Goal: Information Seeking & Learning: Check status

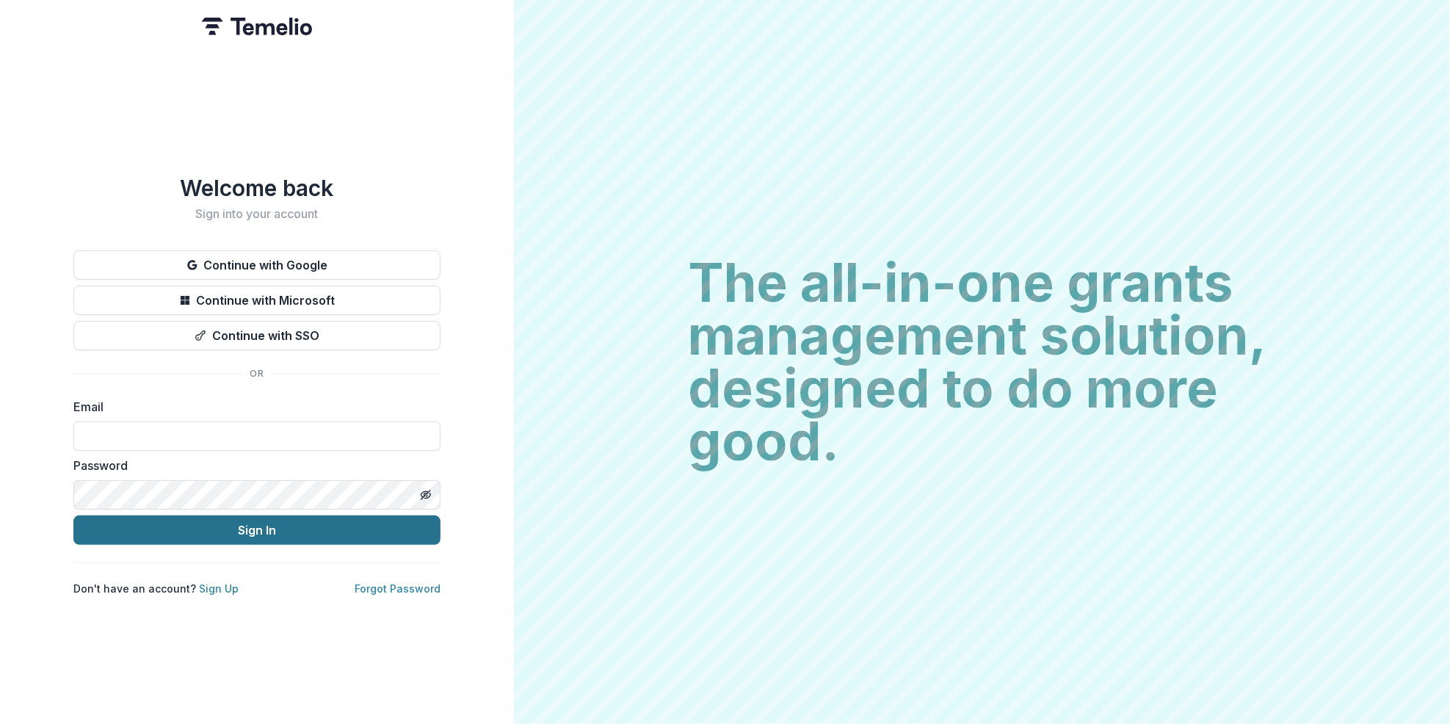
type input "**********"
click at [271, 525] on button "Sign In" at bounding box center [256, 529] width 367 height 29
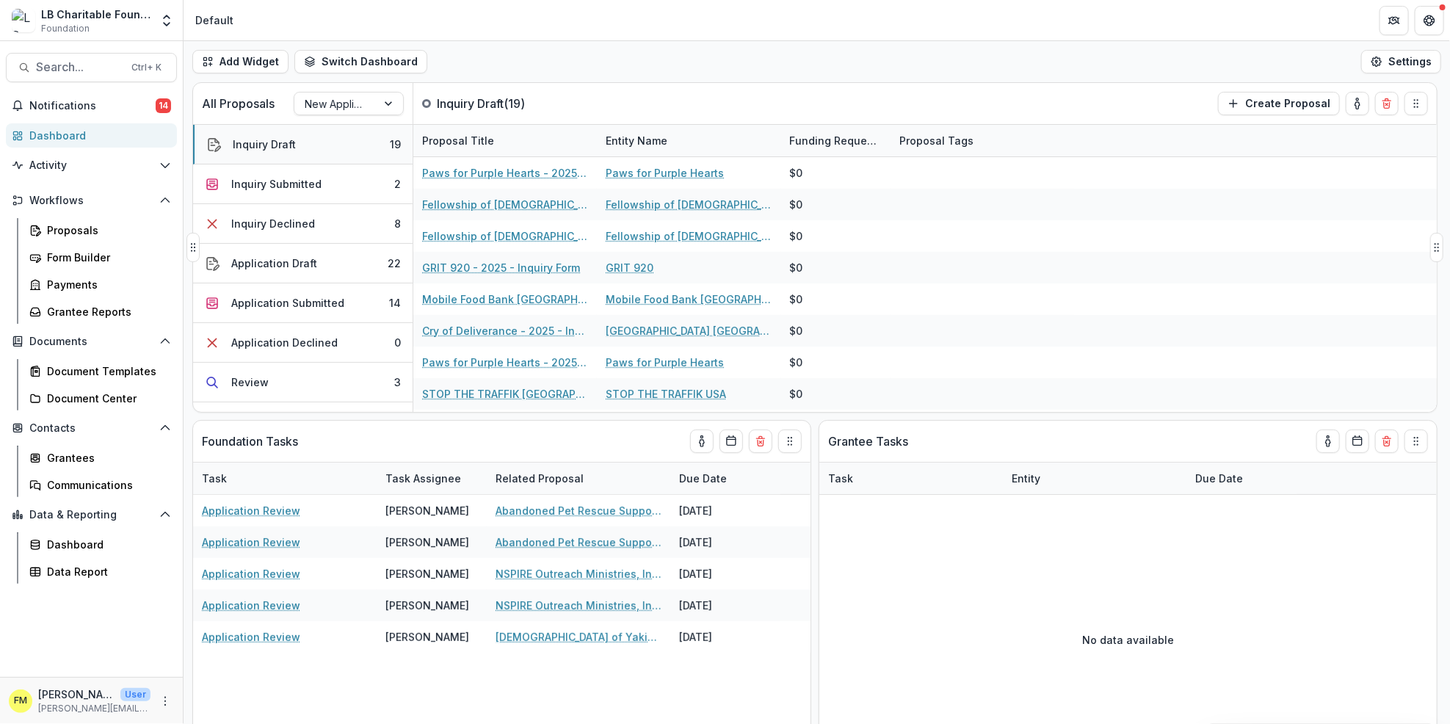
click at [390, 139] on div "19" at bounding box center [395, 144] width 11 height 15
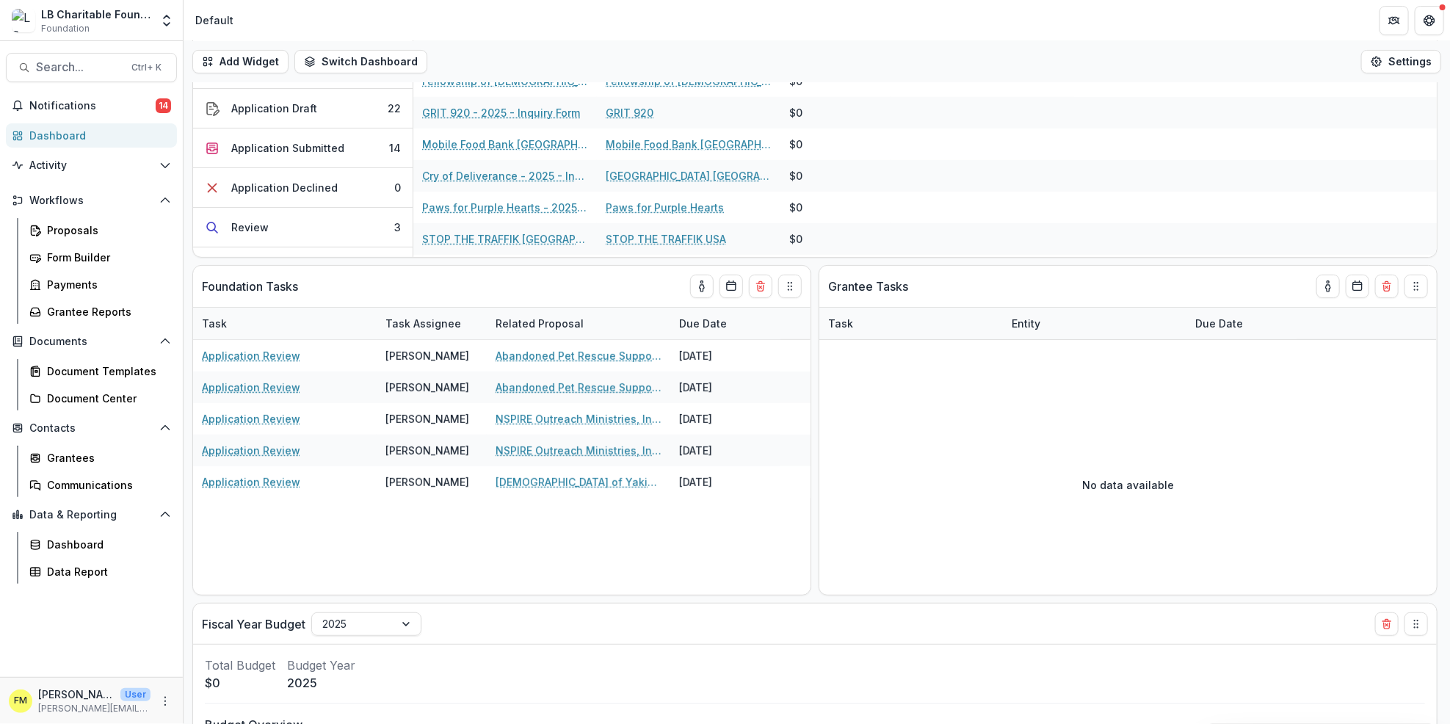
scroll to position [294, 0]
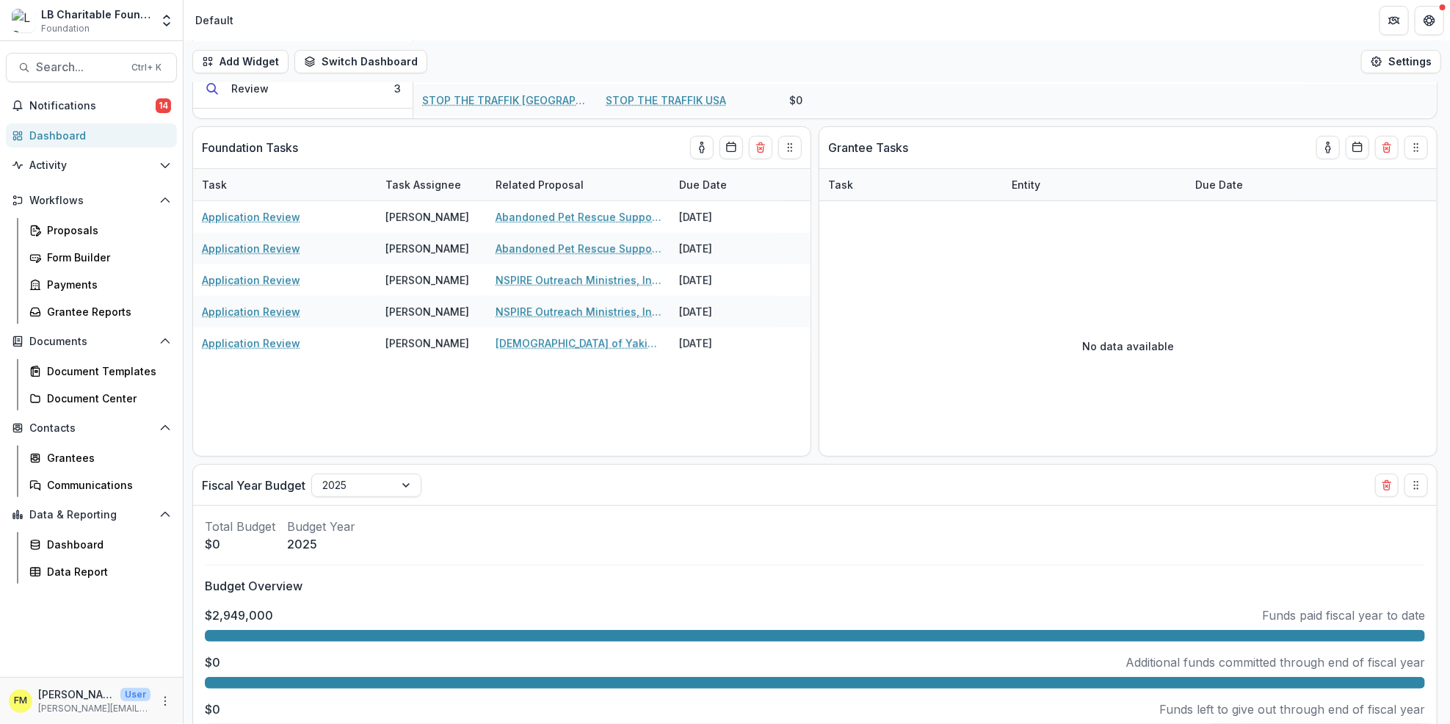
click at [98, 135] on div "Dashboard" at bounding box center [97, 135] width 136 height 15
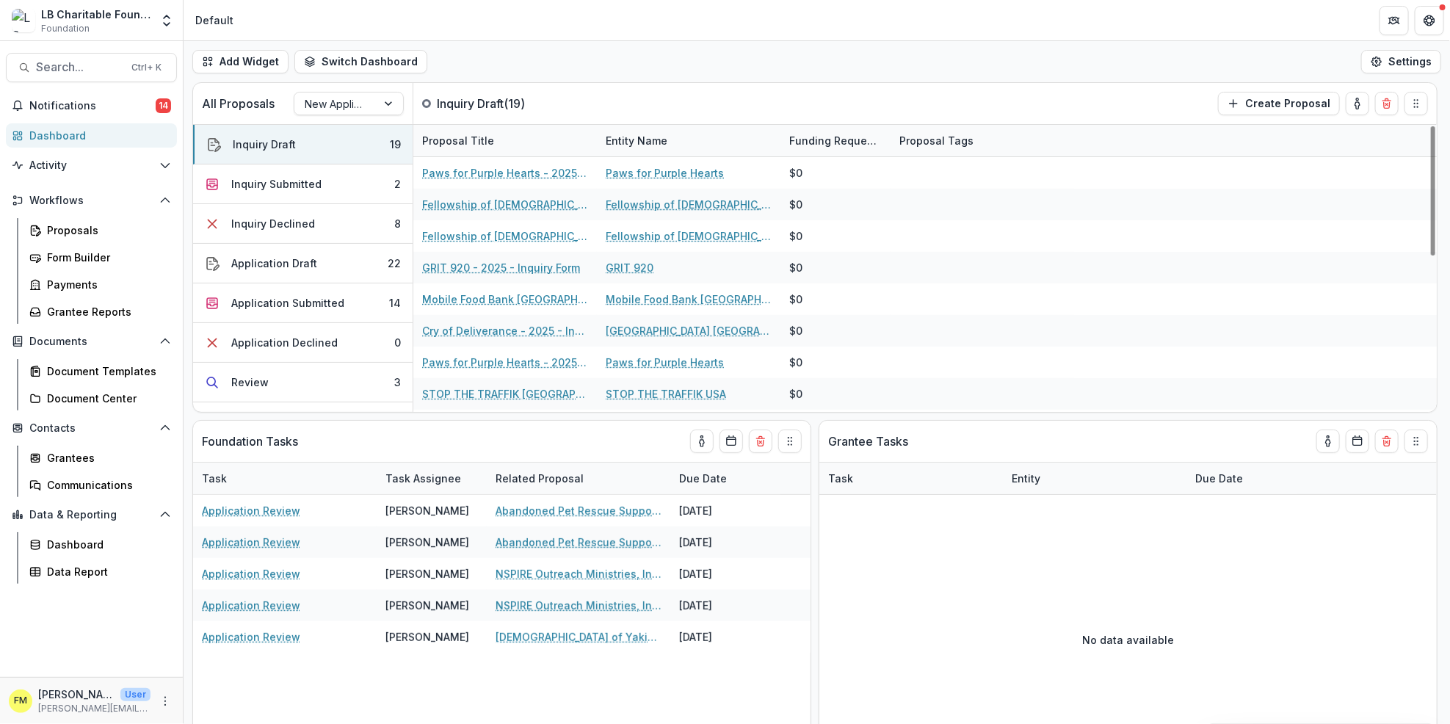
click at [106, 136] on div "Dashboard" at bounding box center [97, 135] width 136 height 15
click at [355, 142] on button "Inquiry Draft 19" at bounding box center [302, 145] width 219 height 40
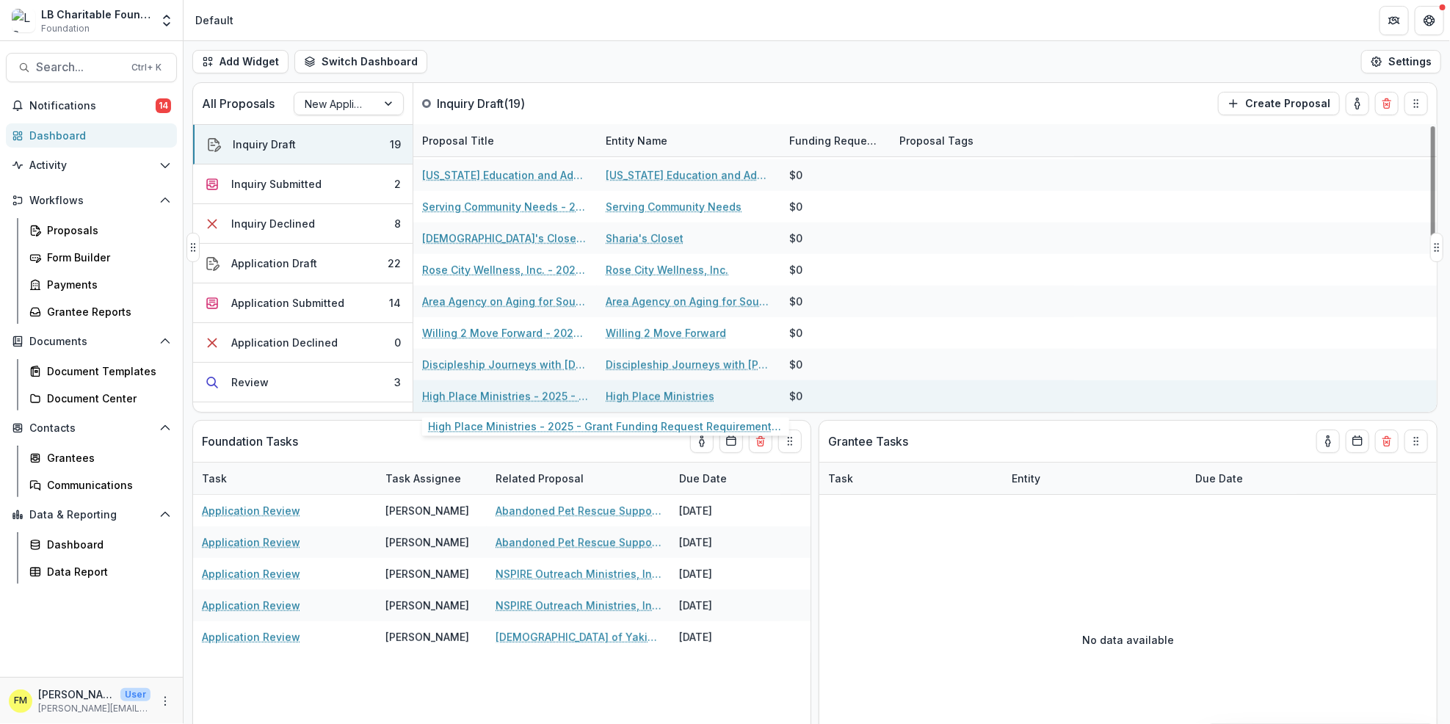
click at [475, 396] on link "High Place Ministries - 2025 - Grant Funding Request Requirements and Questionn…" at bounding box center [505, 395] width 166 height 15
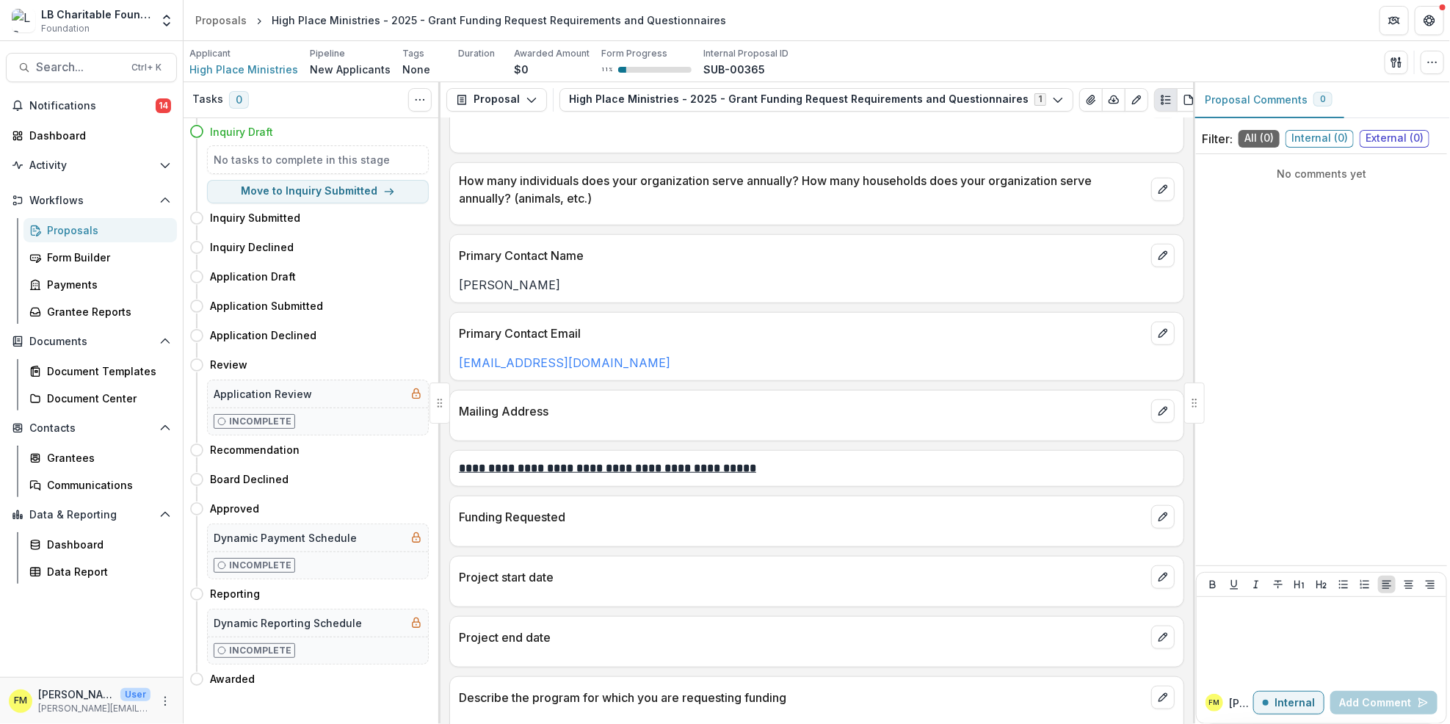
scroll to position [685, 0]
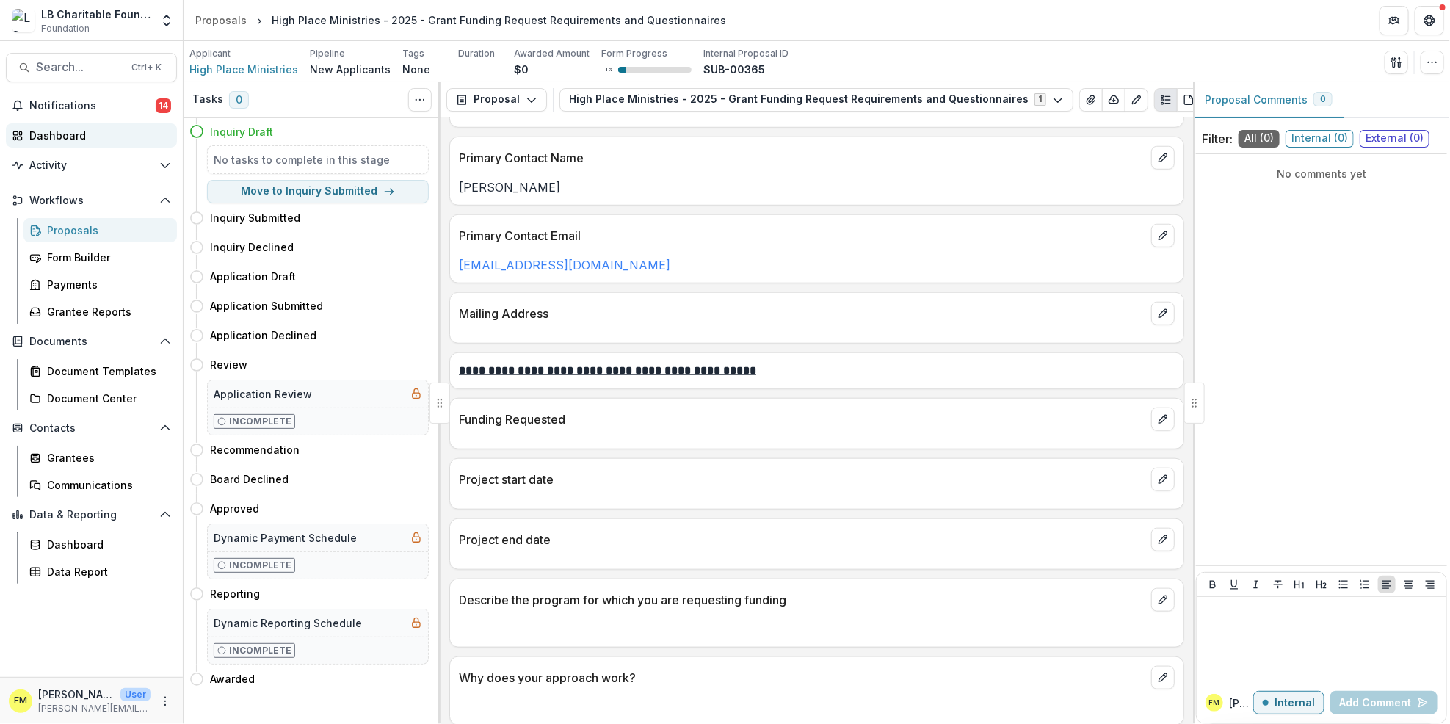
click at [109, 136] on div "Dashboard" at bounding box center [97, 135] width 136 height 15
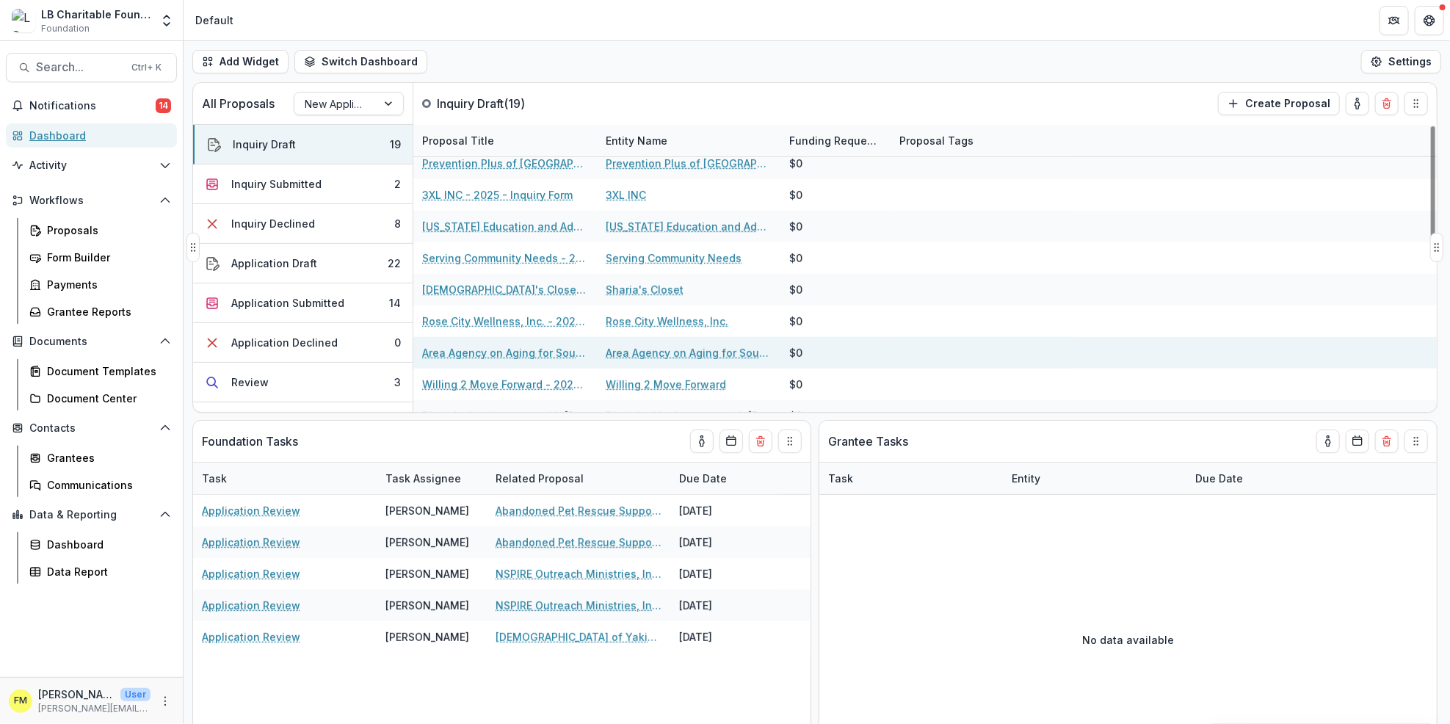
scroll to position [345, 0]
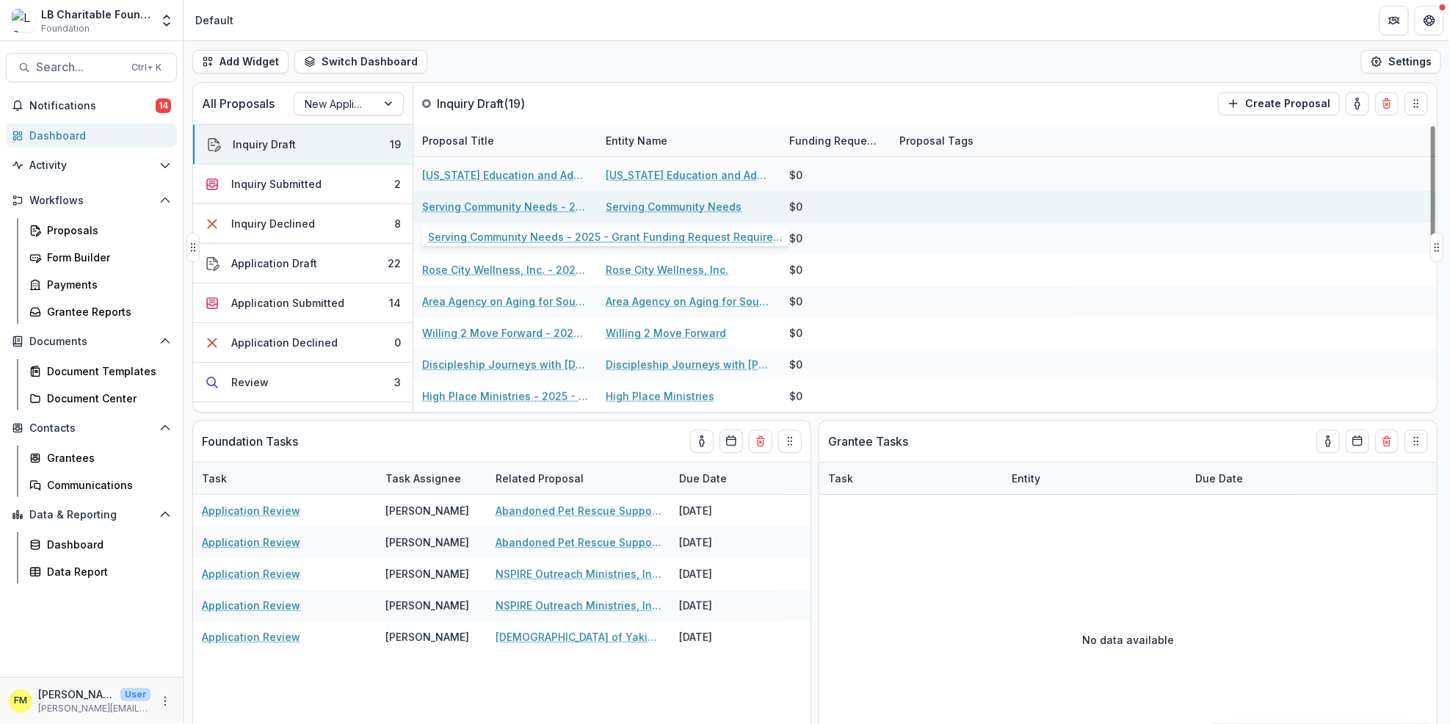
click at [461, 206] on link "Serving Community Needs - 2025 - Grant Funding Request Requirements and Questio…" at bounding box center [505, 206] width 166 height 15
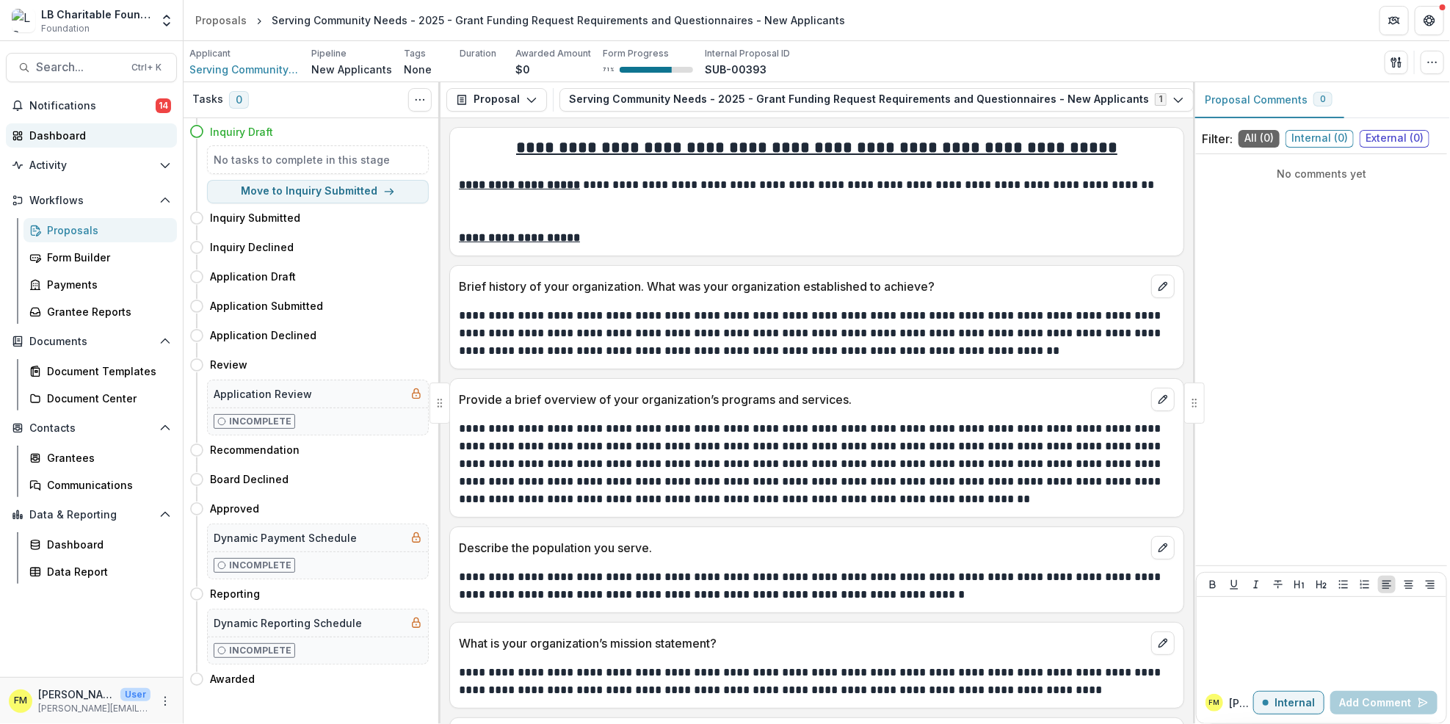
click at [99, 133] on div "Dashboard" at bounding box center [97, 135] width 136 height 15
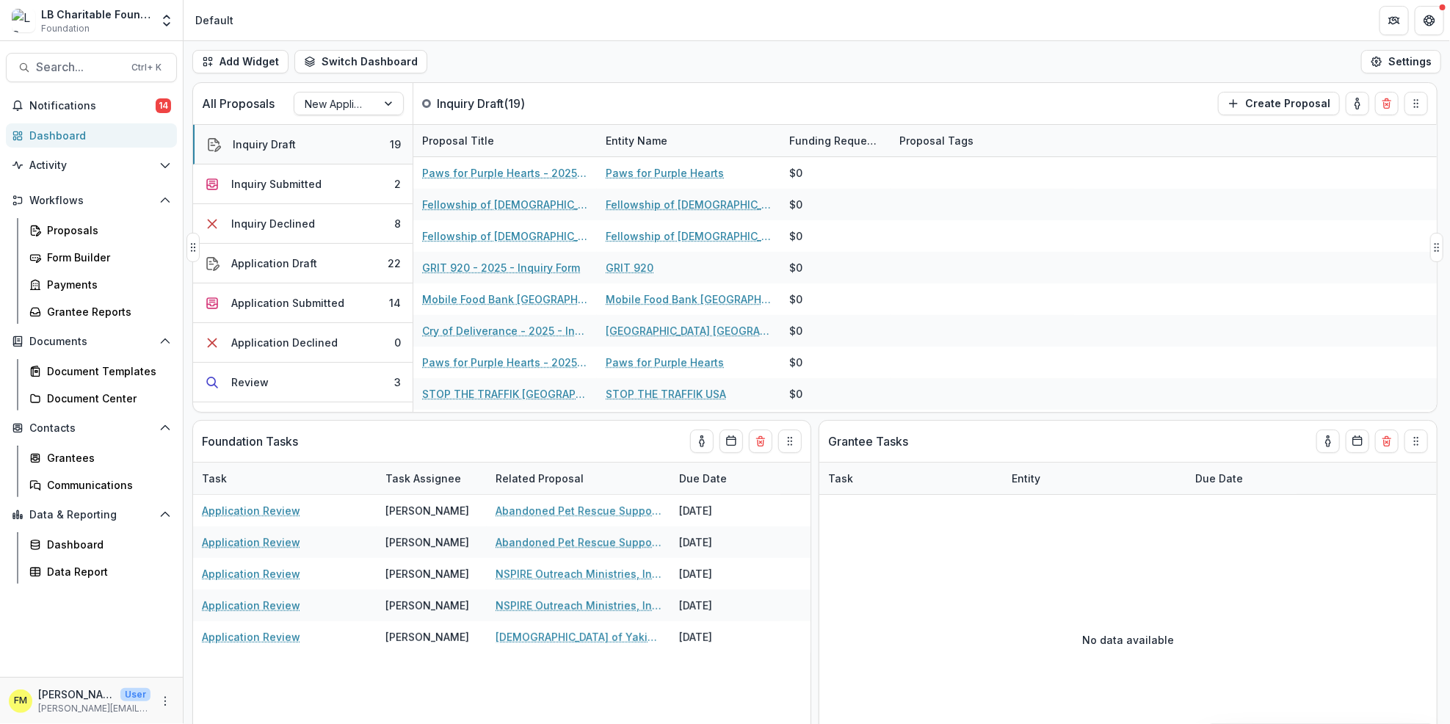
click at [316, 155] on button "Inquiry Draft 19" at bounding box center [302, 145] width 219 height 40
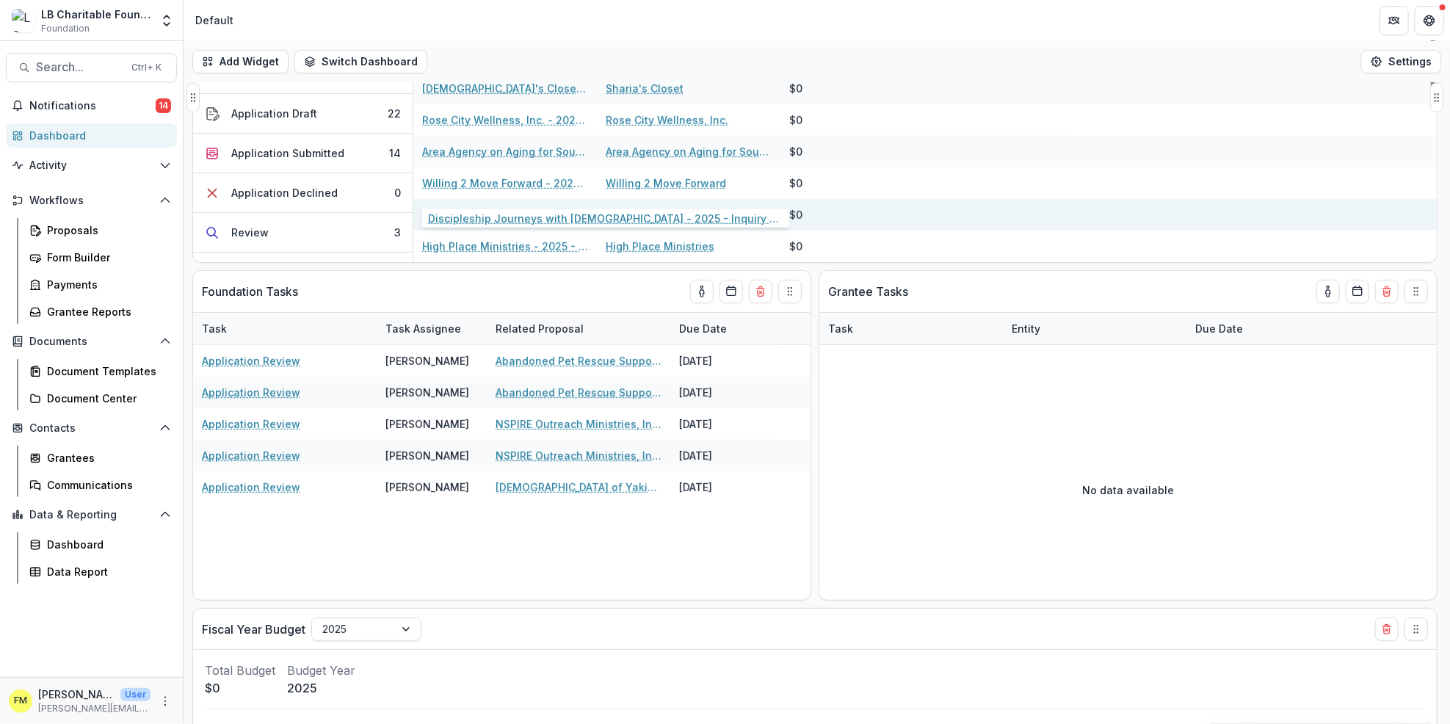
scroll to position [195, 0]
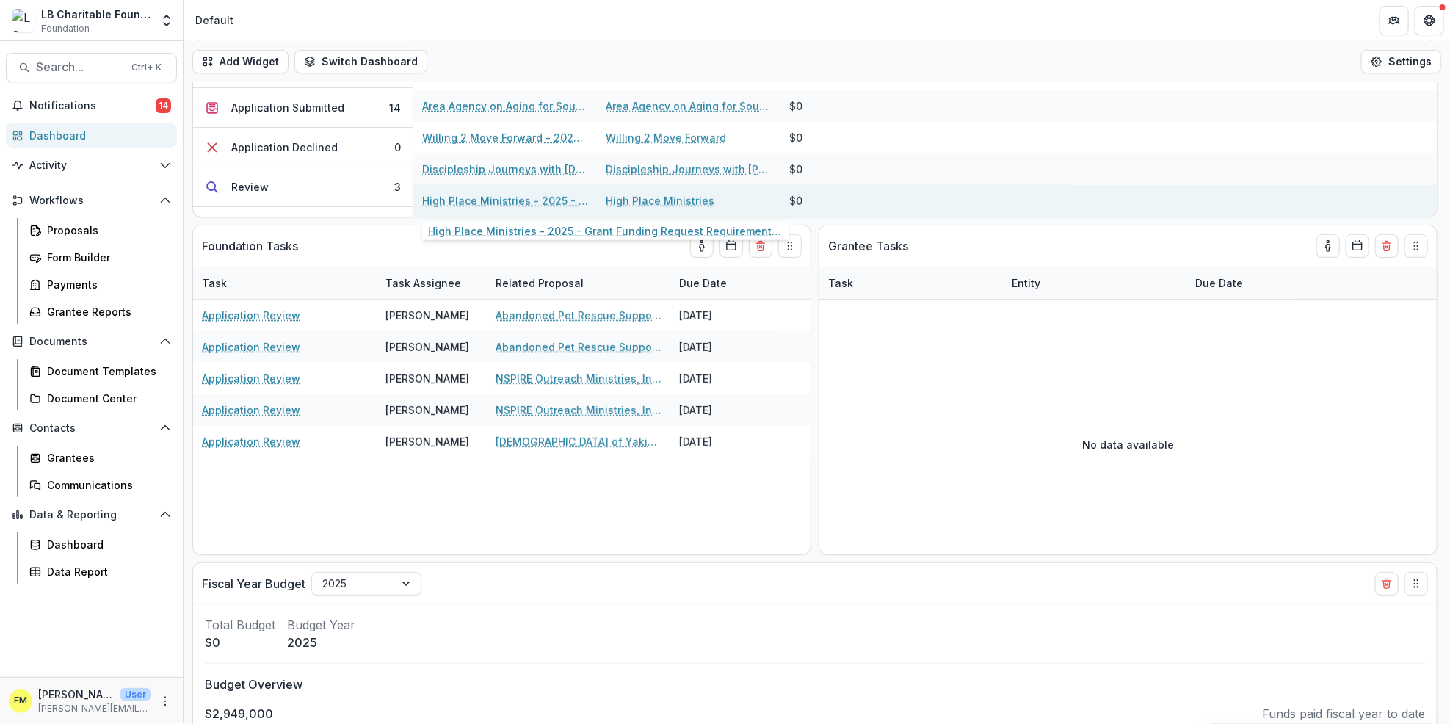
click at [498, 201] on link "High Place Ministries - 2025 - Grant Funding Request Requirements and Questionn…" at bounding box center [505, 200] width 166 height 15
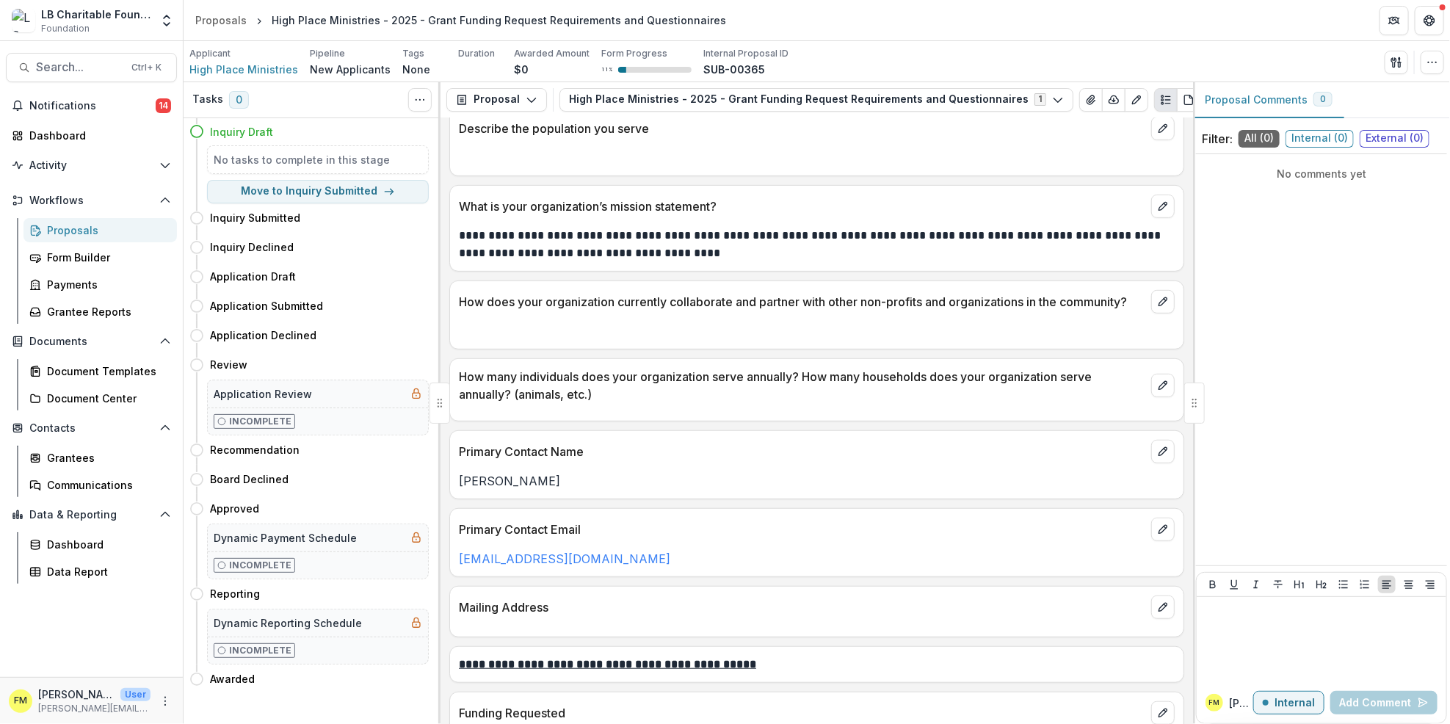
scroll to position [685, 0]
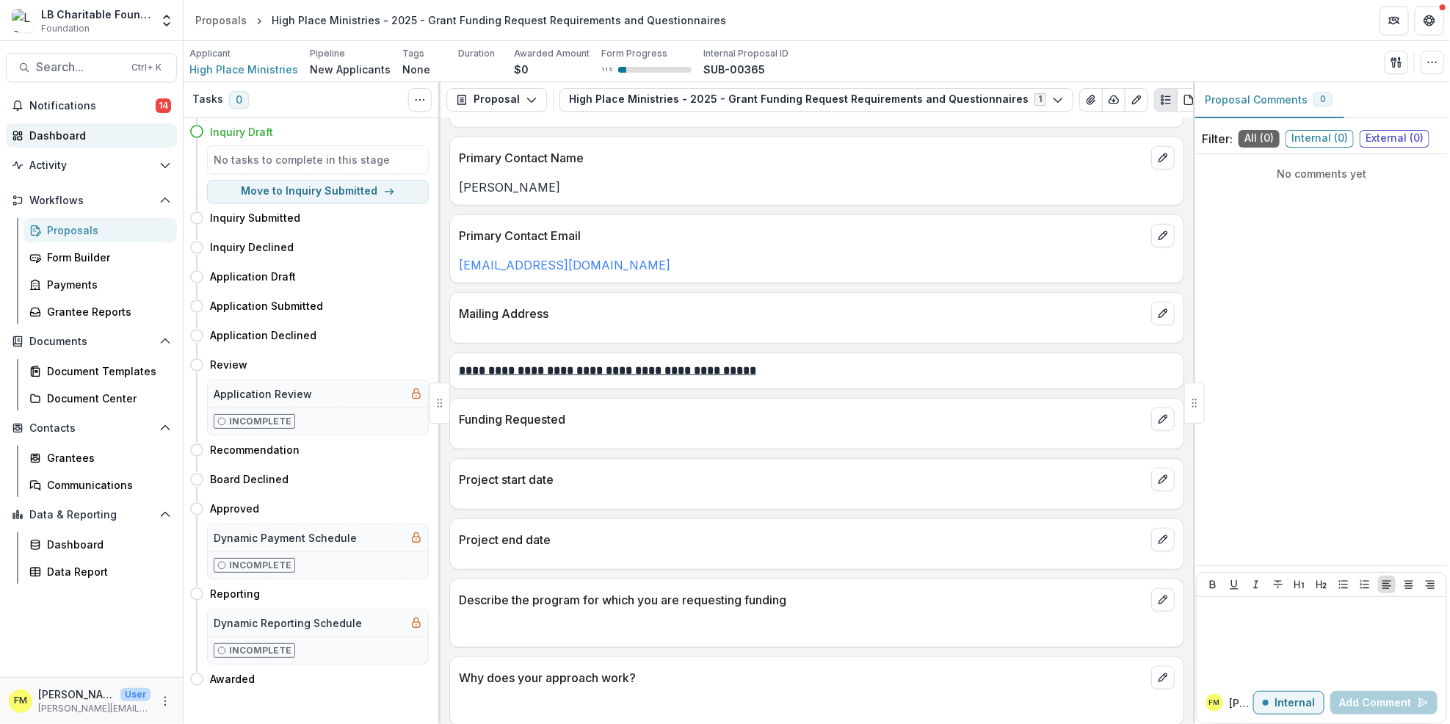
click at [54, 136] on div "Dashboard" at bounding box center [97, 135] width 136 height 15
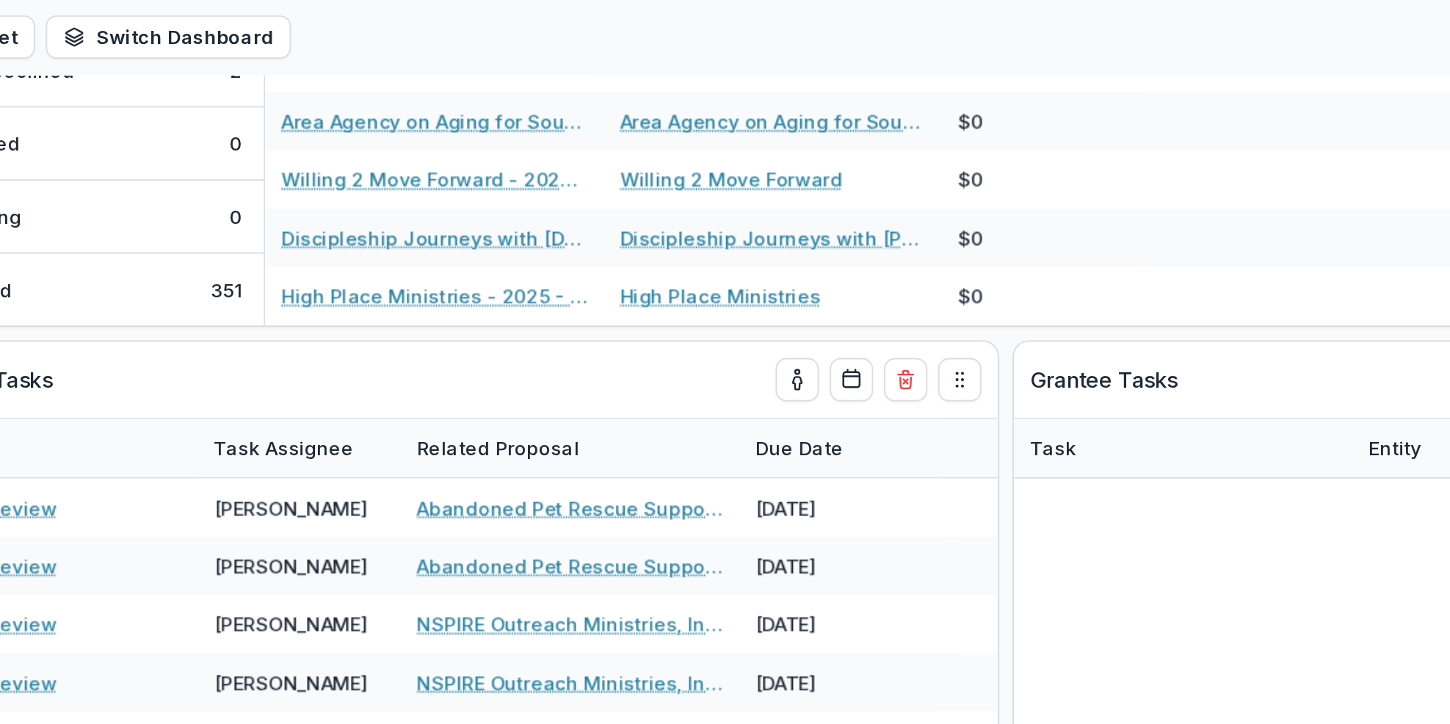
scroll to position [176, 0]
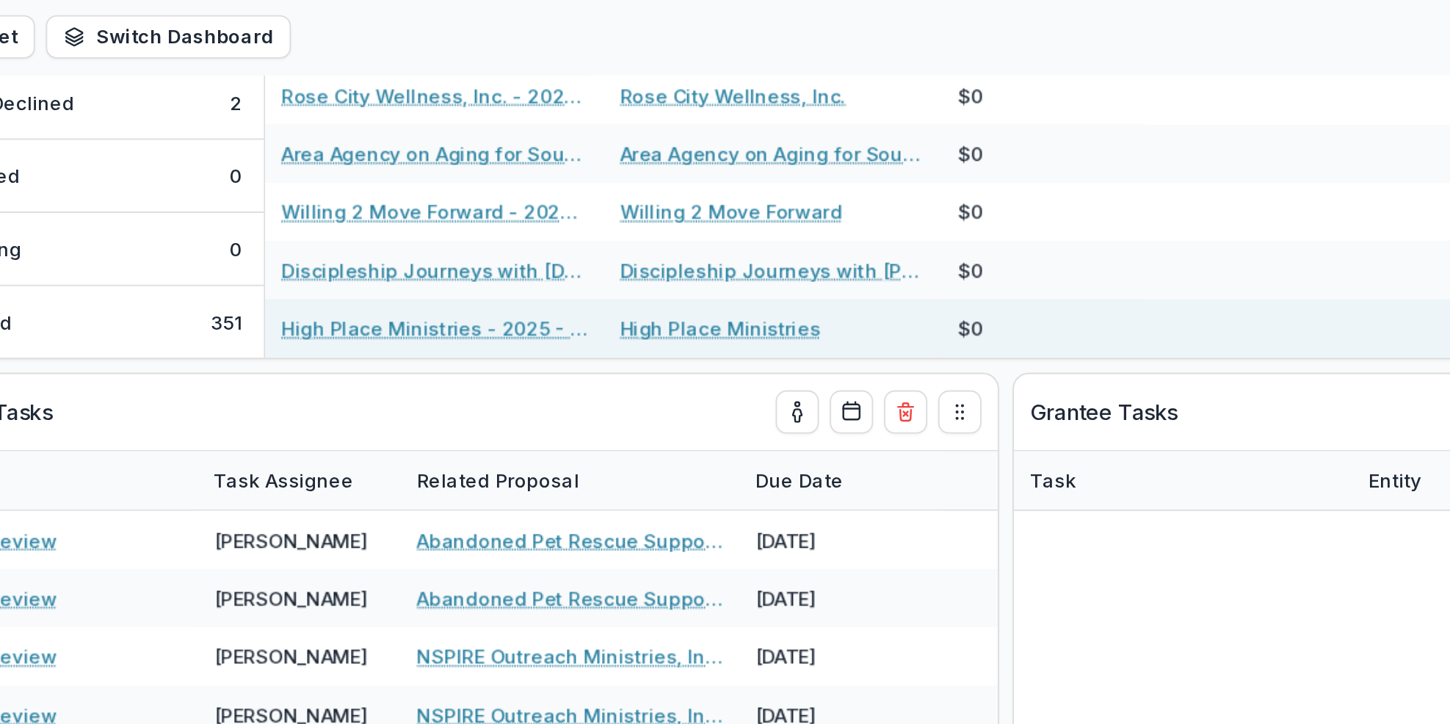
click at [539, 221] on link "High Place Ministries - 2025 - Grant Funding Request Requirements and Questionn…" at bounding box center [505, 219] width 166 height 15
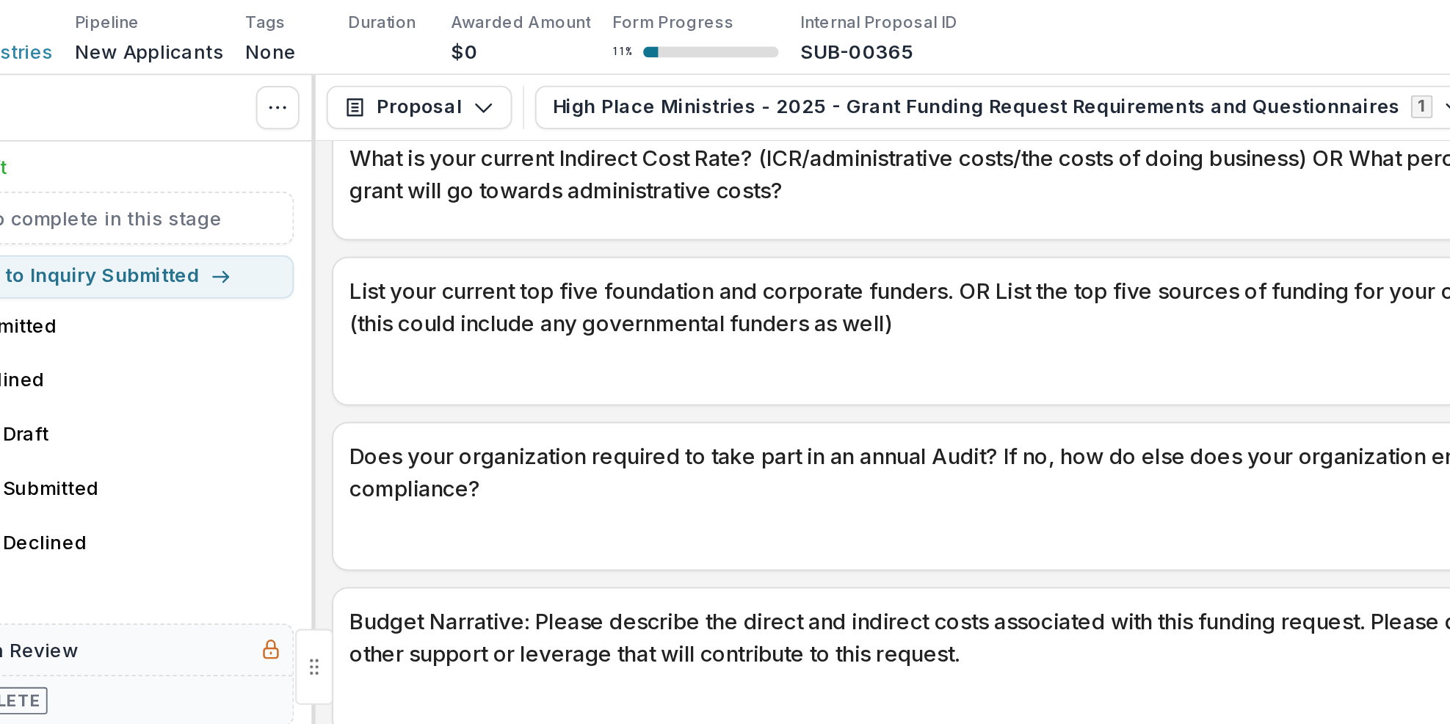
scroll to position [1844, 0]
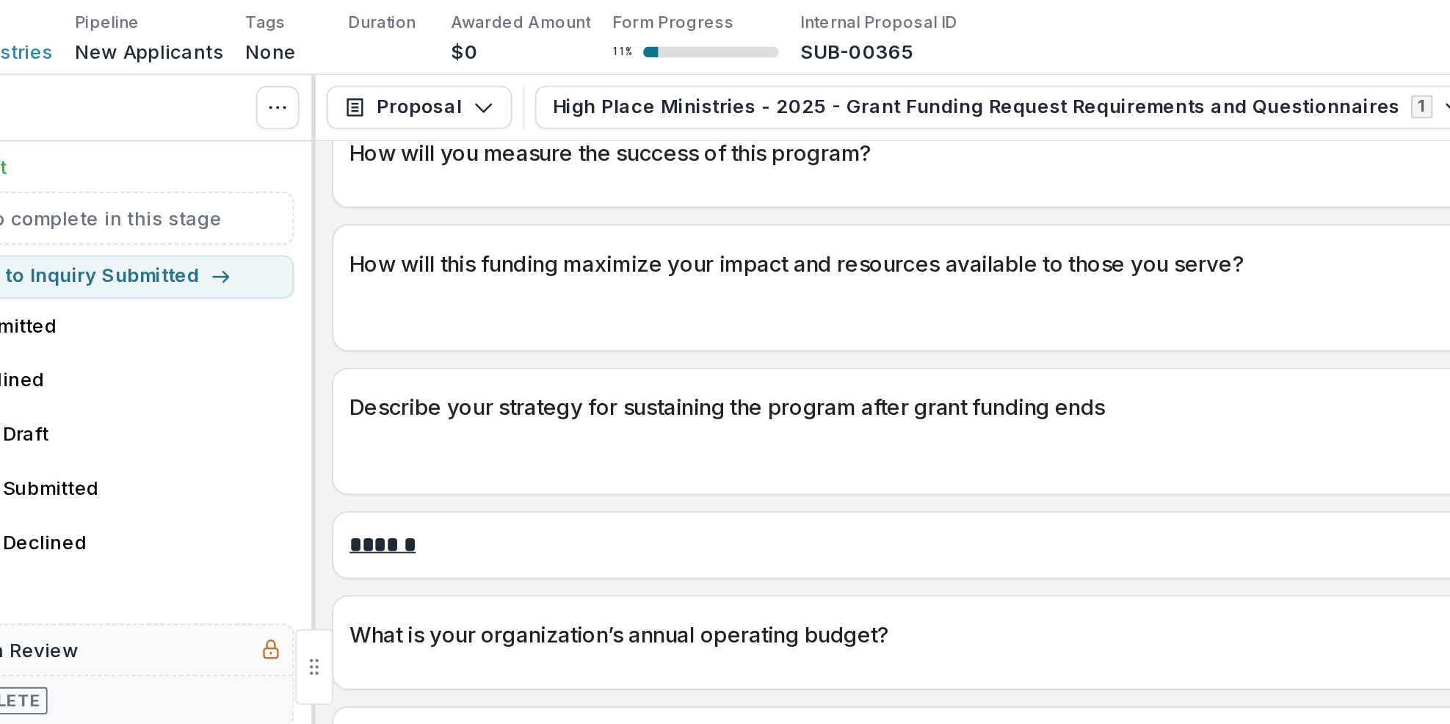
click at [865, 300] on p at bounding box center [817, 292] width 716 height 18
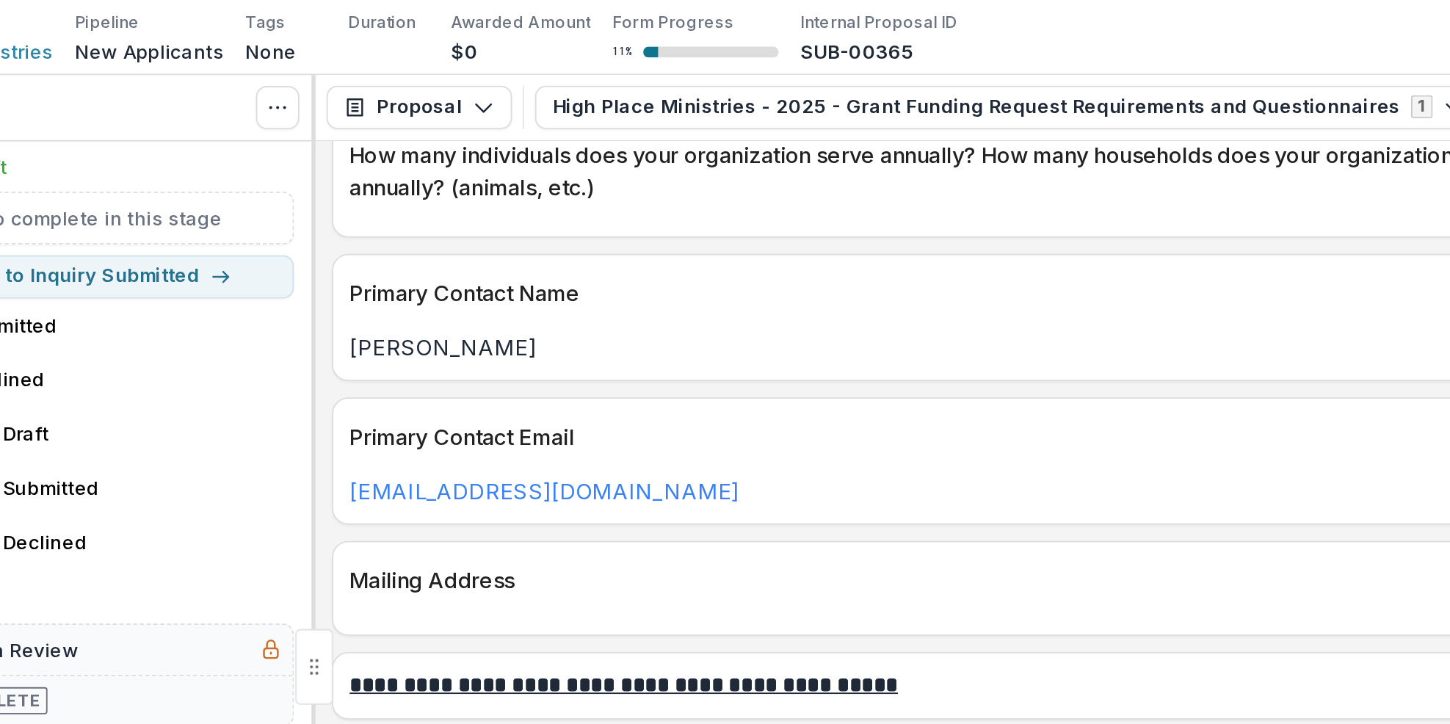
scroll to position [623, 0]
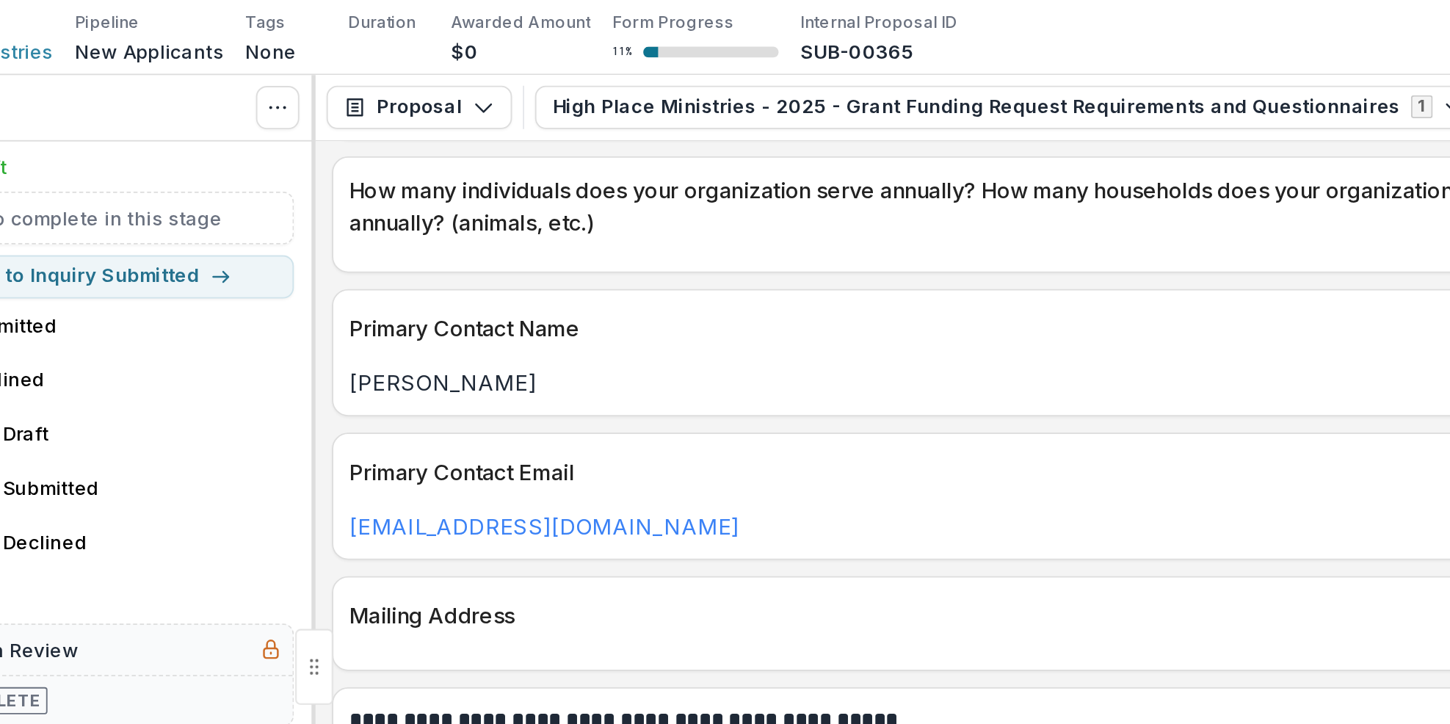
click at [862, 337] on div "Primary Contact Email melissam.hpm@outlook.com" at bounding box center [816, 310] width 735 height 69
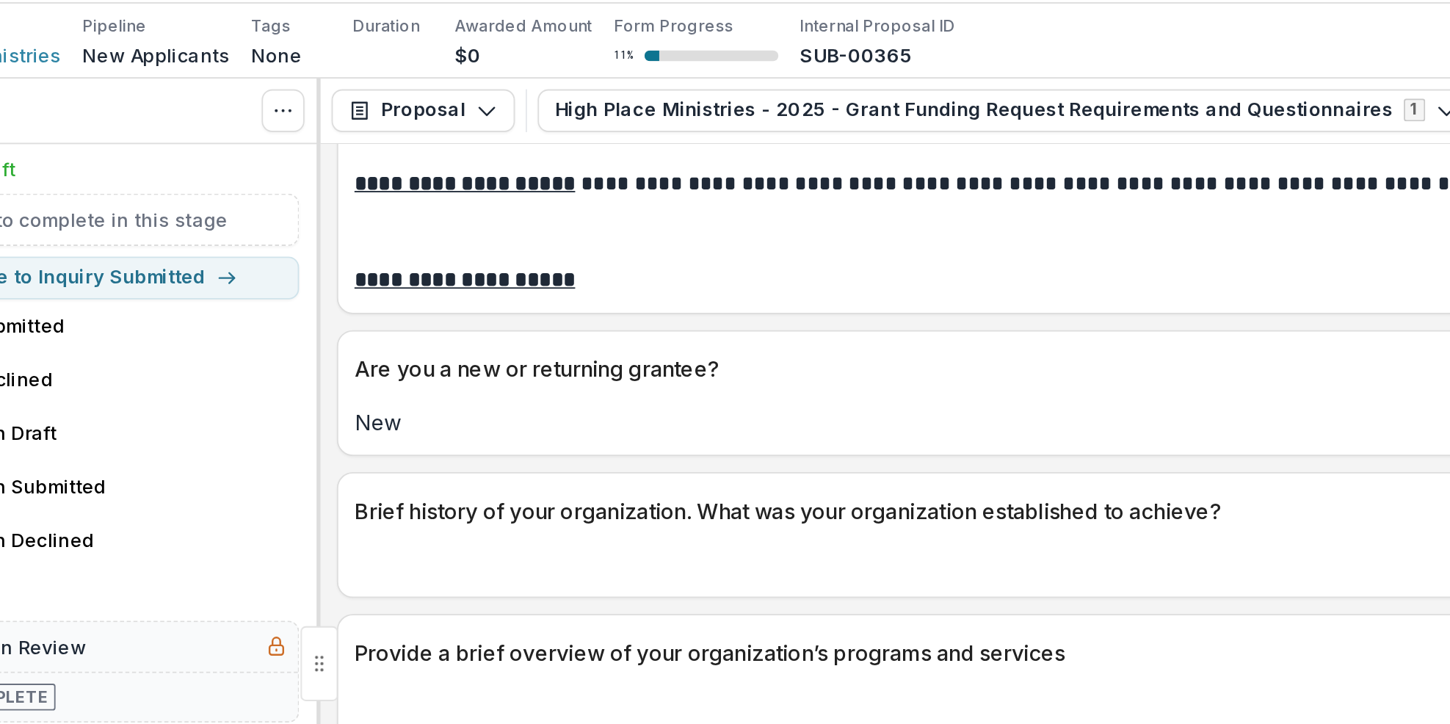
scroll to position [42, 0]
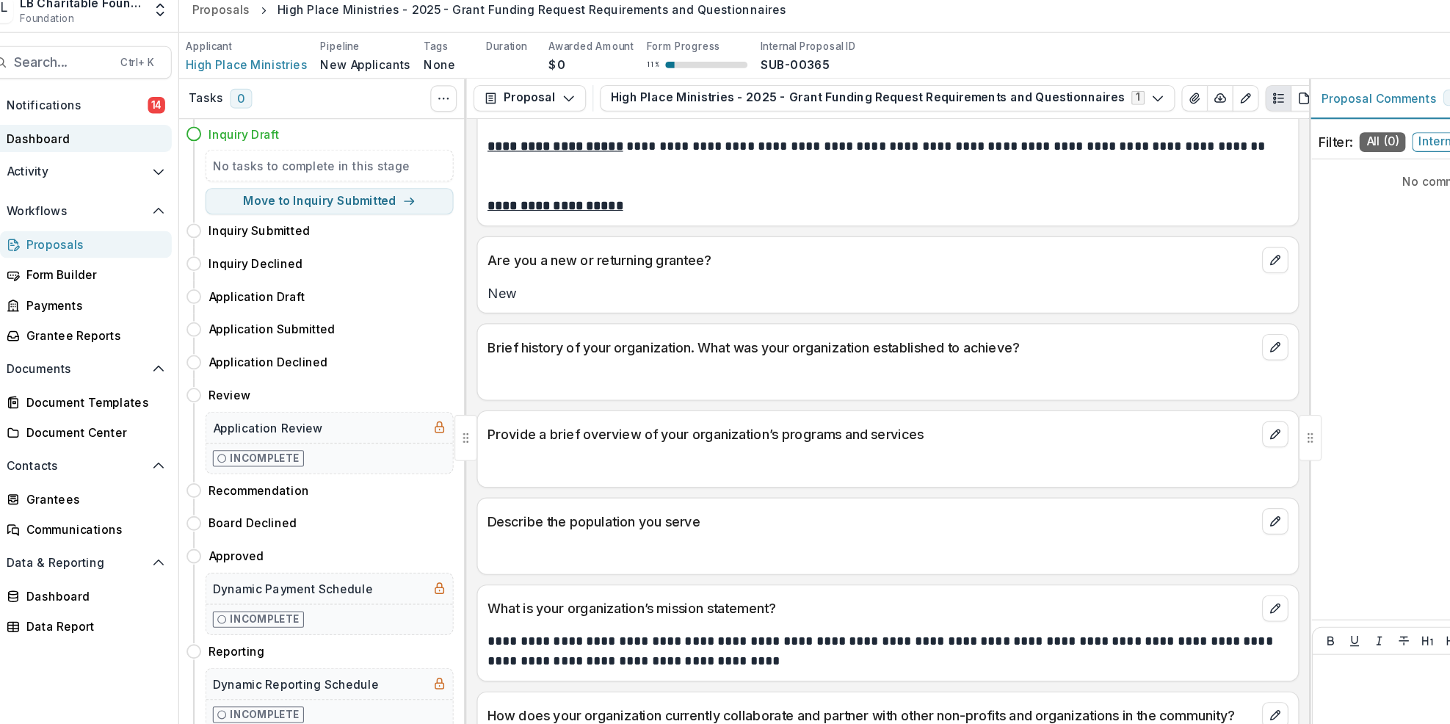
click at [125, 136] on div "Dashboard" at bounding box center [97, 135] width 136 height 15
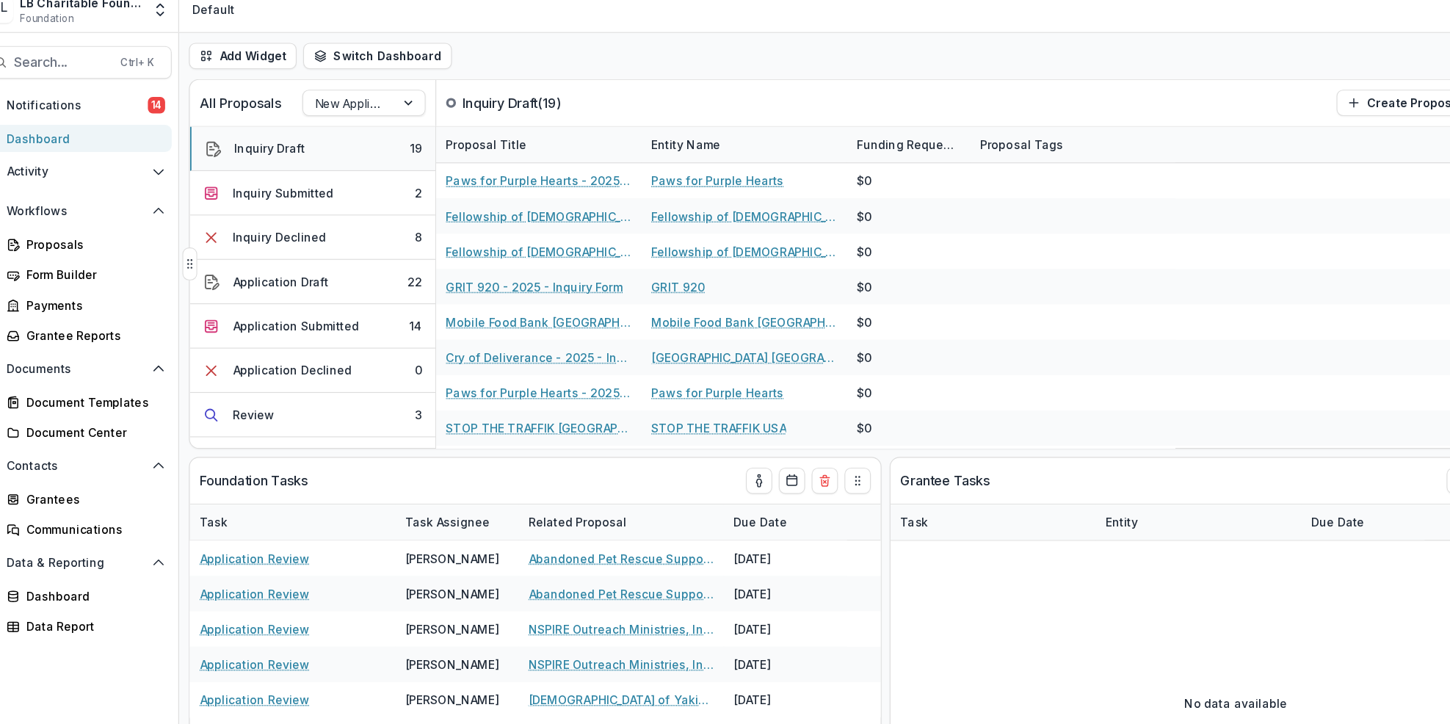
click at [357, 149] on button "Inquiry Draft 19" at bounding box center [302, 145] width 219 height 40
click at [341, 185] on button "Inquiry Submitted 2" at bounding box center [302, 184] width 219 height 40
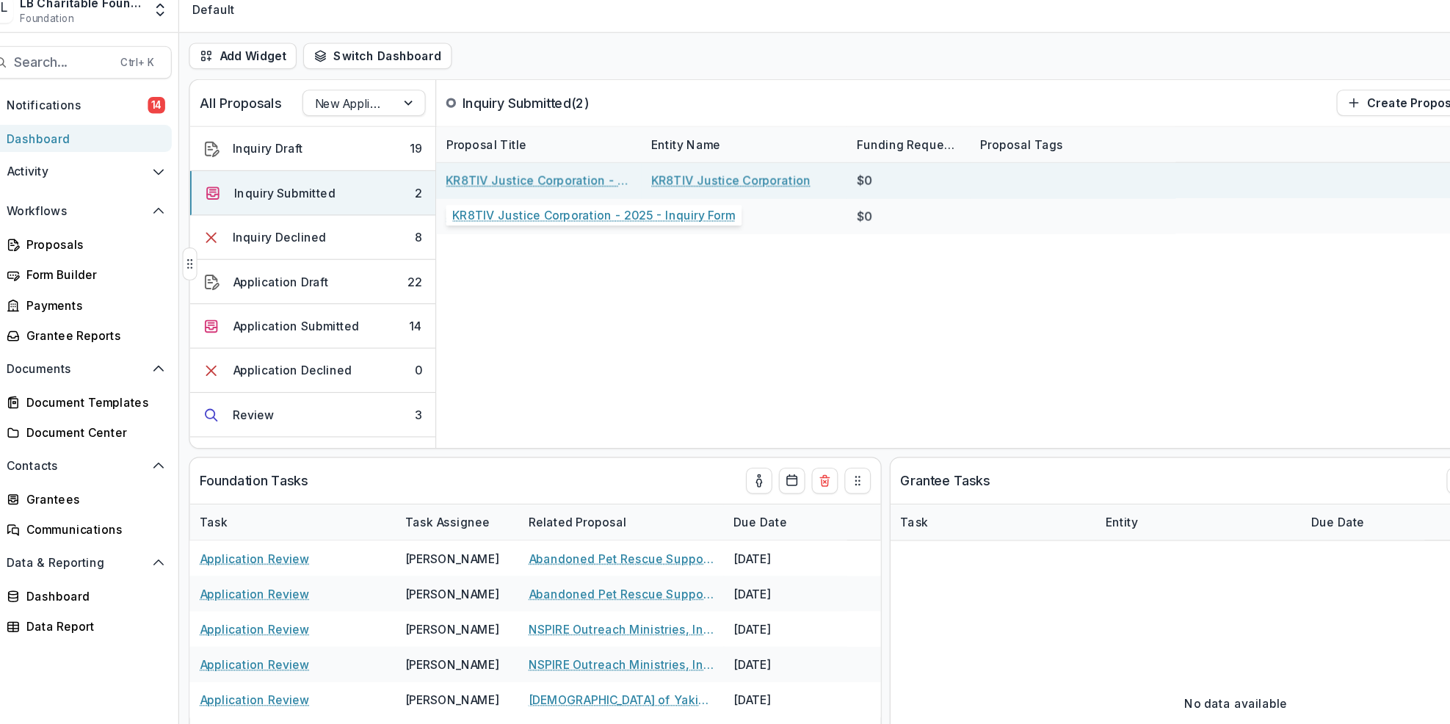
click at [500, 175] on link "KR8TIV Justice Corporation - 2025 - Inquiry Form" at bounding box center [505, 172] width 166 height 15
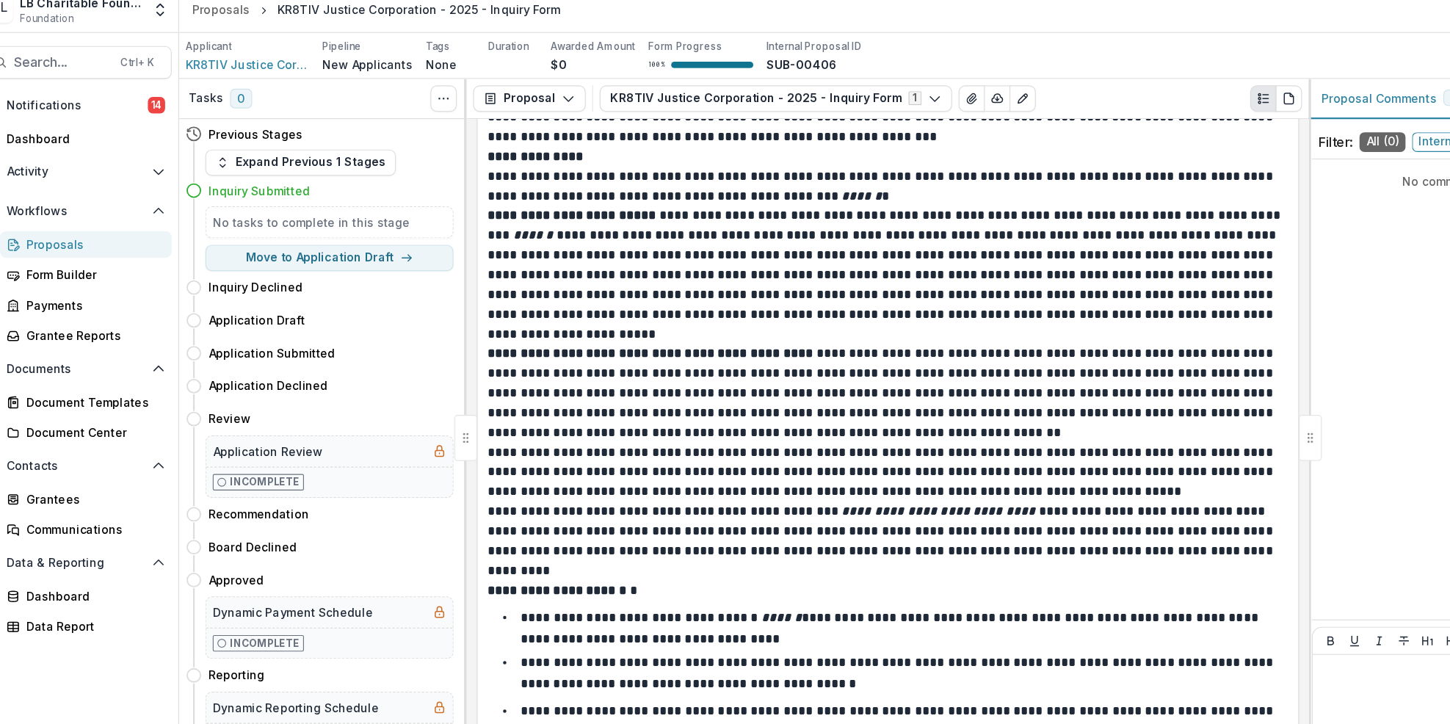
scroll to position [1020, 0]
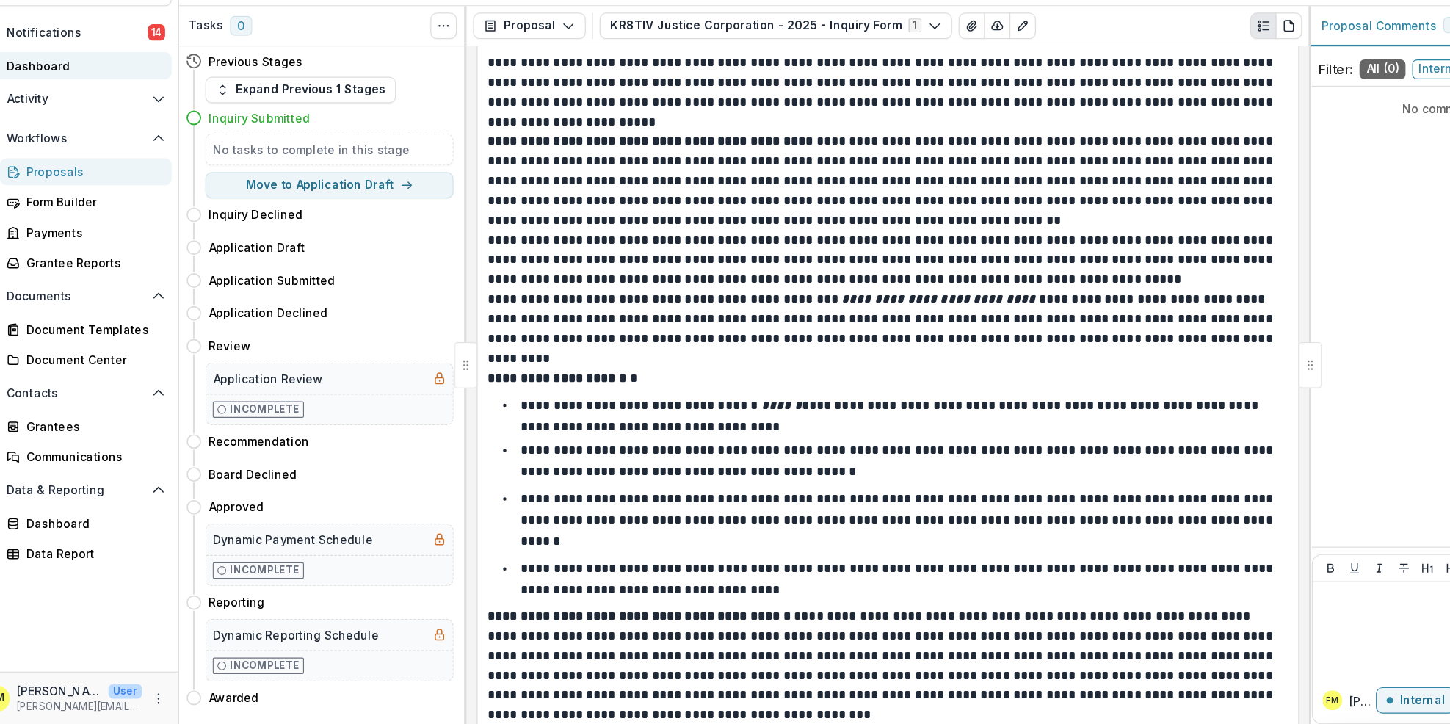
click at [75, 133] on div "Dashboard" at bounding box center [97, 135] width 136 height 15
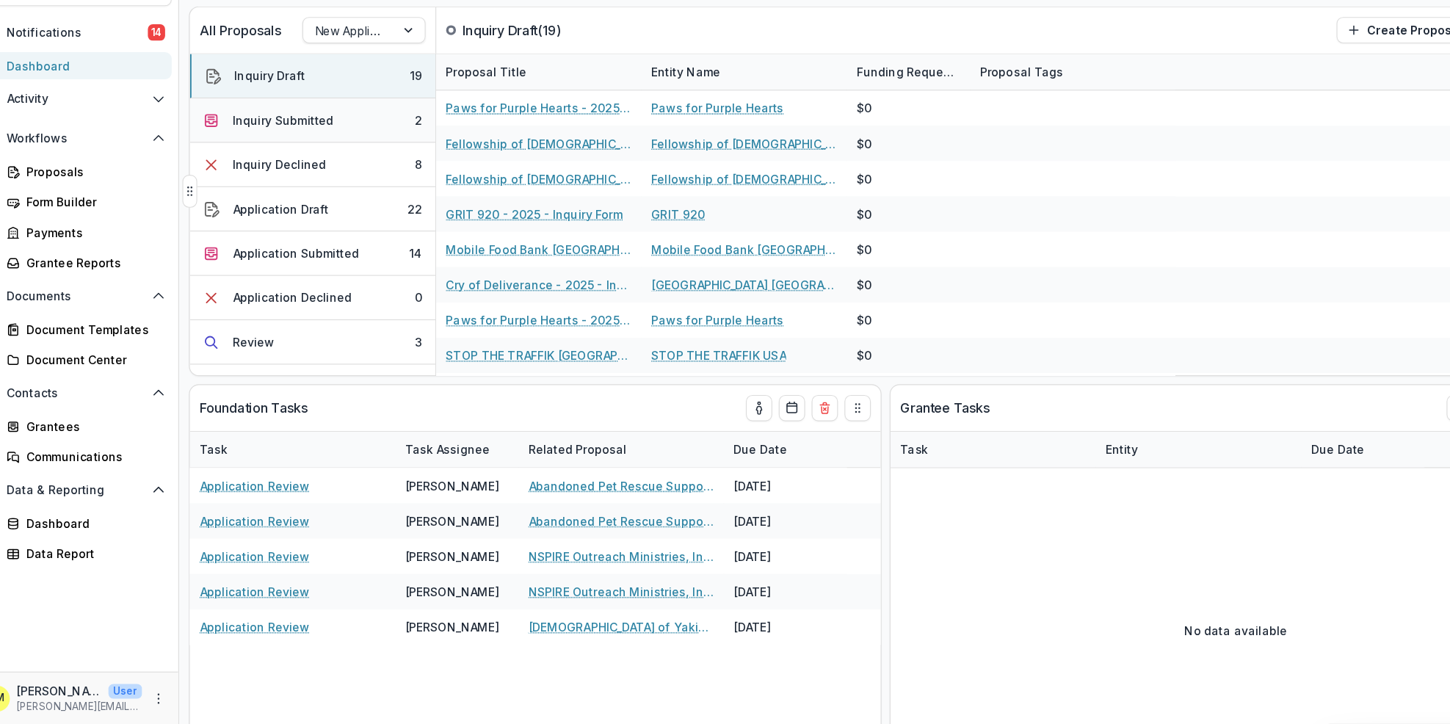
click at [332, 186] on button "Inquiry Submitted 2" at bounding box center [302, 184] width 219 height 40
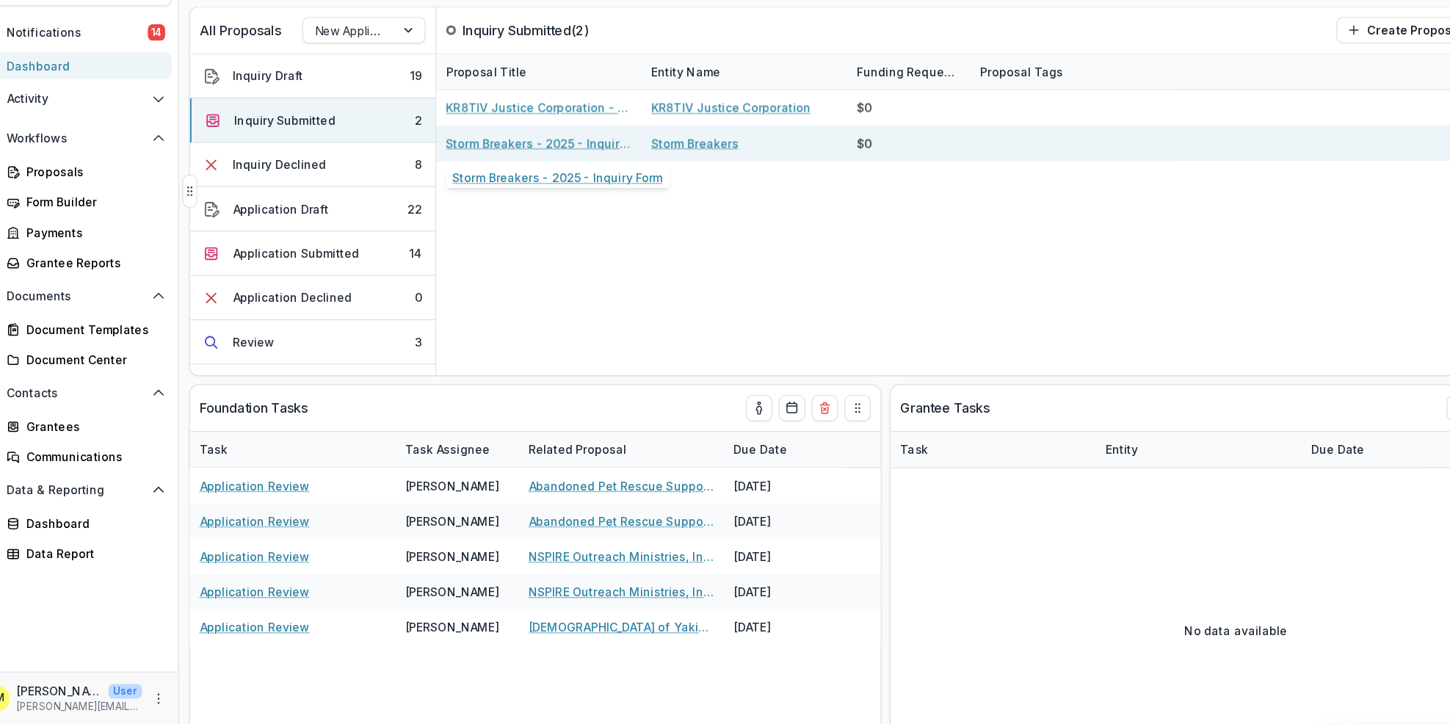
click at [449, 206] on link "Storm Breakers - 2025 - Inquiry Form" at bounding box center [505, 204] width 166 height 15
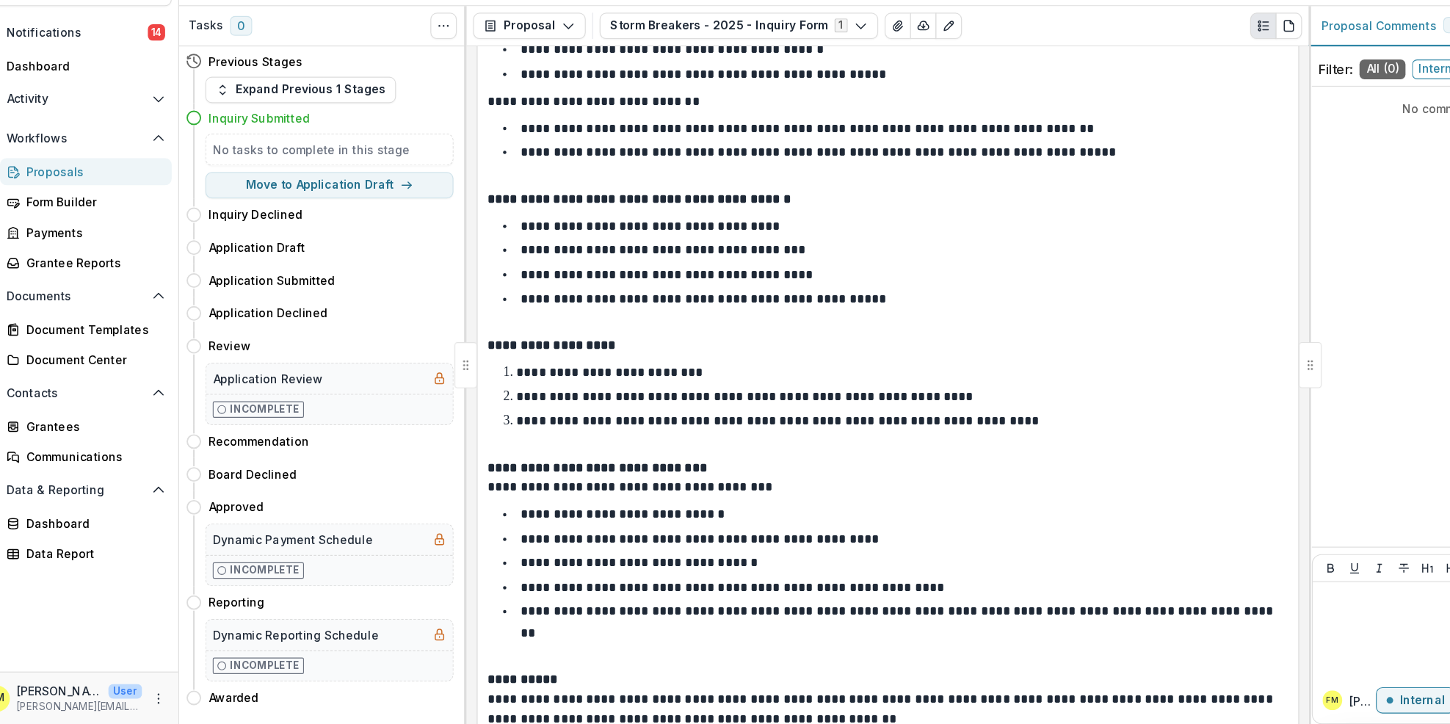
scroll to position [1638, 0]
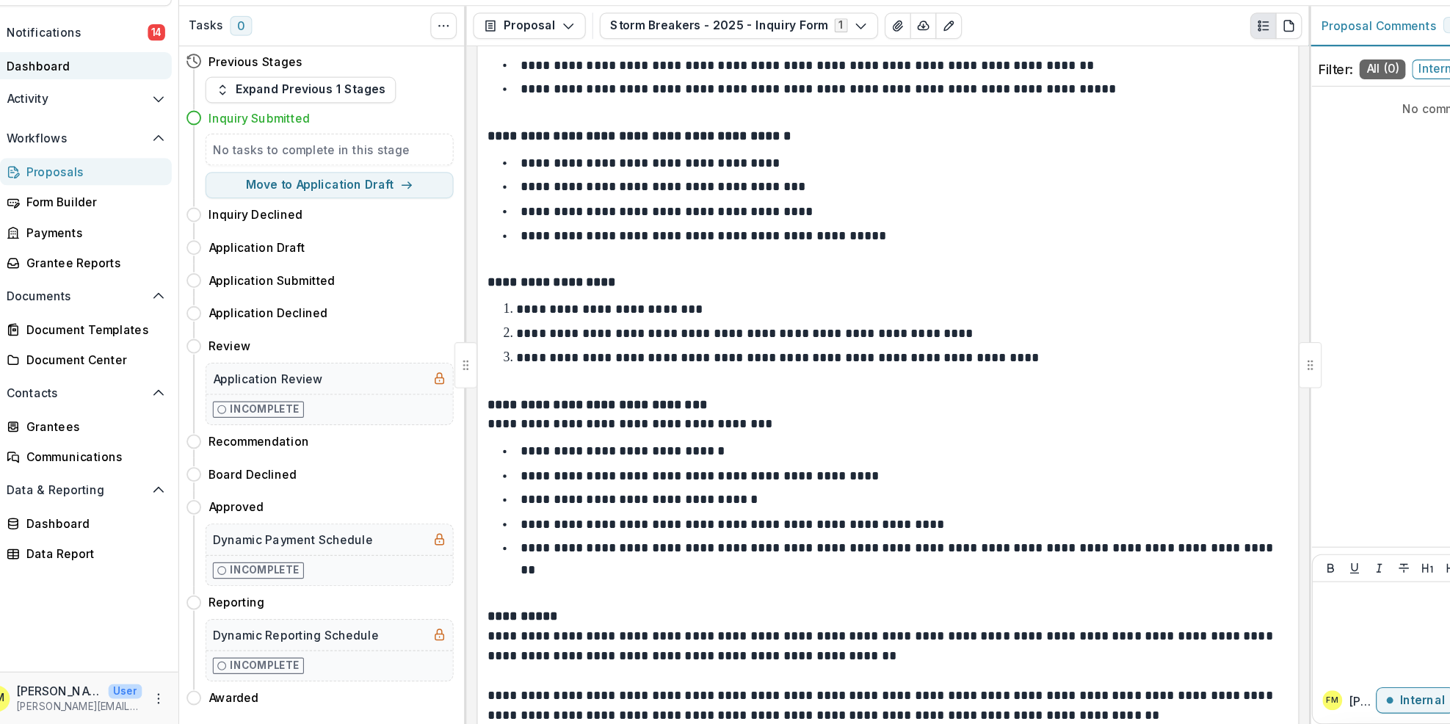
click at [62, 140] on div "Dashboard" at bounding box center [97, 135] width 136 height 15
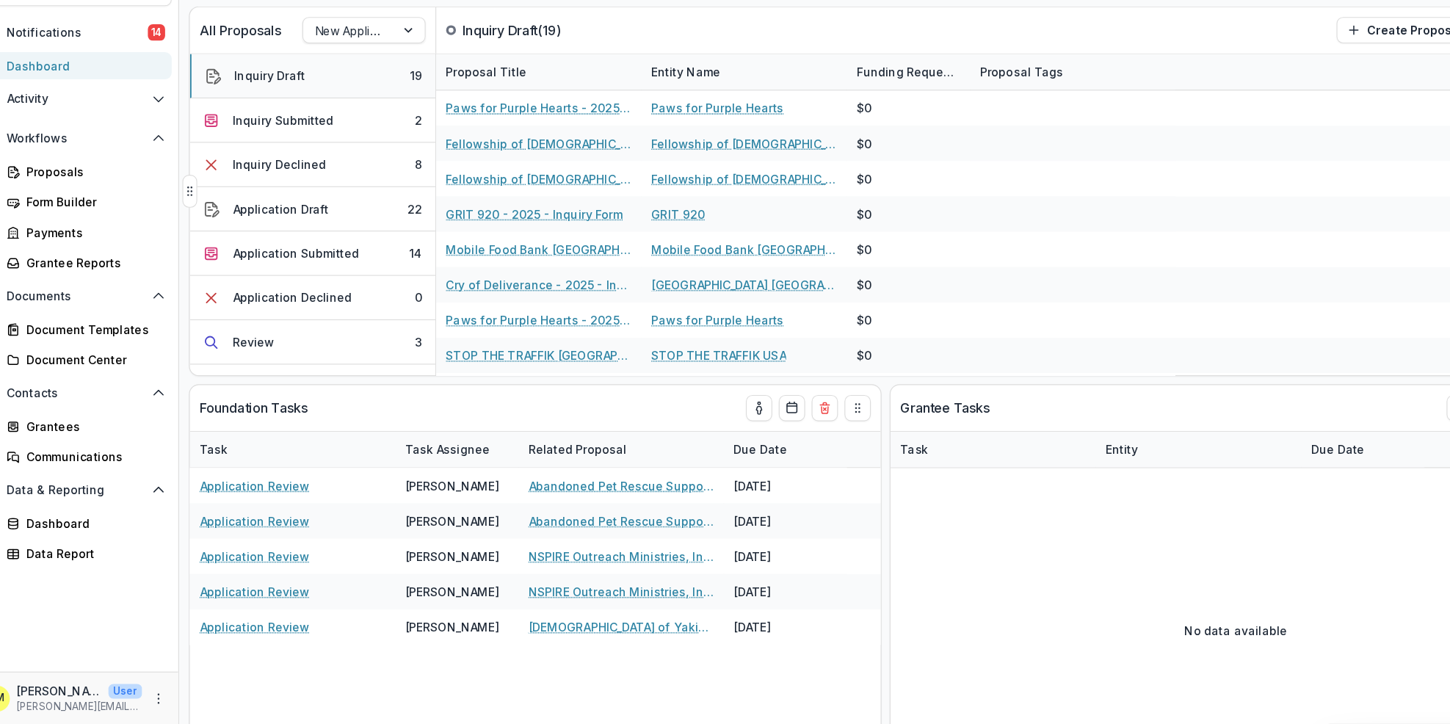
click at [280, 147] on div "Inquiry Draft" at bounding box center [264, 144] width 63 height 15
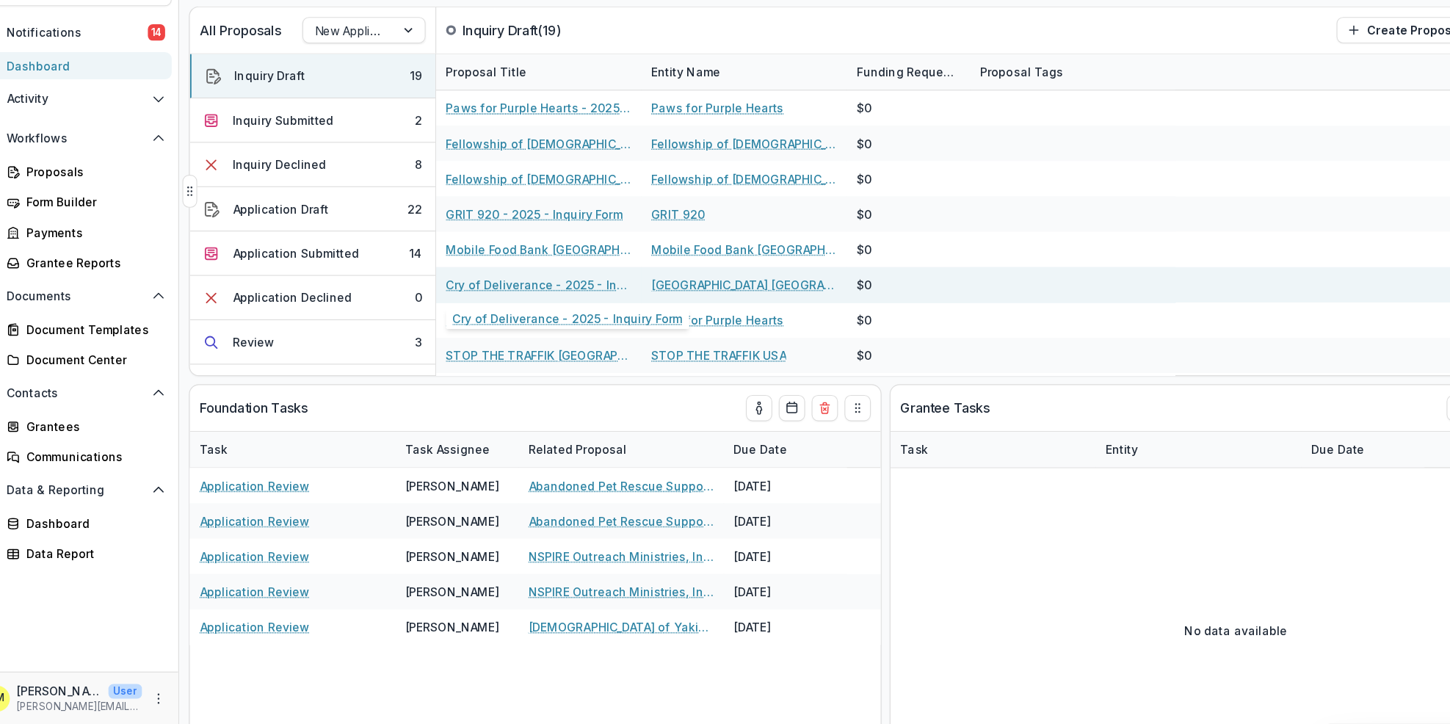
click at [457, 323] on link "Cry of Deliverance - 2025 - Inquiry Form" at bounding box center [505, 330] width 166 height 15
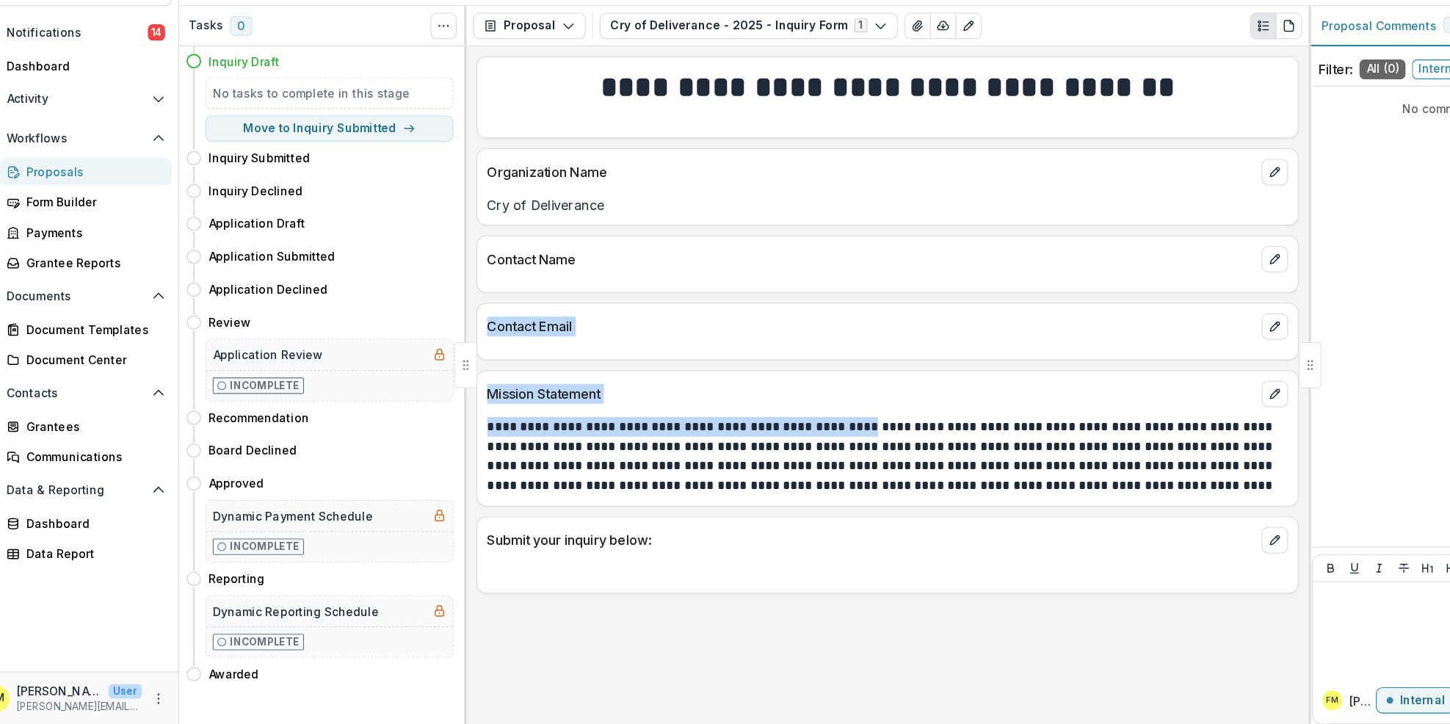
drag, startPoint x: 841, startPoint y: 353, endPoint x: 806, endPoint y: 427, distance: 82.1
click at [804, 439] on div "**********" at bounding box center [816, 421] width 752 height 606
drag, startPoint x: 806, startPoint y: 427, endPoint x: 685, endPoint y: 400, distance: 124.1
click at [685, 400] on div "**********" at bounding box center [816, 421] width 752 height 606
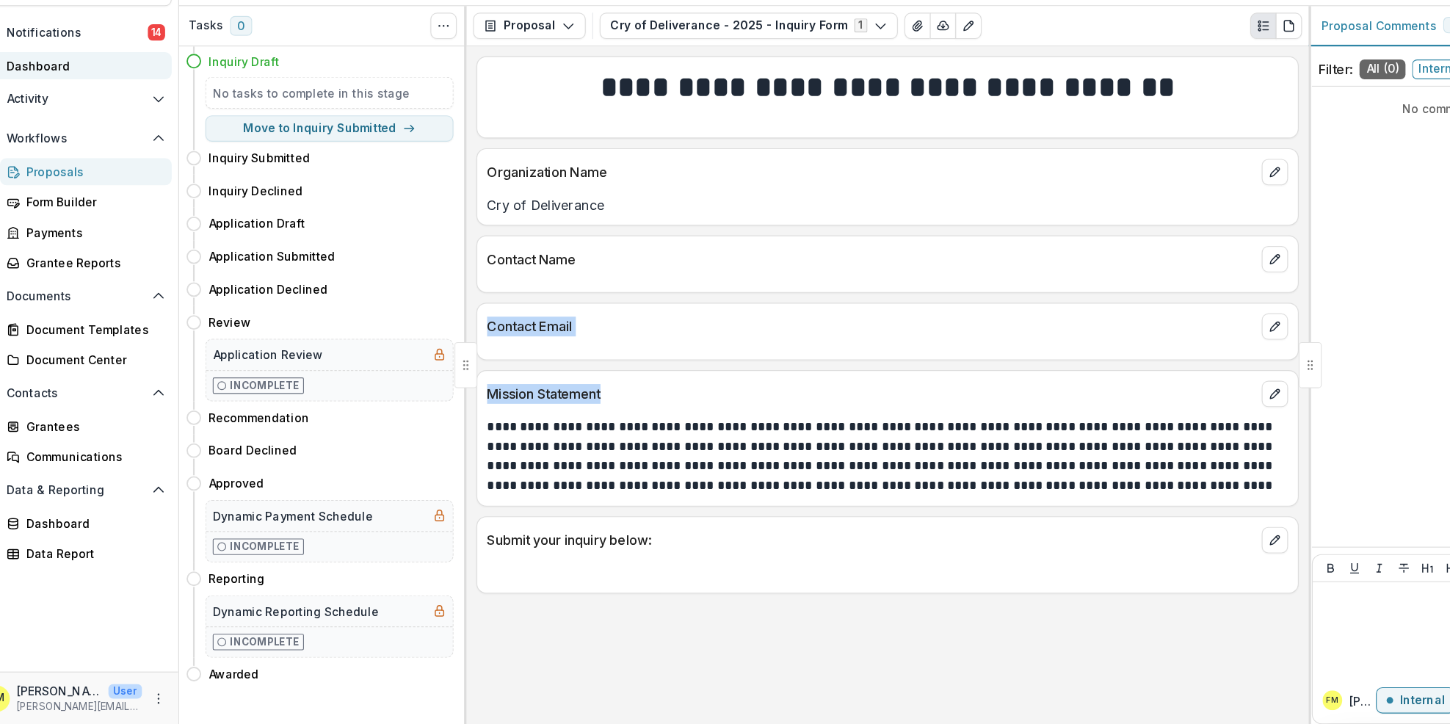
click at [59, 141] on div "Dashboard" at bounding box center [97, 135] width 136 height 15
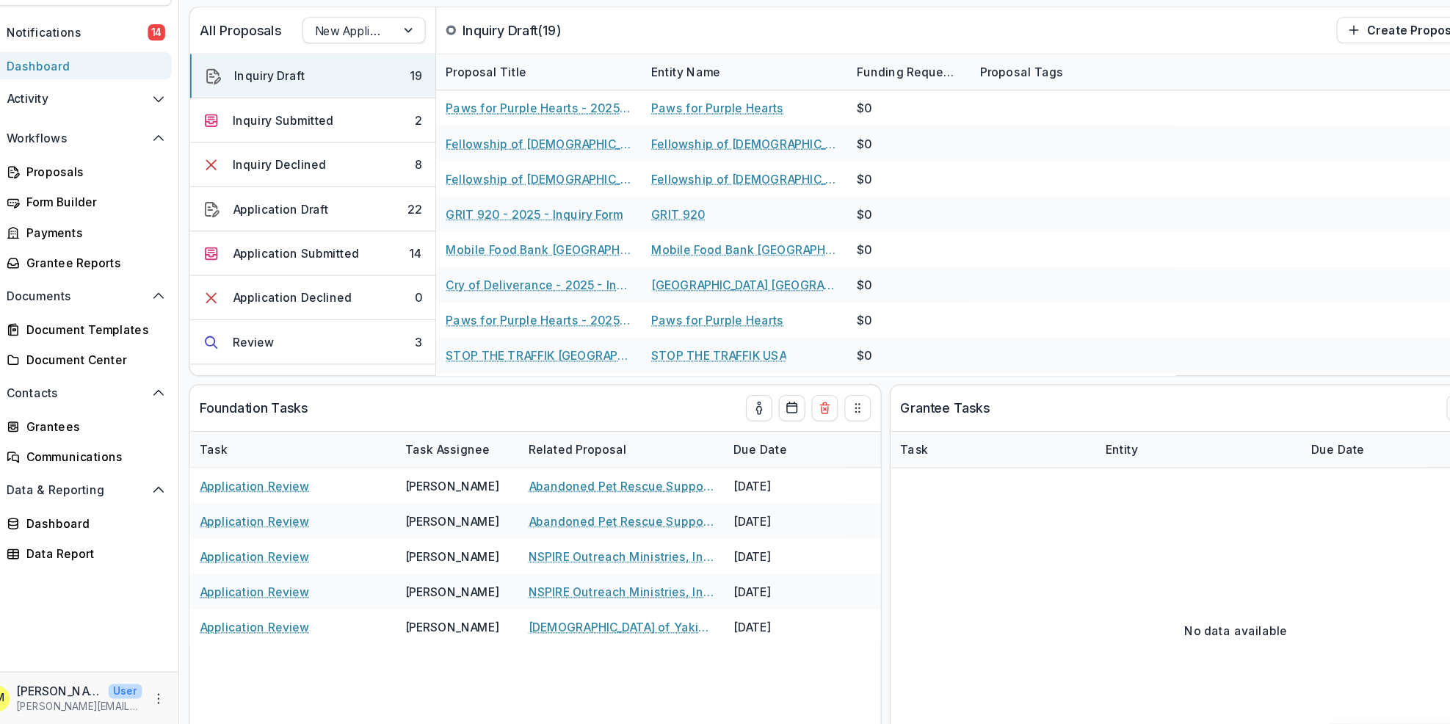
click at [62, 132] on div "Dashboard" at bounding box center [97, 135] width 136 height 15
click at [281, 146] on div "Inquiry Draft" at bounding box center [264, 144] width 63 height 15
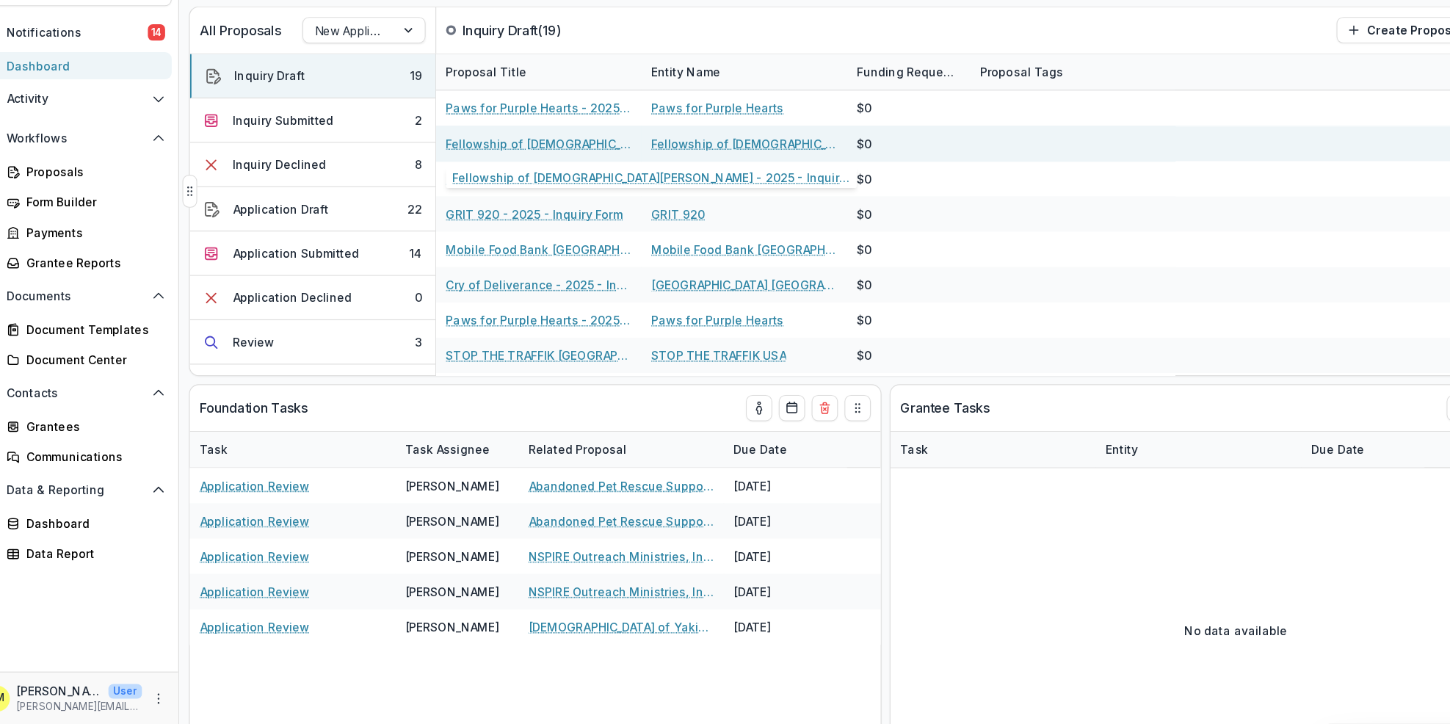
click at [454, 210] on link "Fellowship of [DEMOGRAPHIC_DATA][PERSON_NAME] - 2025 - Inquiry Form" at bounding box center [505, 204] width 166 height 15
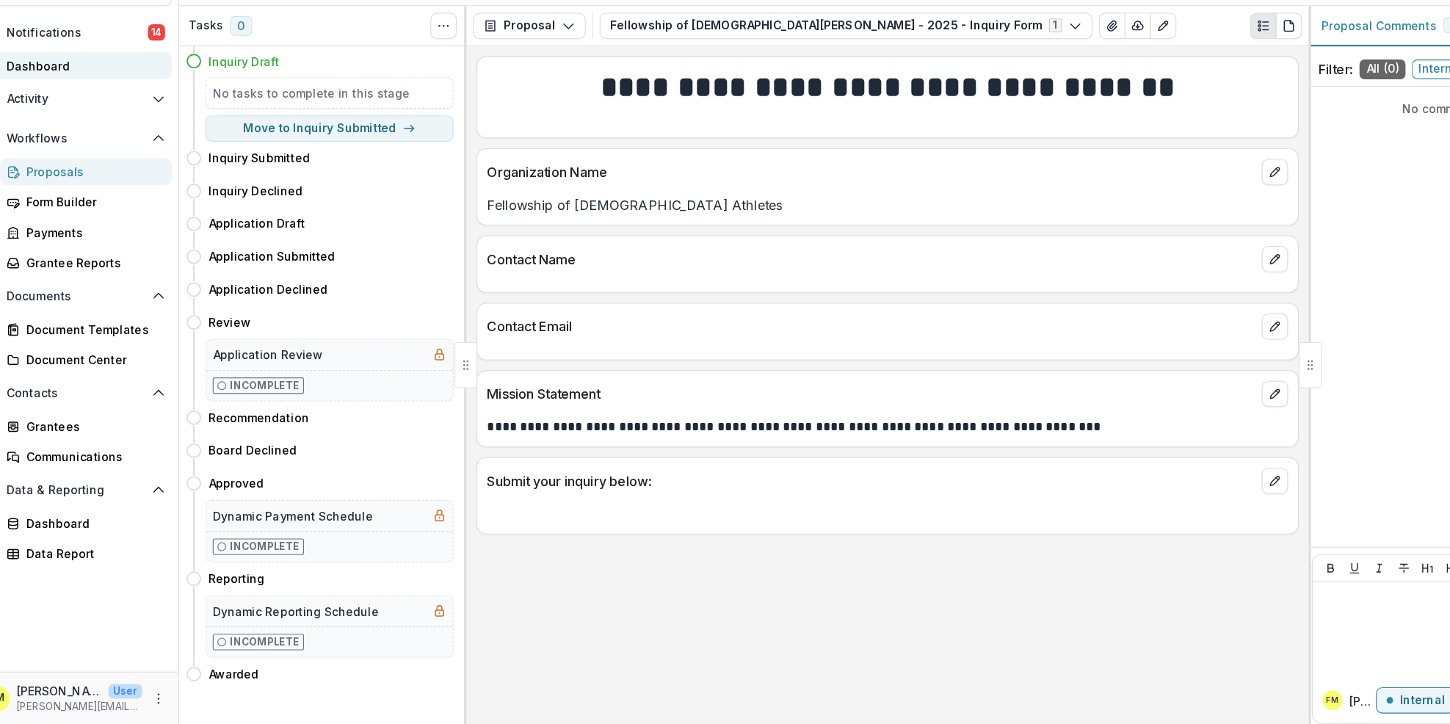
click at [54, 134] on div "Dashboard" at bounding box center [97, 135] width 136 height 15
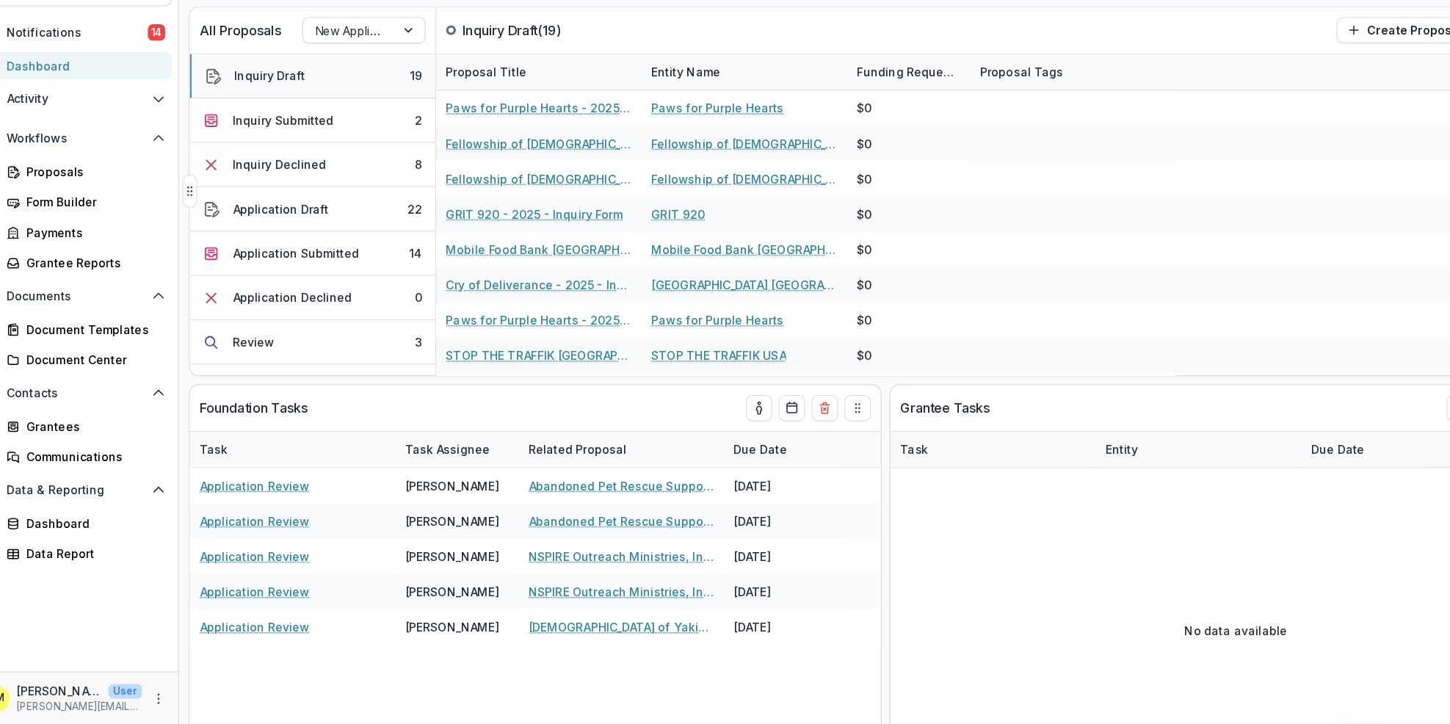
click at [274, 154] on button "Inquiry Draft 19" at bounding box center [302, 145] width 219 height 40
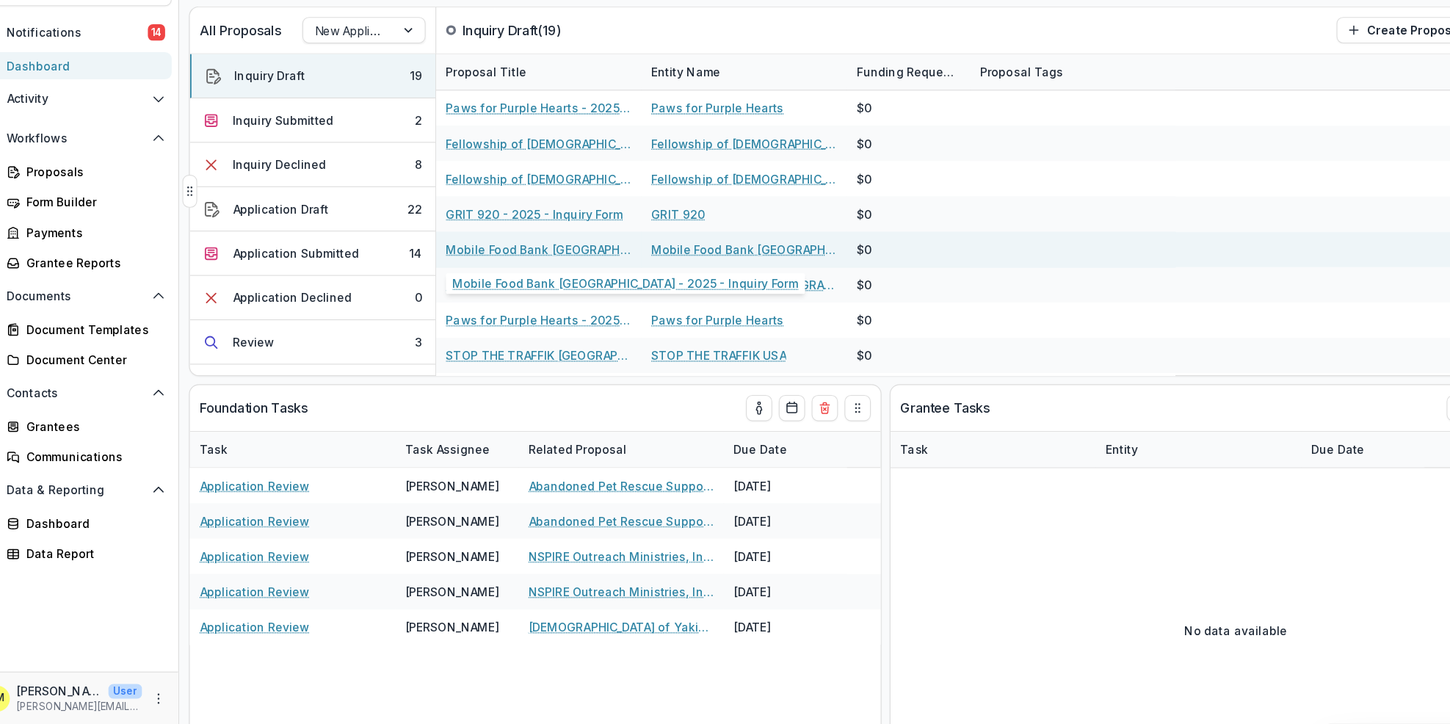
click at [437, 297] on link "Mobile Food Bank [GEOGRAPHIC_DATA] - 2025 - Inquiry Form" at bounding box center [505, 298] width 166 height 15
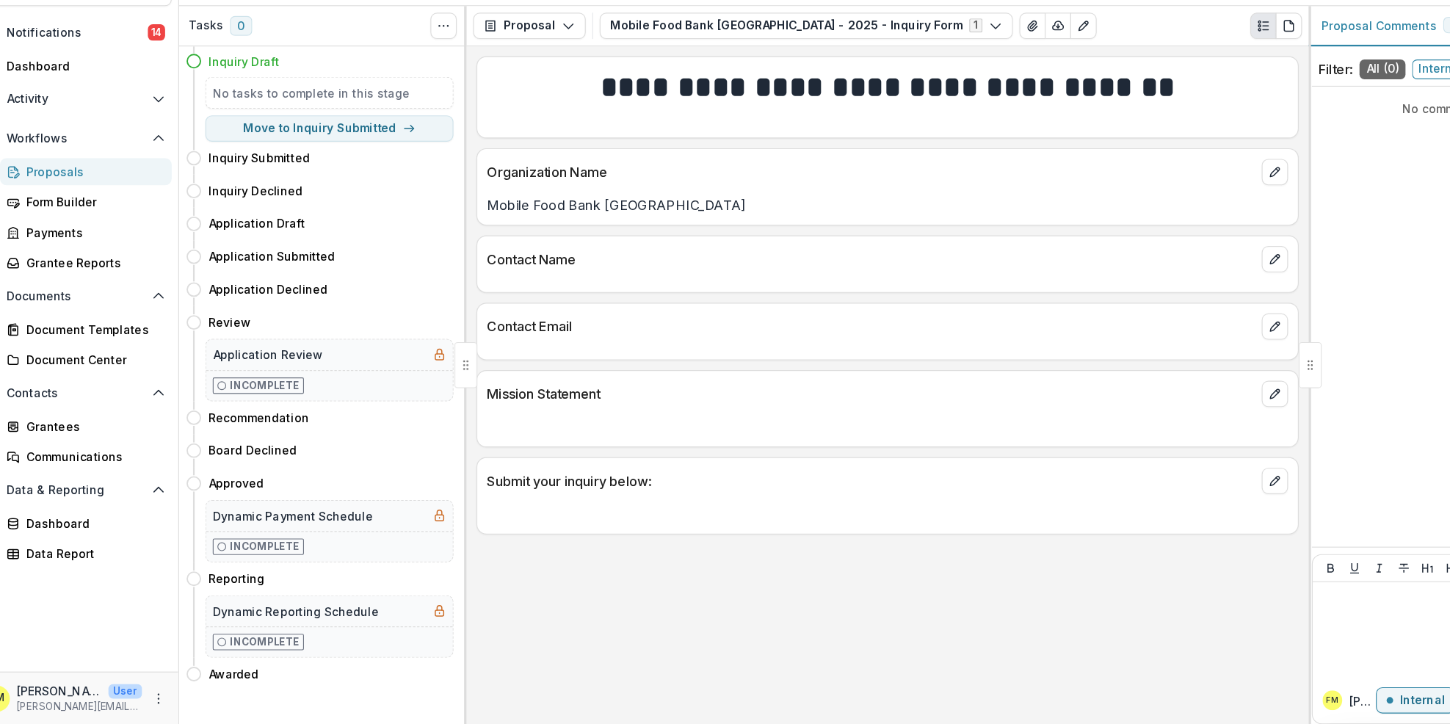
click at [84, 231] on div "Proposals" at bounding box center [106, 229] width 118 height 15
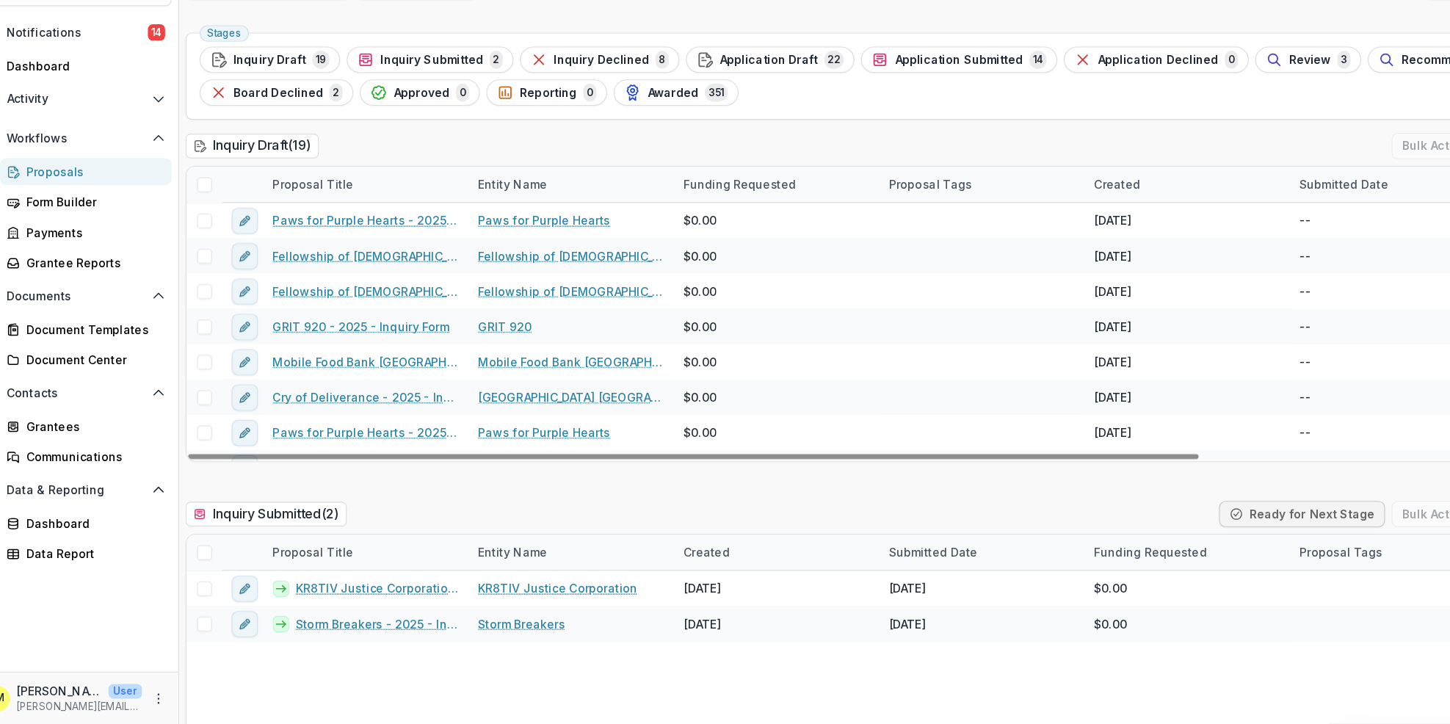
click at [211, 255] on div at bounding box center [206, 241] width 32 height 32
click at [55, 139] on div "Dashboard" at bounding box center [97, 135] width 136 height 15
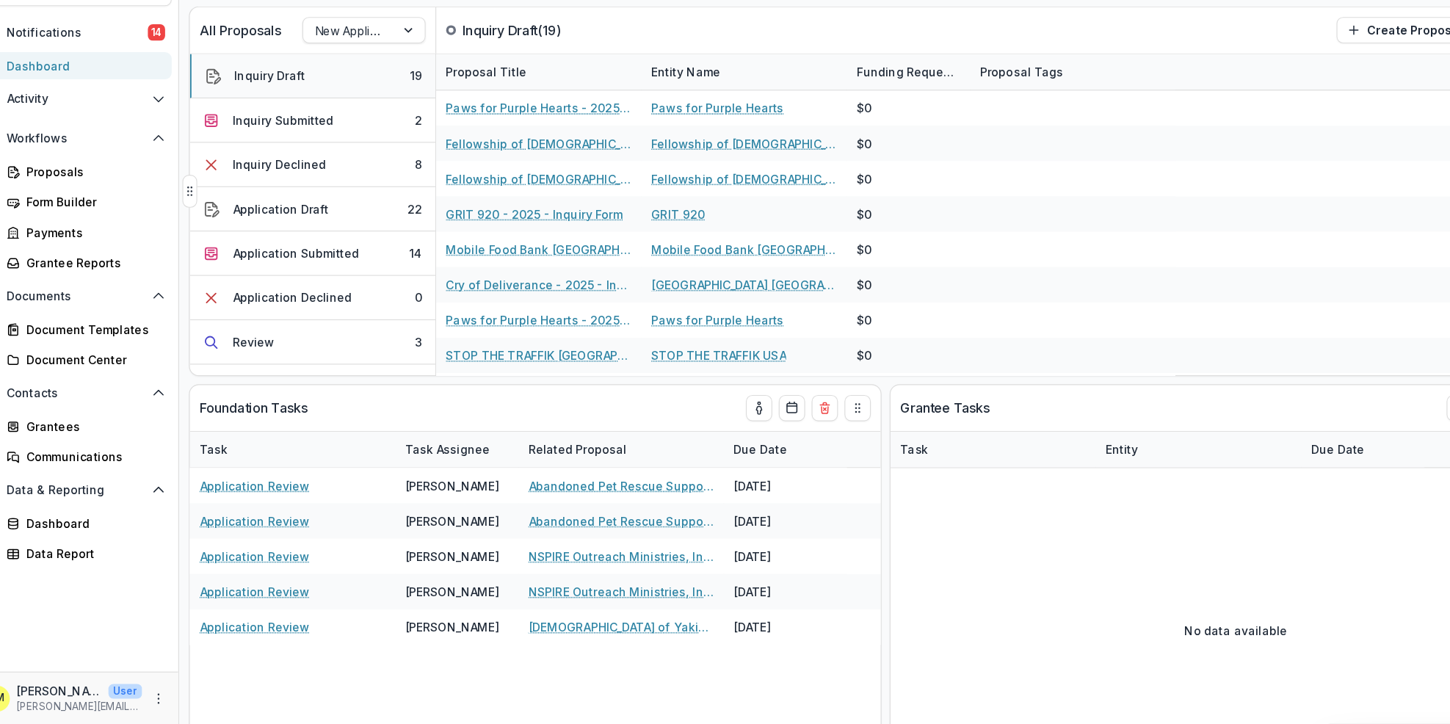
click at [247, 154] on button "Inquiry Draft 19" at bounding box center [302, 145] width 219 height 40
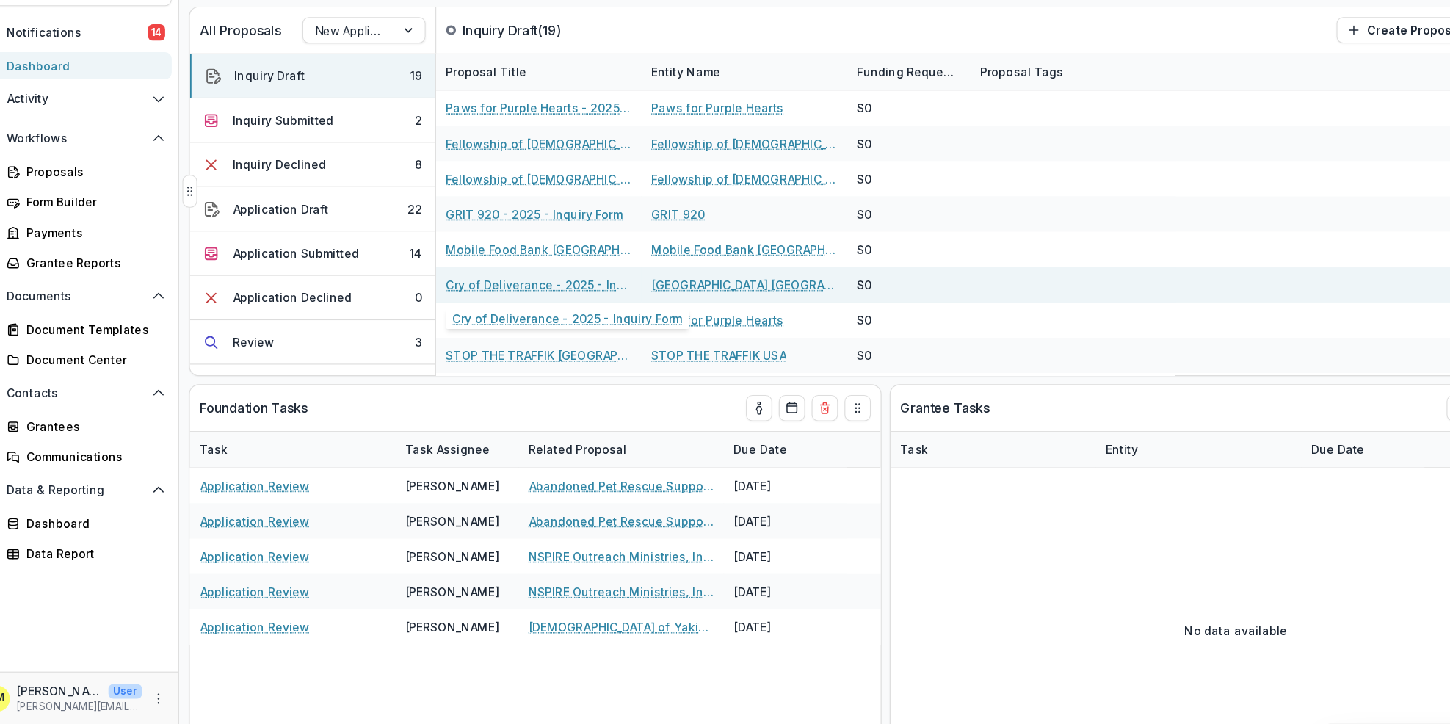
click at [495, 327] on link "Cry of Deliverance - 2025 - Inquiry Form" at bounding box center [505, 330] width 166 height 15
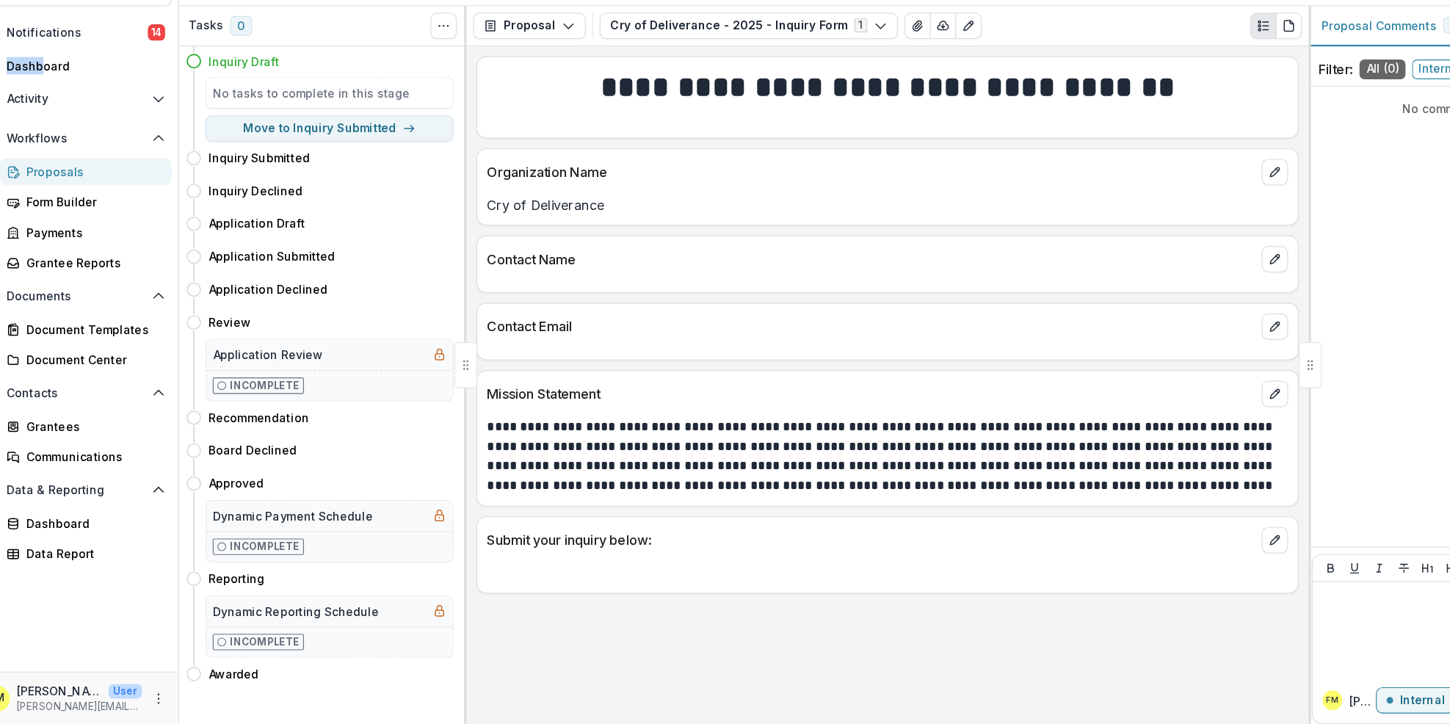
drag, startPoint x: 62, startPoint y: 120, endPoint x: 72, endPoint y: 120, distance: 9.6
click at [72, 120] on div "Notifications 14 Dashboard Activity Tasks Workflows Proposals Form Builder Paym…" at bounding box center [91, 385] width 183 height 583
click at [89, 131] on div "Dashboard" at bounding box center [97, 135] width 136 height 15
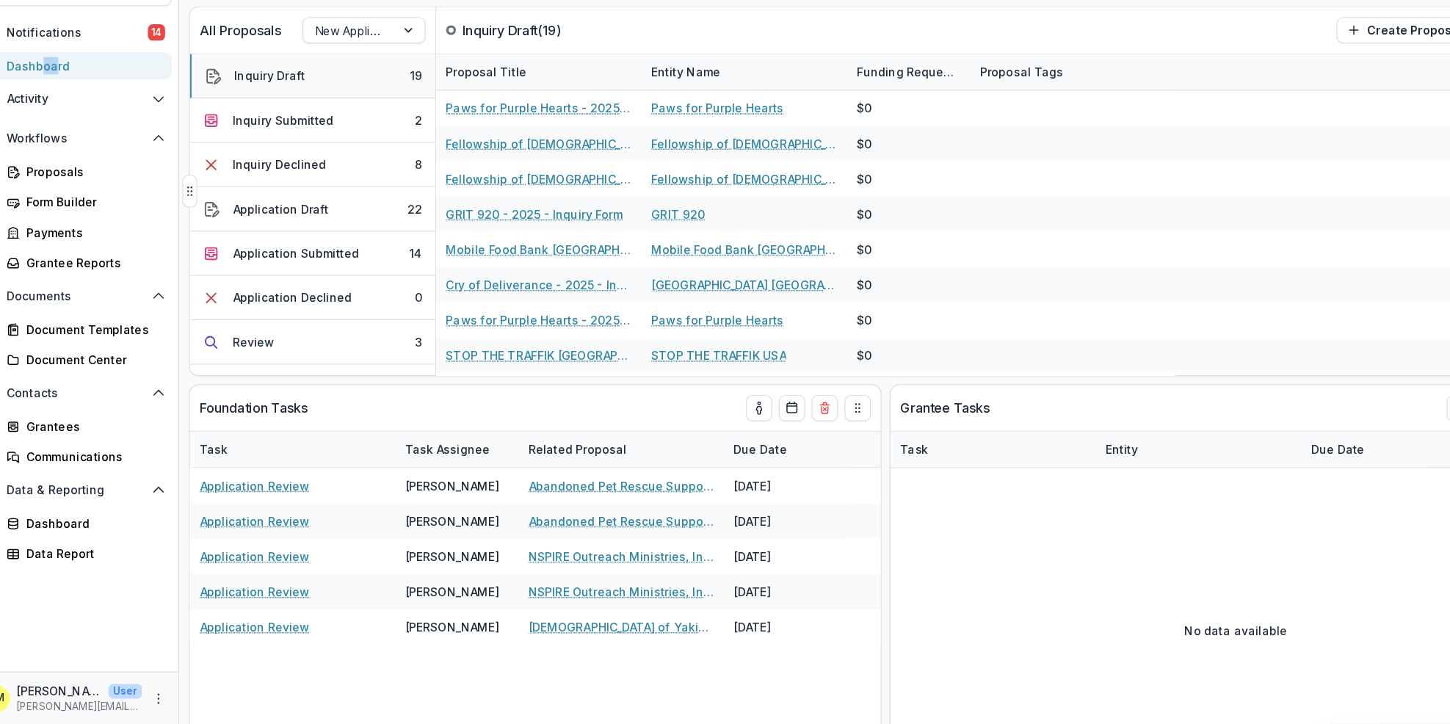
click at [328, 139] on button "Inquiry Draft 19" at bounding box center [302, 145] width 219 height 40
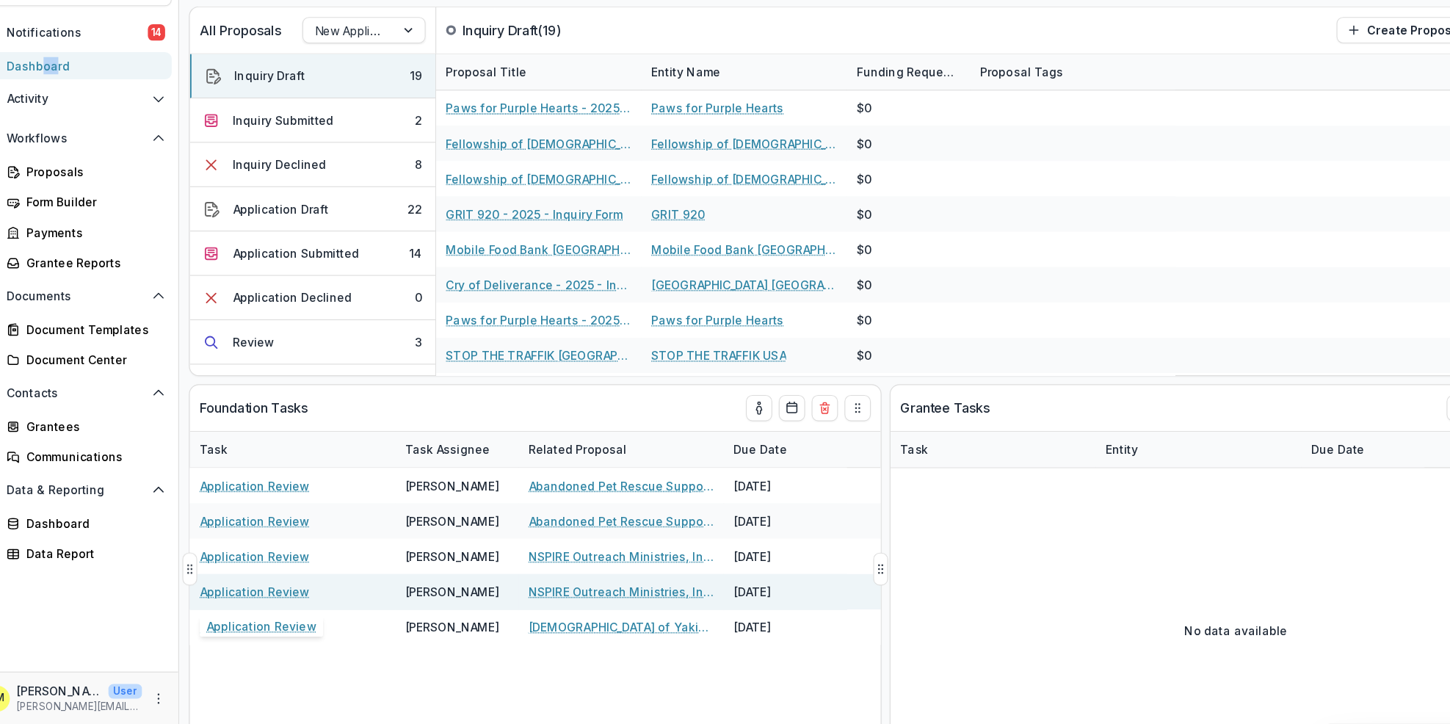
click at [233, 606] on link "Application Review" at bounding box center [251, 604] width 98 height 15
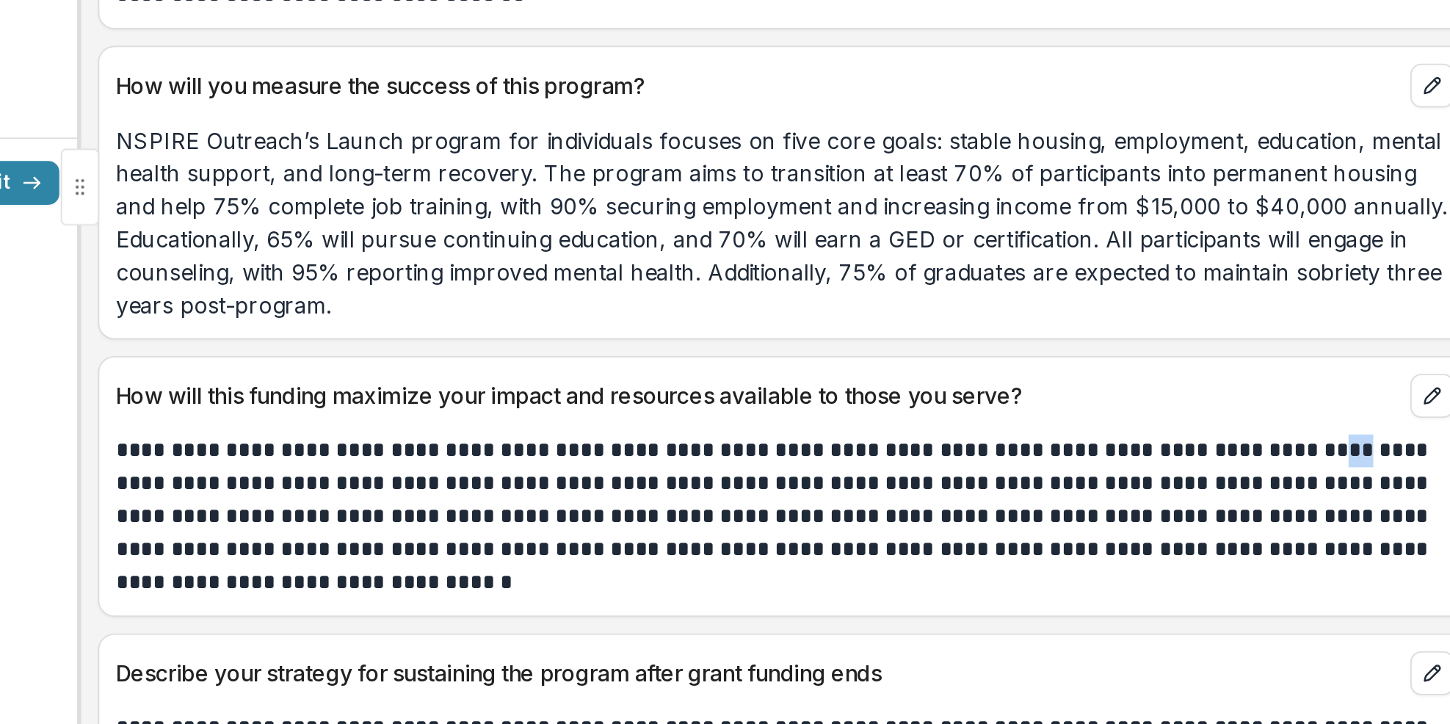
scroll to position [2711, 0]
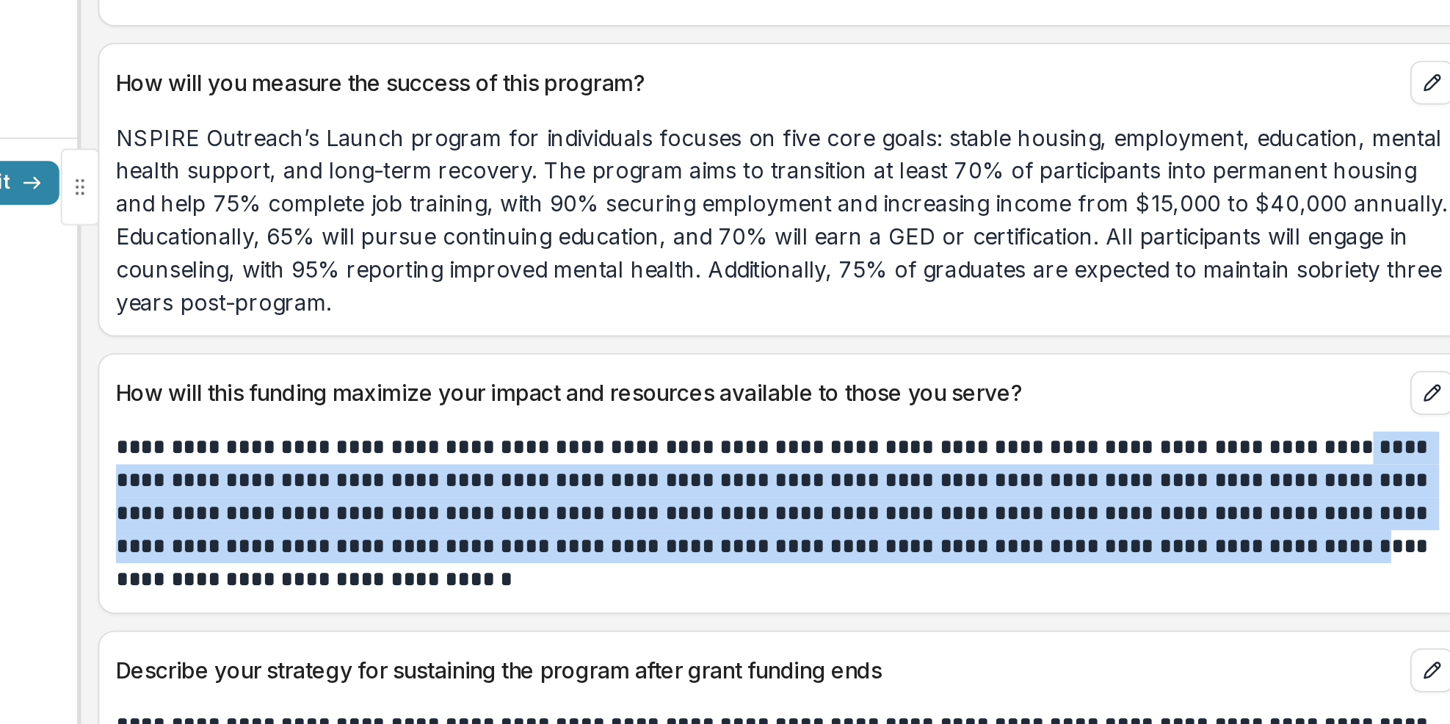
click at [1075, 646] on div "Describe your strategy for sustaining the program after grant funding ends" at bounding box center [816, 657] width 733 height 32
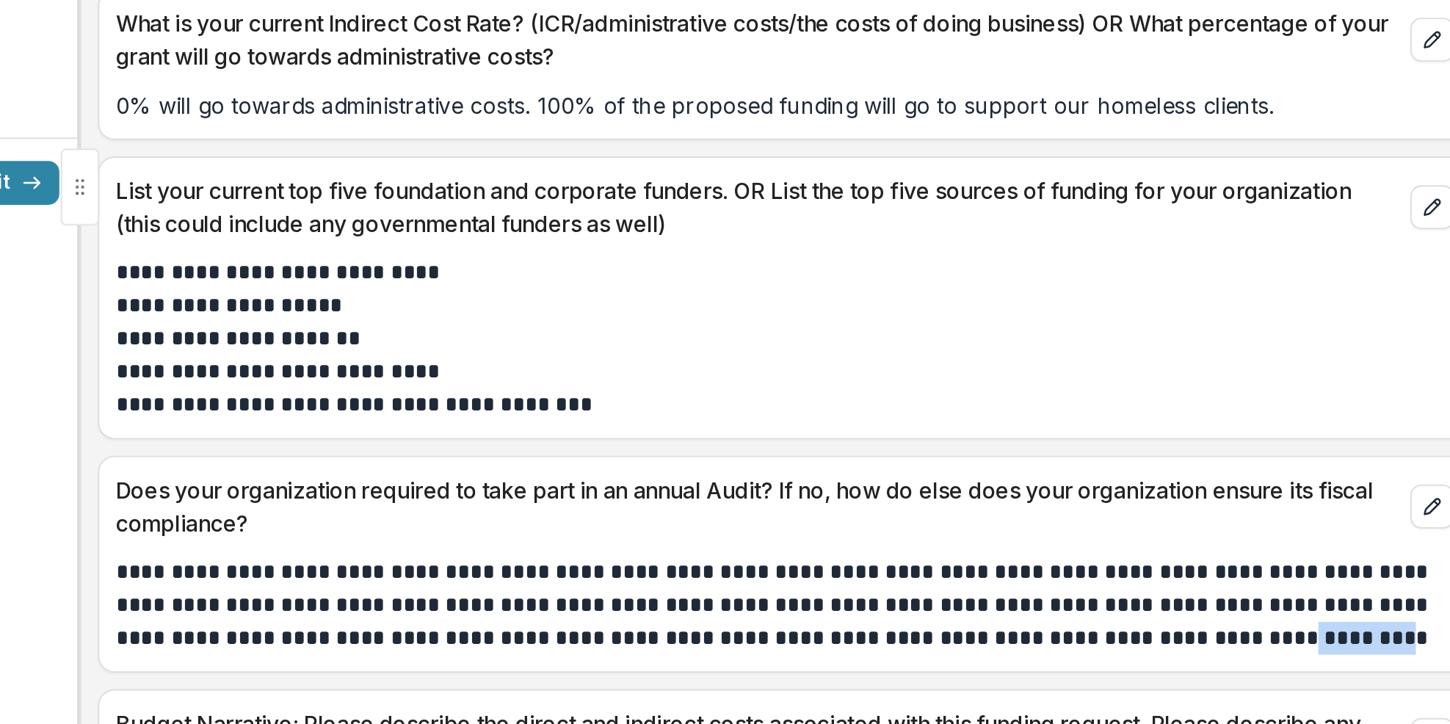
scroll to position [3395, 0]
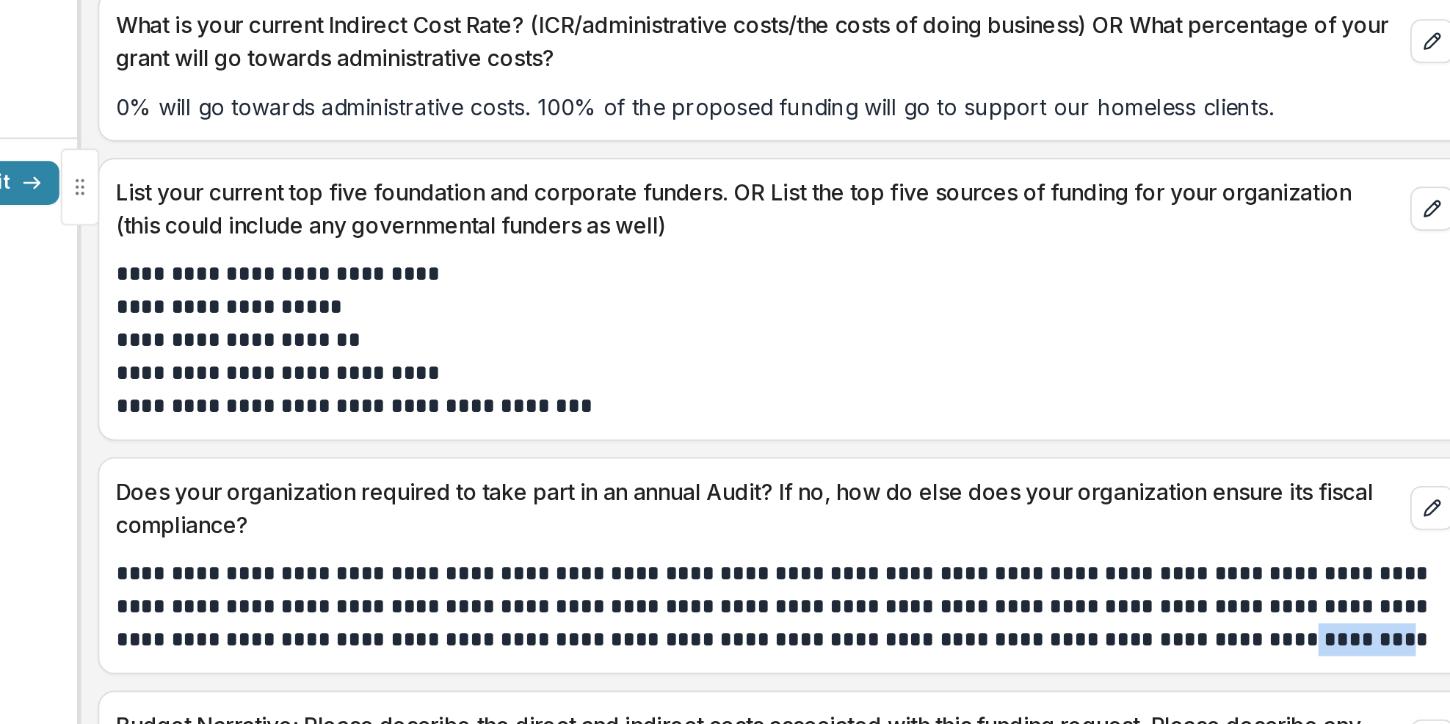
click at [1041, 613] on p "**********" at bounding box center [815, 627] width 712 height 53
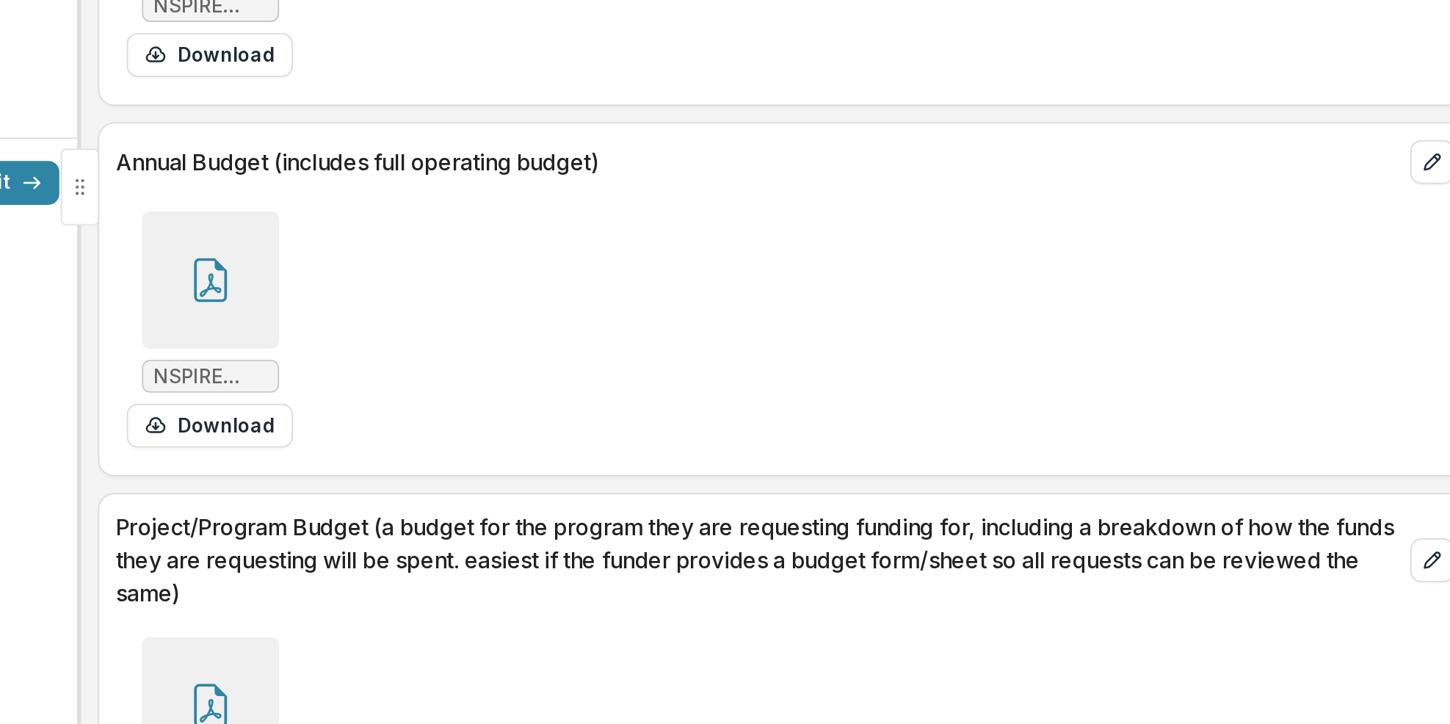
scroll to position [5289, 0]
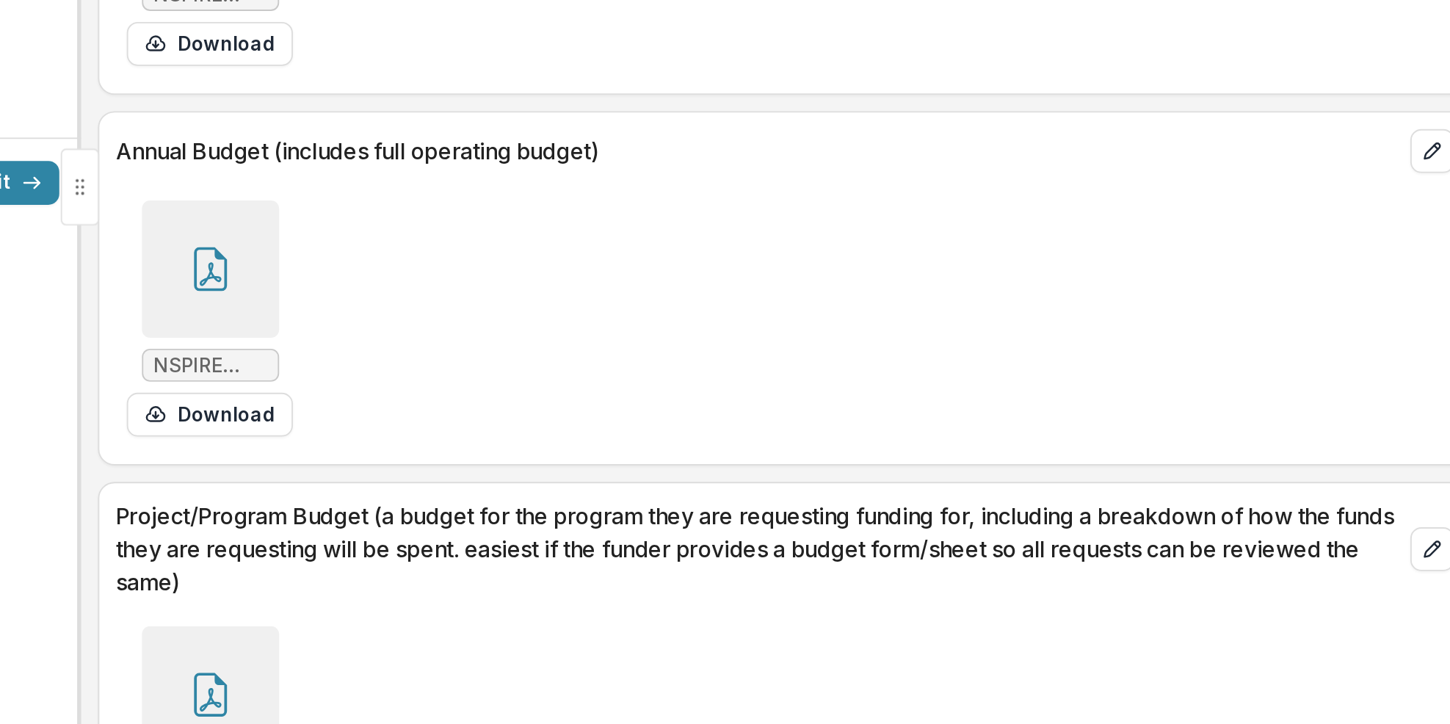
click at [1054, 647] on div "NSPIRE - LBCF Launch Budget.pdf Download" at bounding box center [817, 701] width 716 height 138
click at [1057, 630] on div "NSPIRE - LBCF Launch Budget.pdf Download" at bounding box center [816, 696] width 733 height 147
click at [1067, 604] on p "Project/Program Budget (a budget for the program they are requesting funding fo…" at bounding box center [802, 596] width 686 height 53
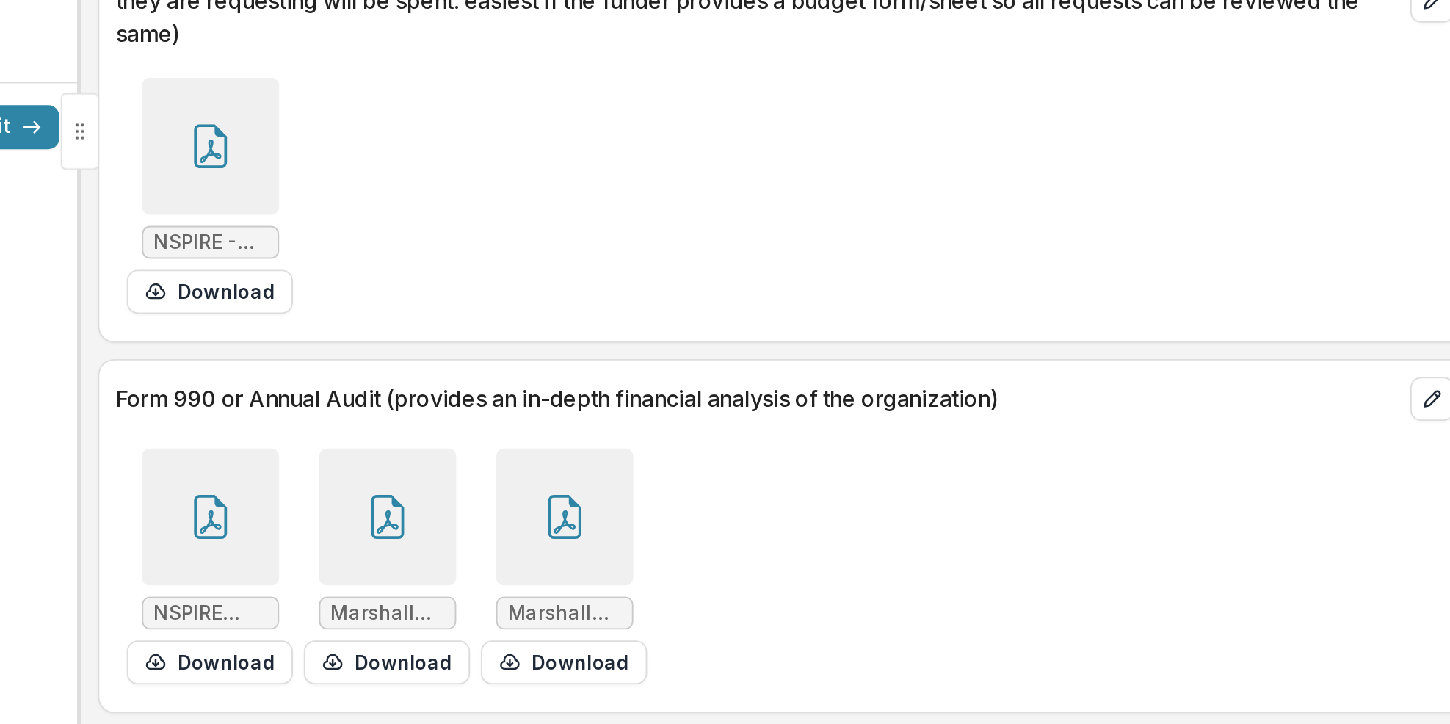
scroll to position [0, 0]
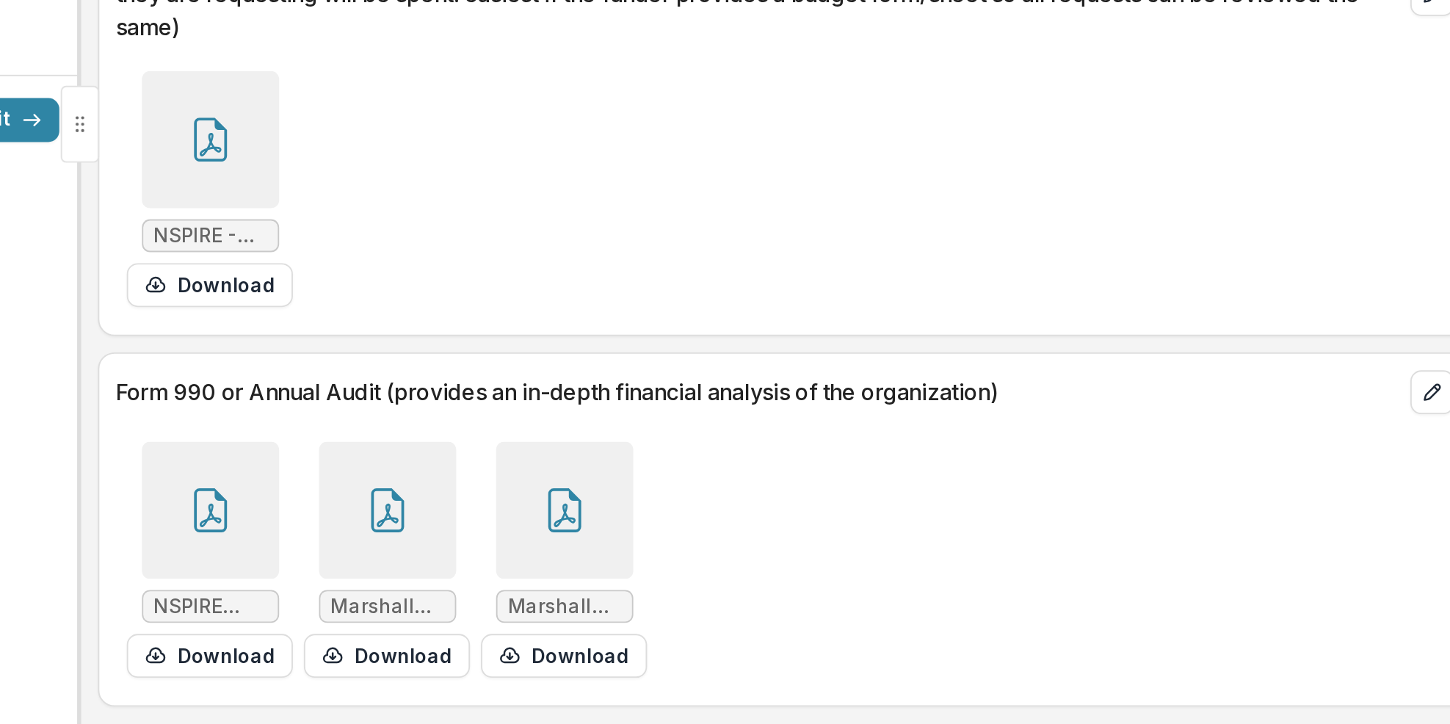
click at [1057, 660] on div "NSPIRE 2023 990 no schedules.pdf Download MarshallJones statement.pdf Download …" at bounding box center [817, 636] width 716 height 138
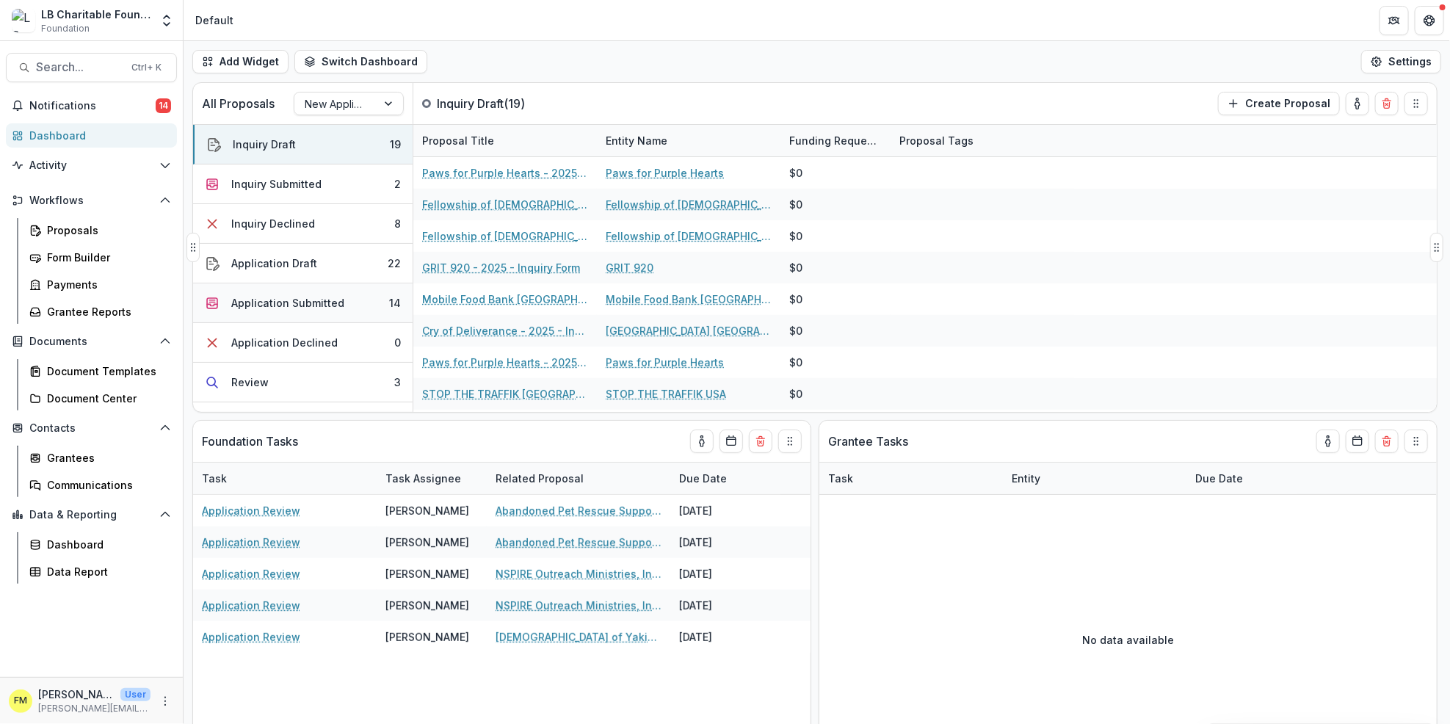
drag, startPoint x: 409, startPoint y: 280, endPoint x: 393, endPoint y: 286, distance: 17.2
click at [395, 308] on div "Inquiry Draft 19 Inquiry Submitted 2 Inquiry Declined 8 Application Draft 22 Ap…" at bounding box center [302, 362] width 219 height 475
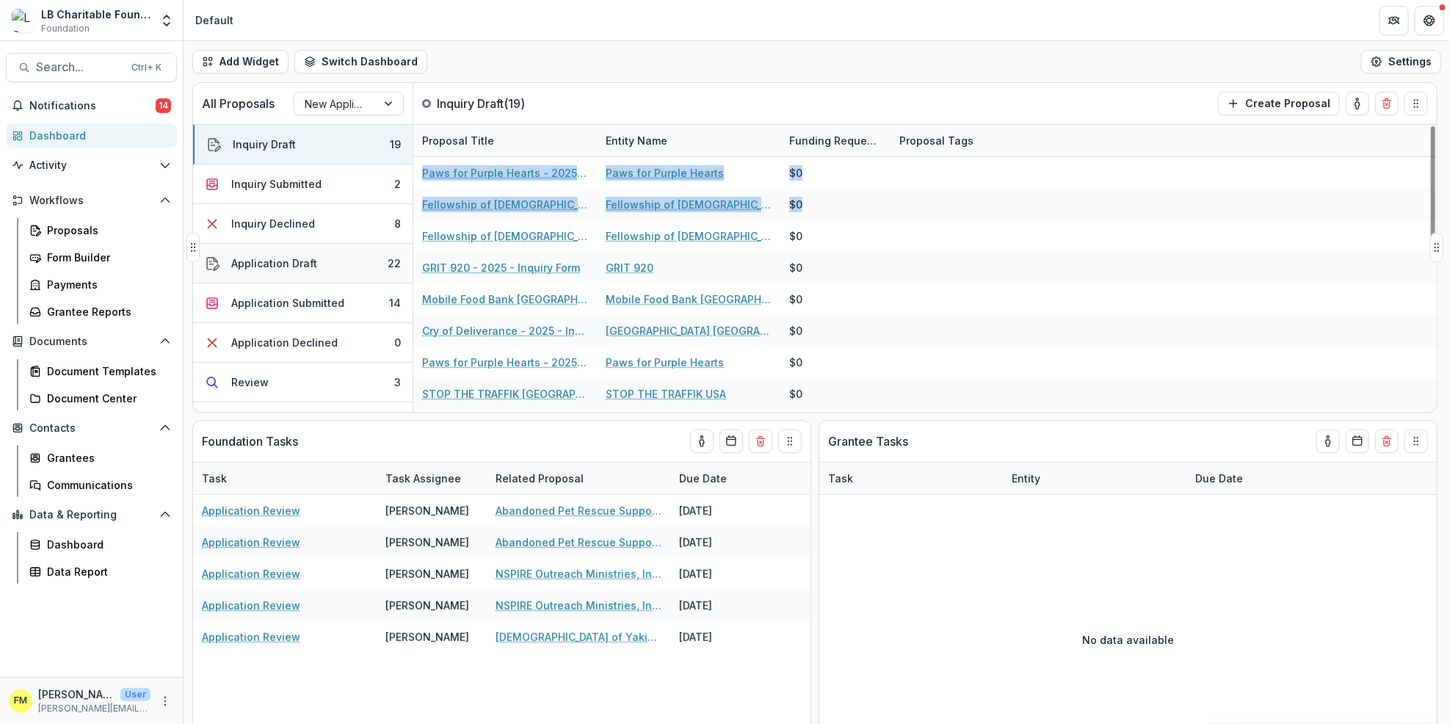
drag, startPoint x: 413, startPoint y: 242, endPoint x: 405, endPoint y: 276, distance: 34.7
click at [405, 276] on div "Inquiry Draft 19 Inquiry Submitted 2 Inquiry Declined 8 Application Draft 22 Ap…" at bounding box center [814, 268] width 1243 height 288
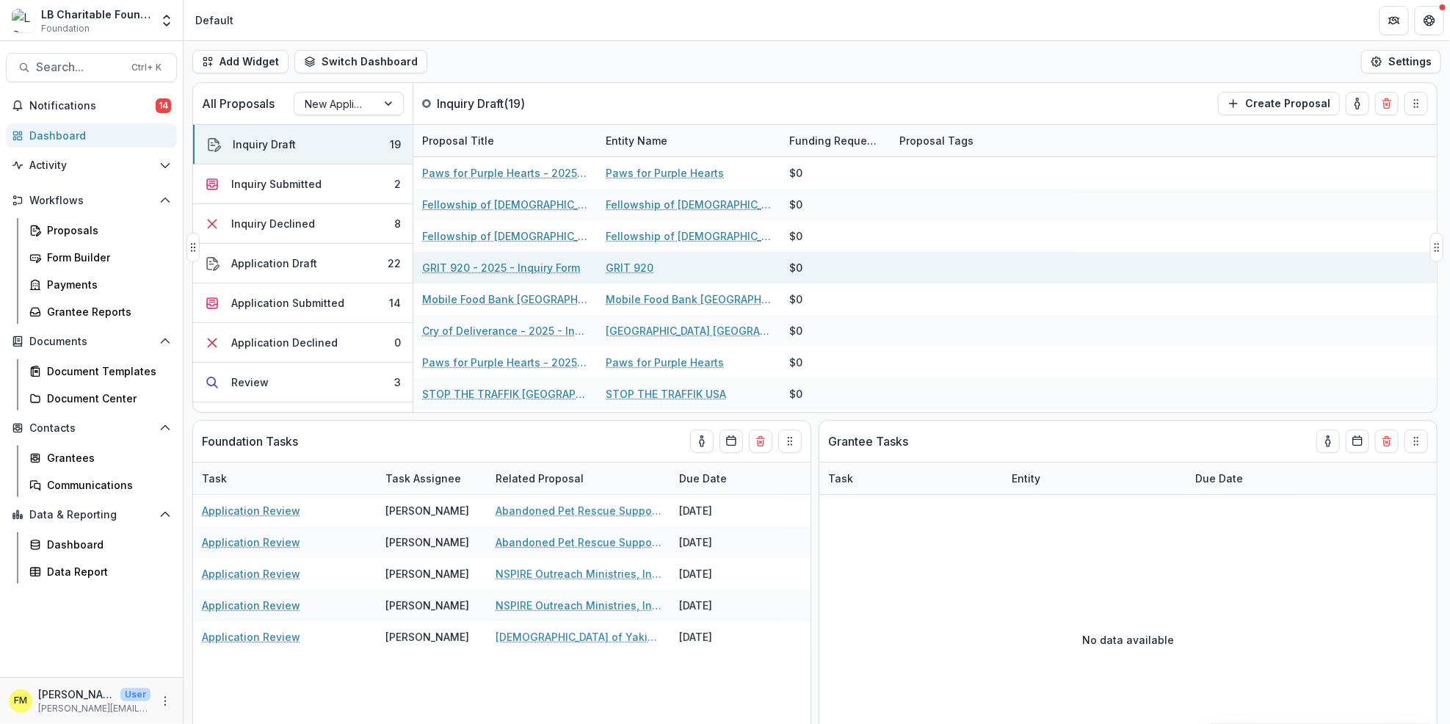
drag, startPoint x: 405, startPoint y: 276, endPoint x: 481, endPoint y: 277, distance: 76.3
click at [481, 277] on div "GRIT 920 - 2025 - Inquiry Form" at bounding box center [505, 268] width 166 height 32
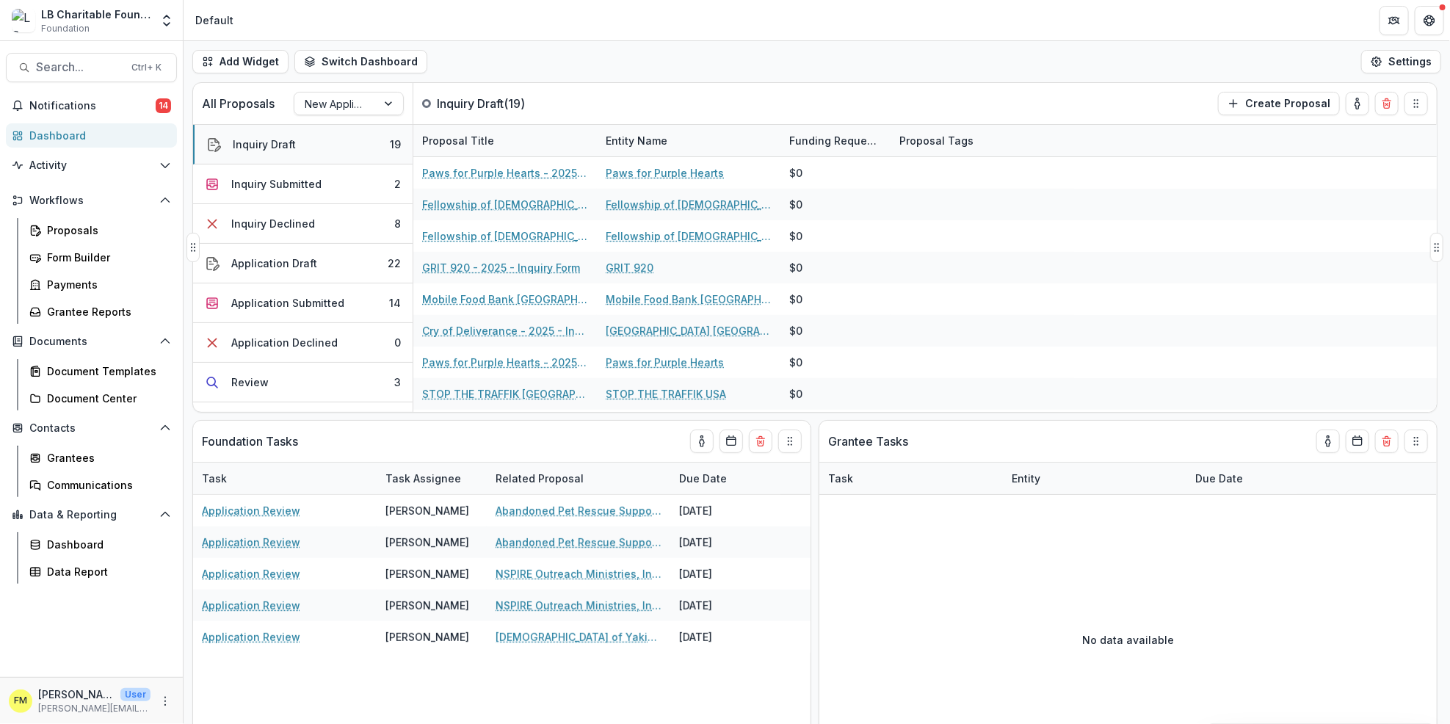
click at [382, 154] on button "Inquiry Draft 19" at bounding box center [302, 145] width 219 height 40
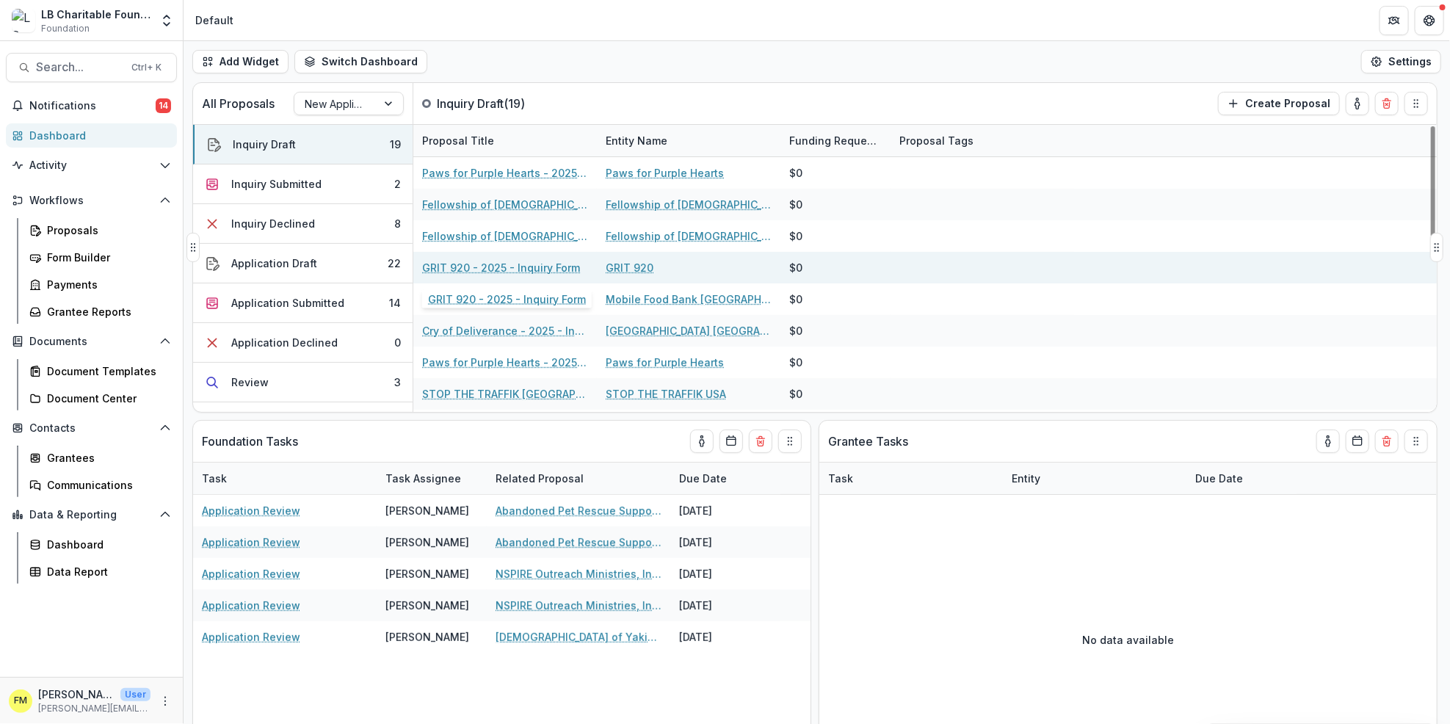
click at [520, 268] on link "GRIT 920 - 2025 - Inquiry Form" at bounding box center [501, 267] width 158 height 15
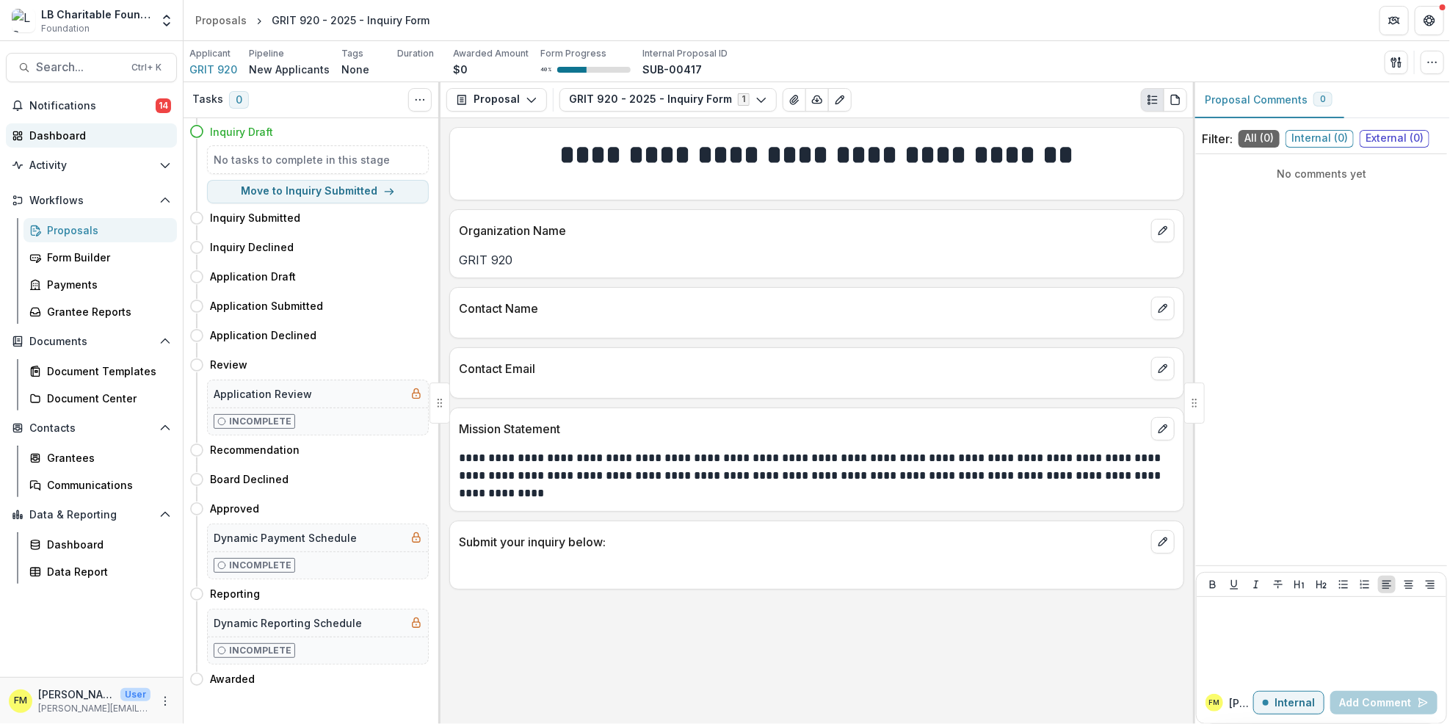
click at [94, 135] on div "Dashboard" at bounding box center [97, 135] width 136 height 15
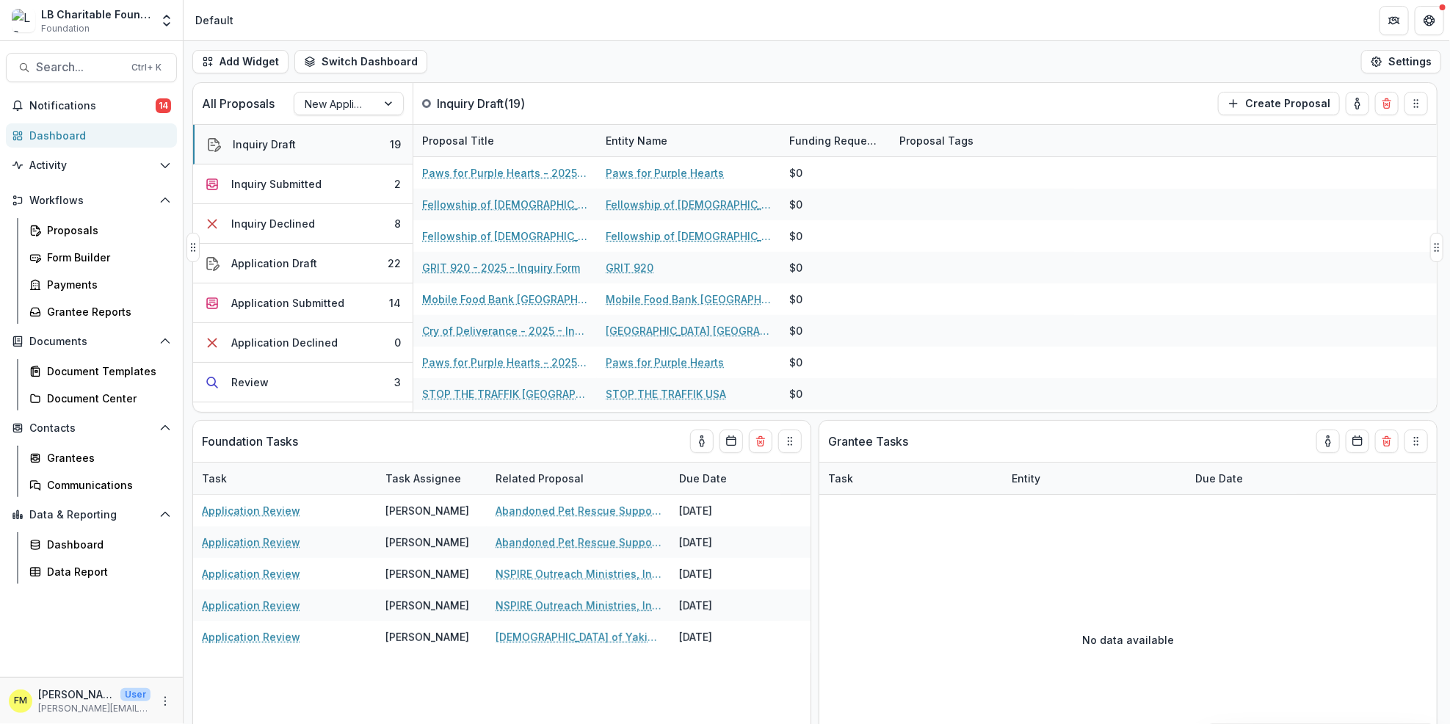
click at [309, 144] on button "Inquiry Draft 19" at bounding box center [302, 145] width 219 height 40
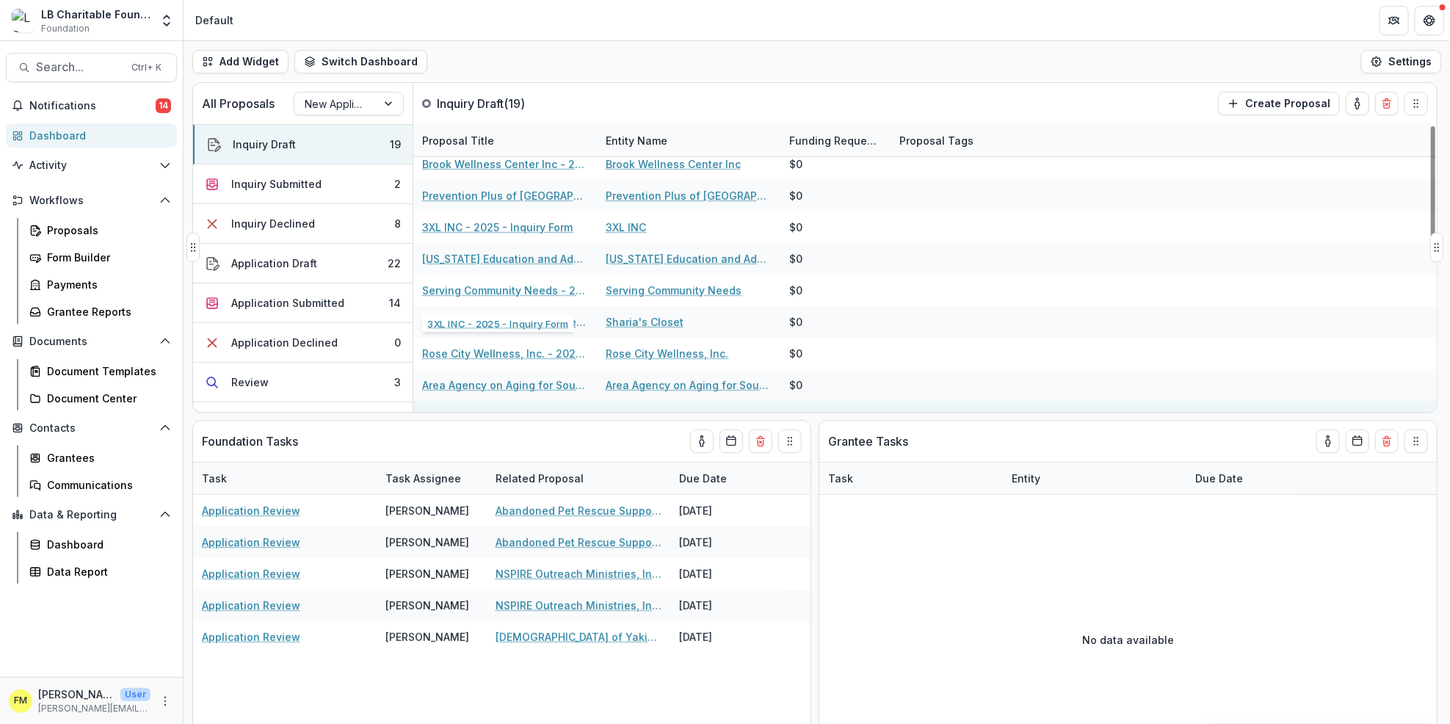
scroll to position [345, 0]
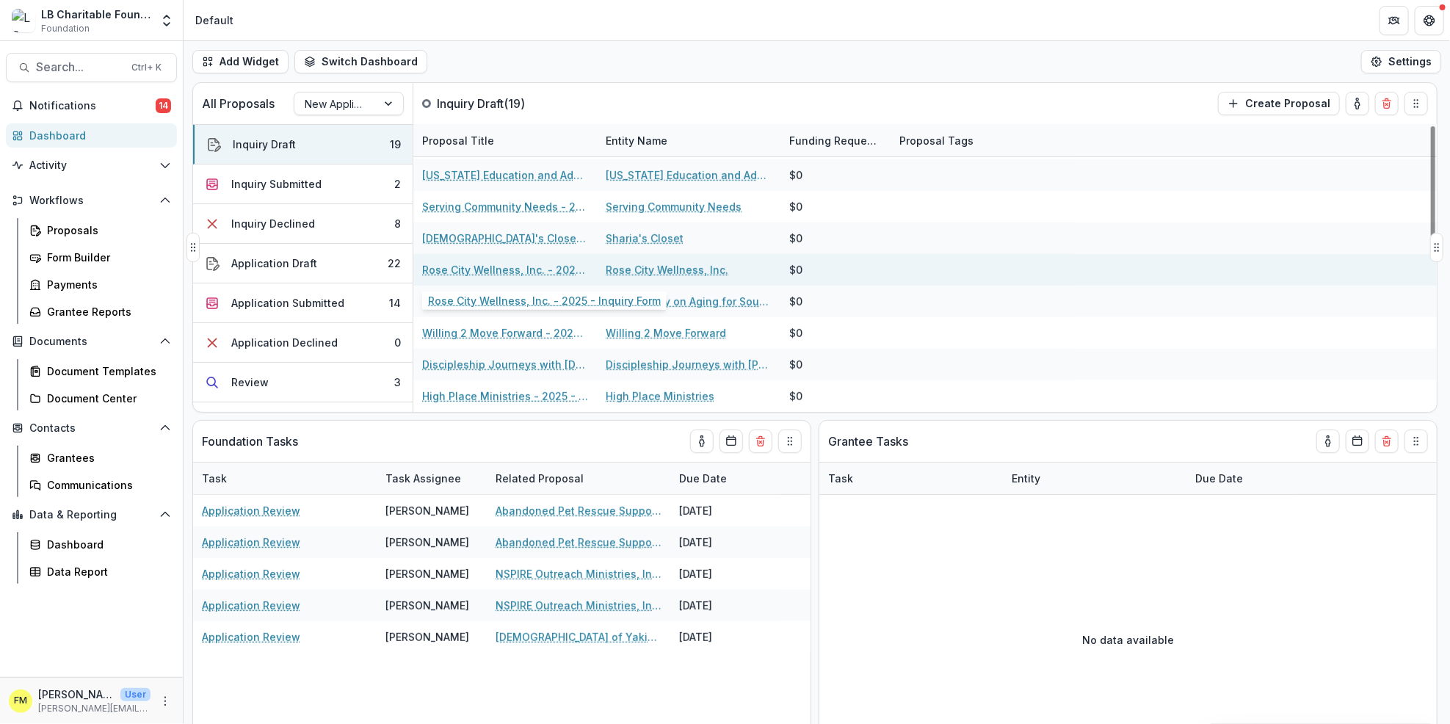
click at [486, 275] on link "Rose City Wellness, Inc. - 2025 - Inquiry Form" at bounding box center [505, 269] width 166 height 15
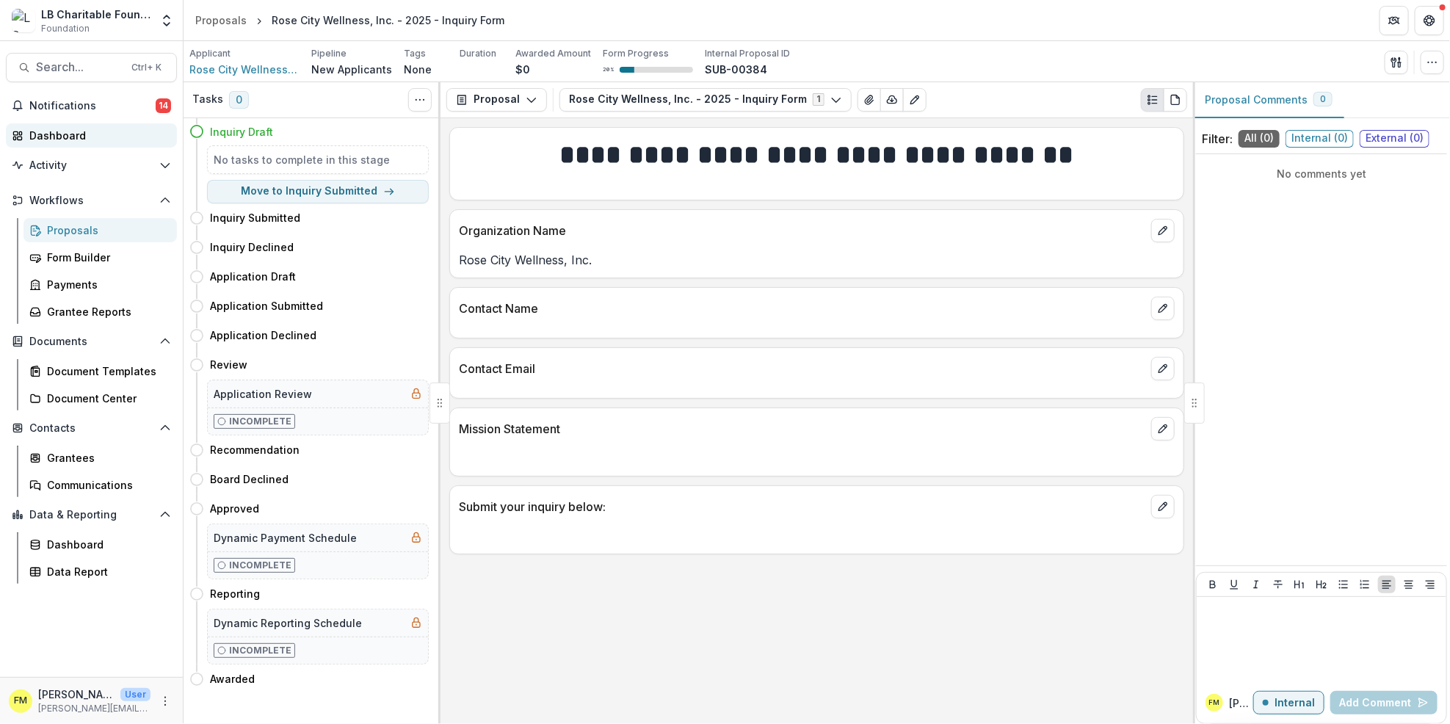
click at [57, 129] on div "Dashboard" at bounding box center [97, 135] width 136 height 15
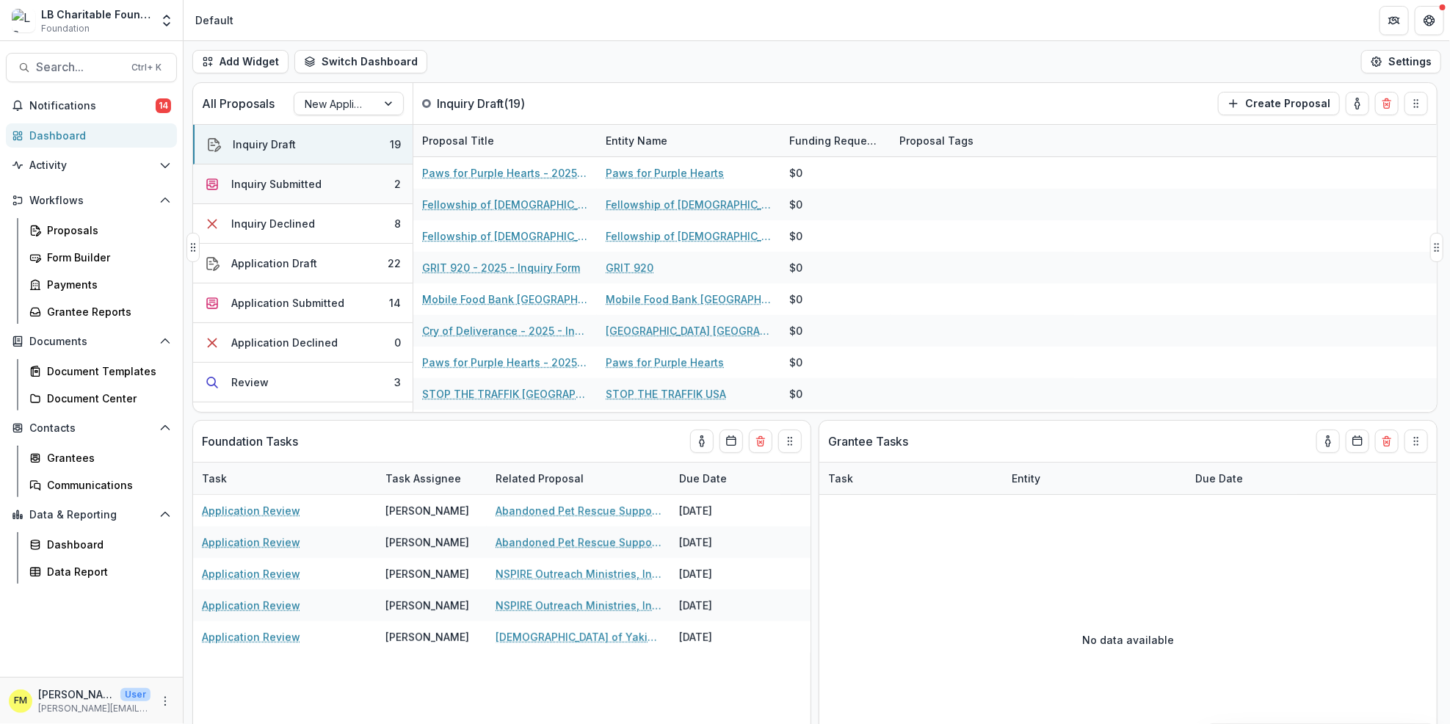
click at [304, 183] on div "Inquiry Submitted" at bounding box center [276, 183] width 90 height 15
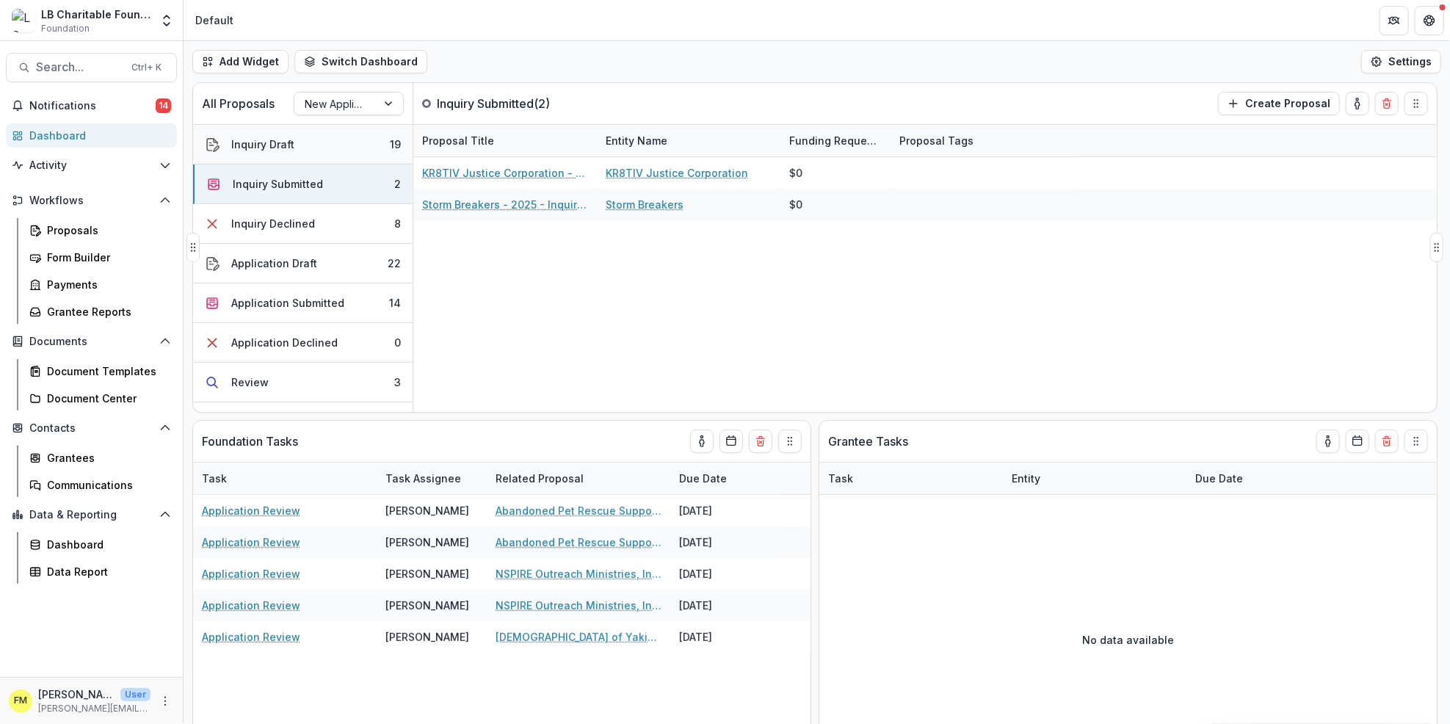
click at [305, 142] on button "Inquiry Draft 19" at bounding box center [302, 145] width 219 height 40
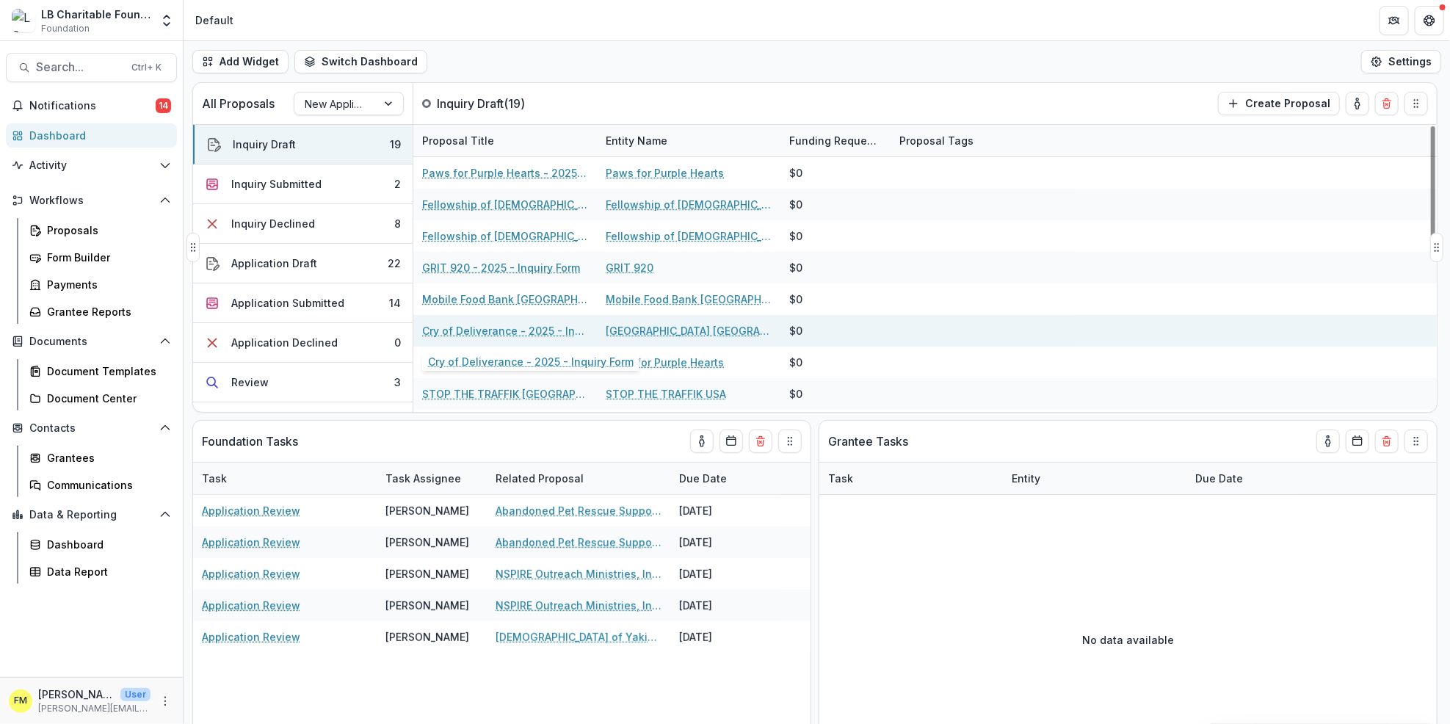
click at [495, 327] on link "Cry of Deliverance - 2025 - Inquiry Form" at bounding box center [505, 330] width 166 height 15
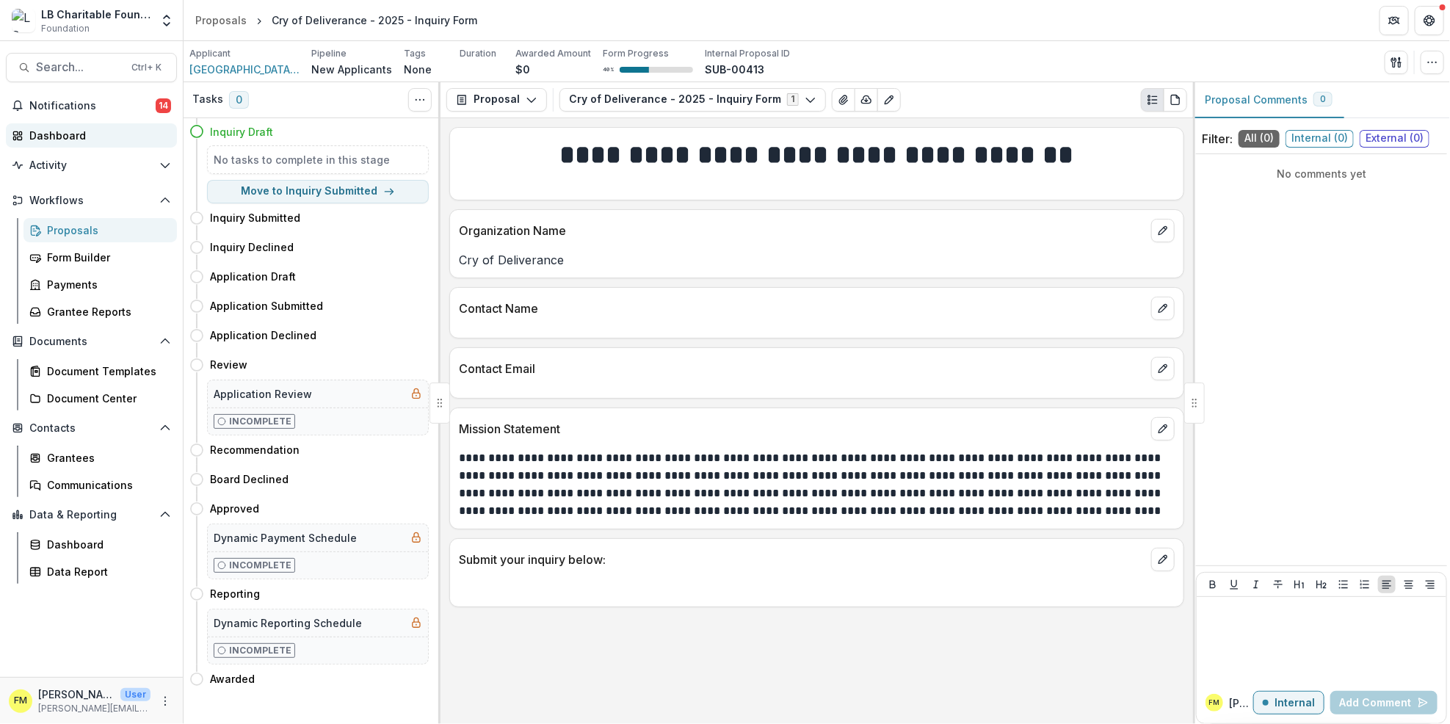
click at [62, 134] on div "Dashboard" at bounding box center [97, 135] width 136 height 15
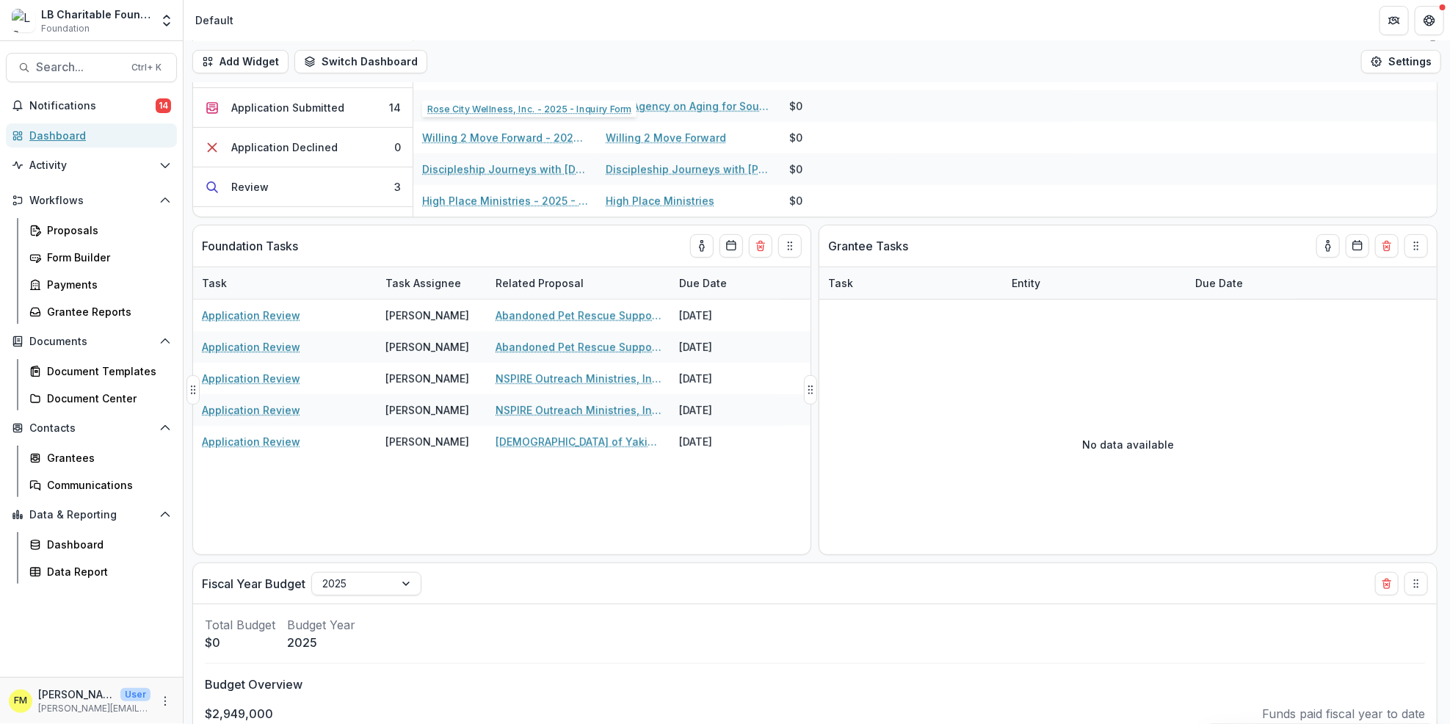
scroll to position [98, 0]
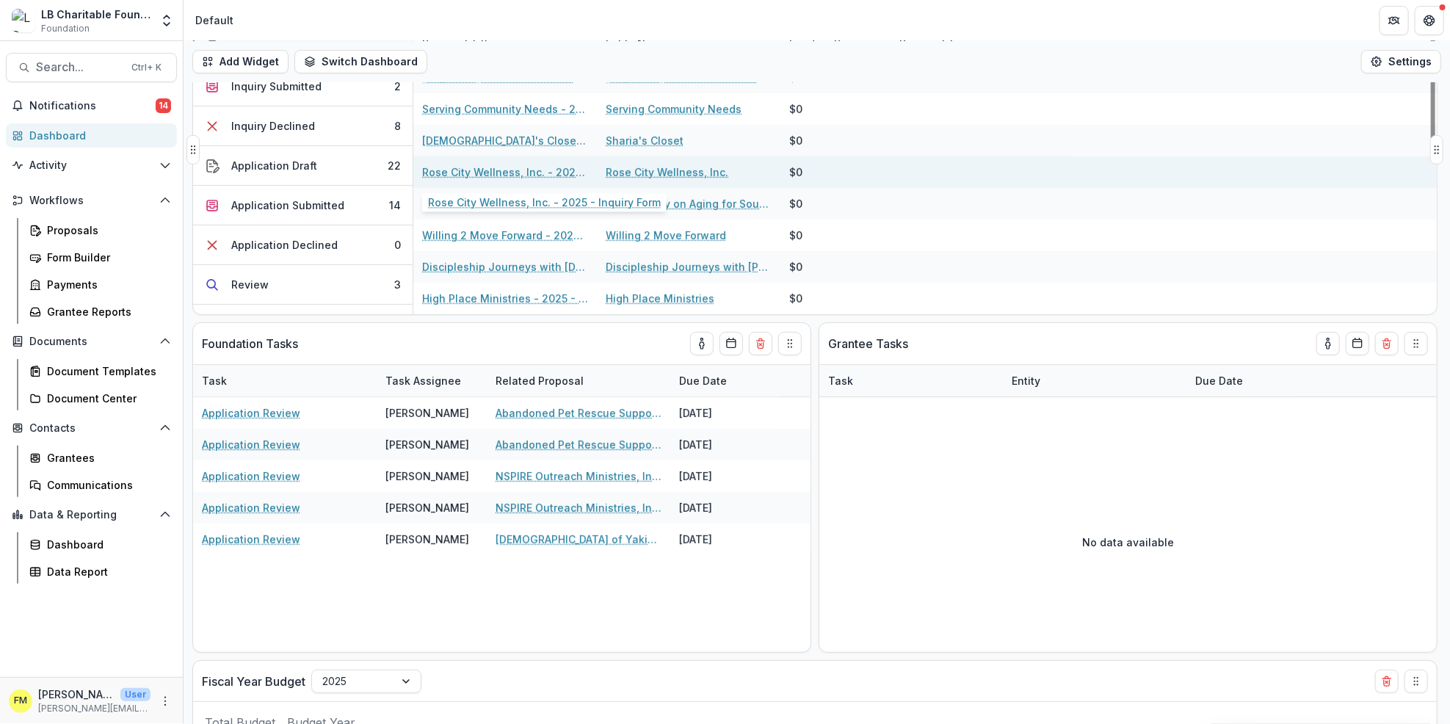
click at [483, 168] on link "Rose City Wellness, Inc. - 2025 - Inquiry Form" at bounding box center [505, 171] width 166 height 15
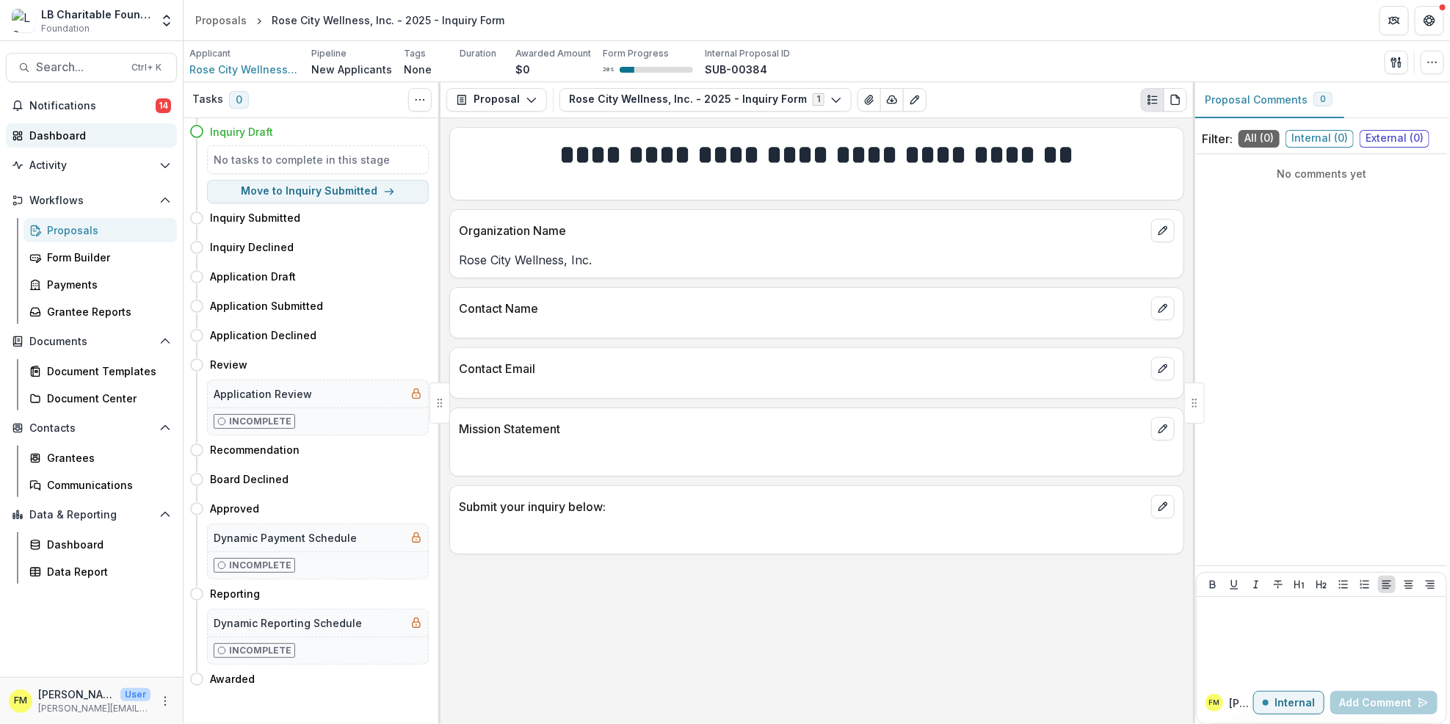
click at [76, 131] on div "Dashboard" at bounding box center [97, 135] width 136 height 15
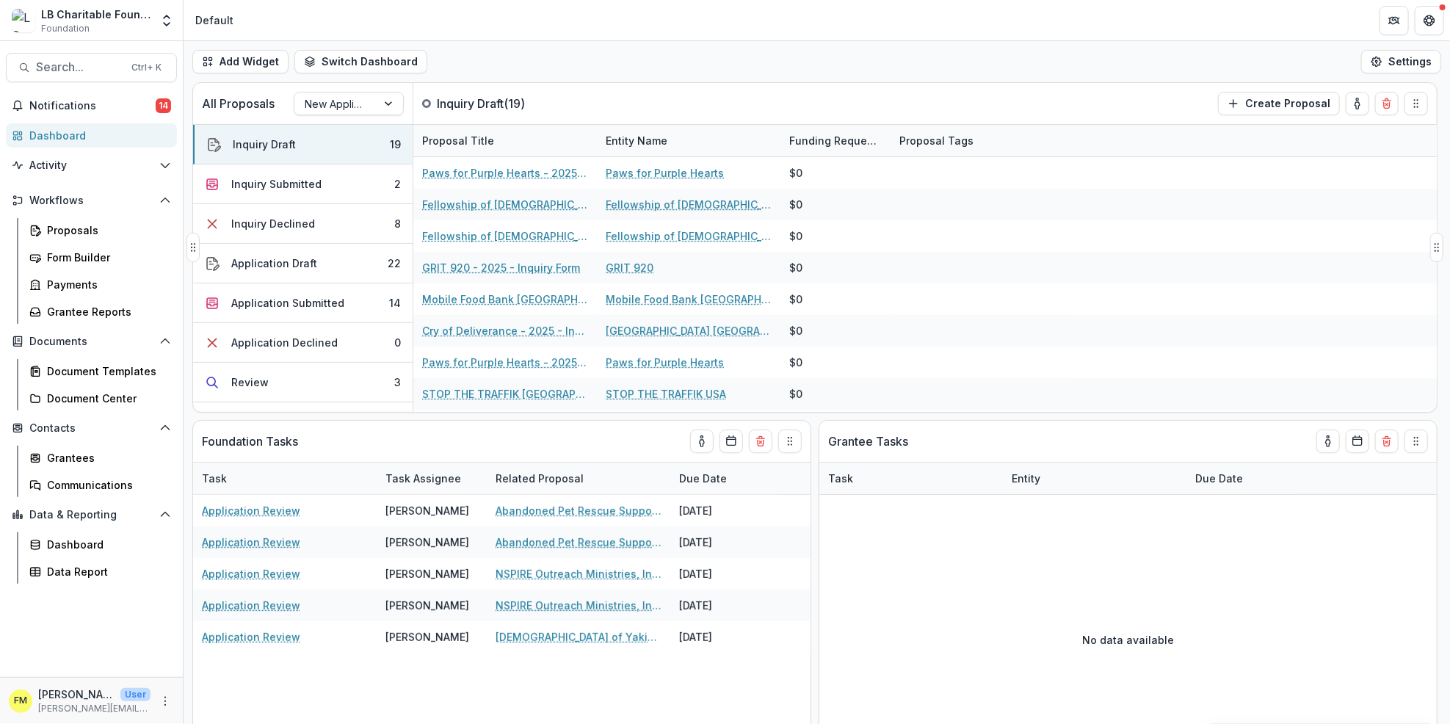
drag, startPoint x: 310, startPoint y: 141, endPoint x: 316, endPoint y: 118, distance: 23.3
click at [310, 130] on button "Inquiry Draft 19" at bounding box center [302, 145] width 219 height 40
click at [377, 156] on button "Inquiry Draft 19" at bounding box center [302, 145] width 219 height 40
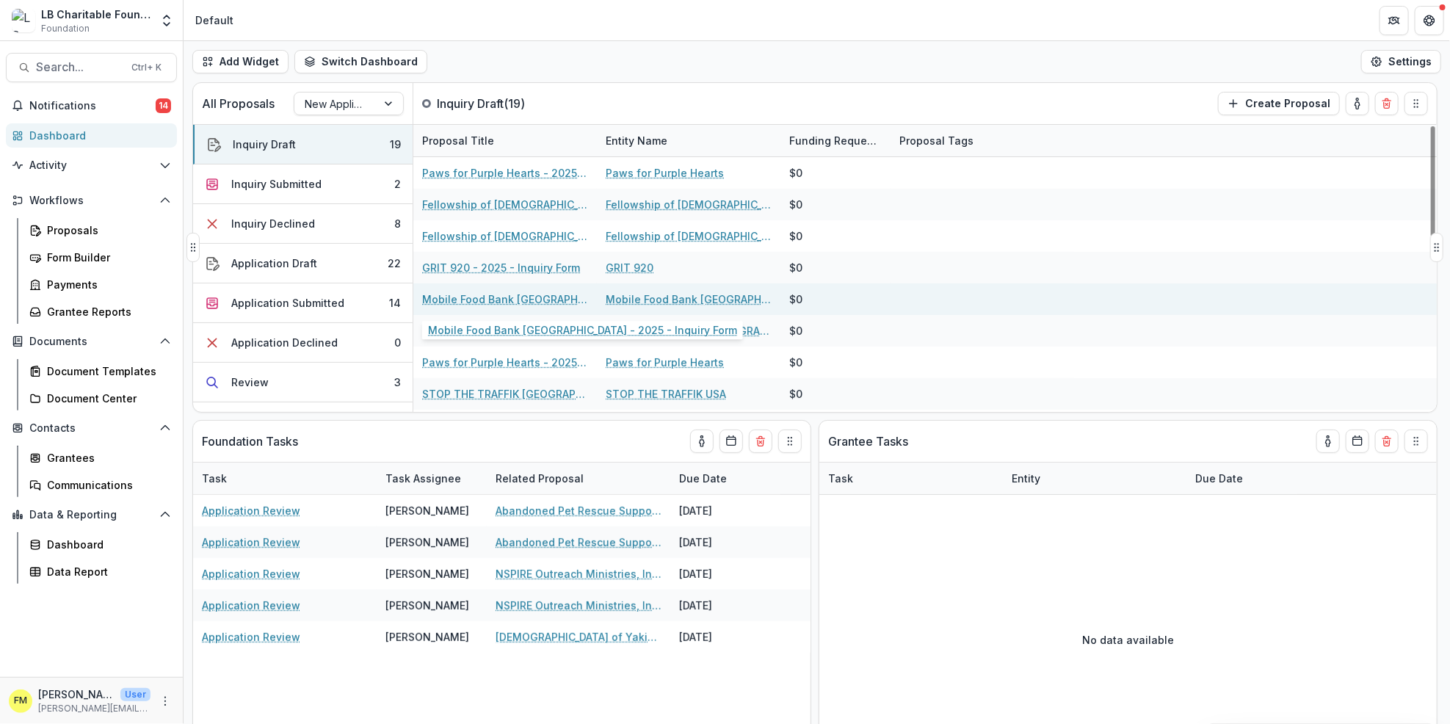
click at [463, 301] on link "Mobile Food Bank [GEOGRAPHIC_DATA] - 2025 - Inquiry Form" at bounding box center [505, 298] width 166 height 15
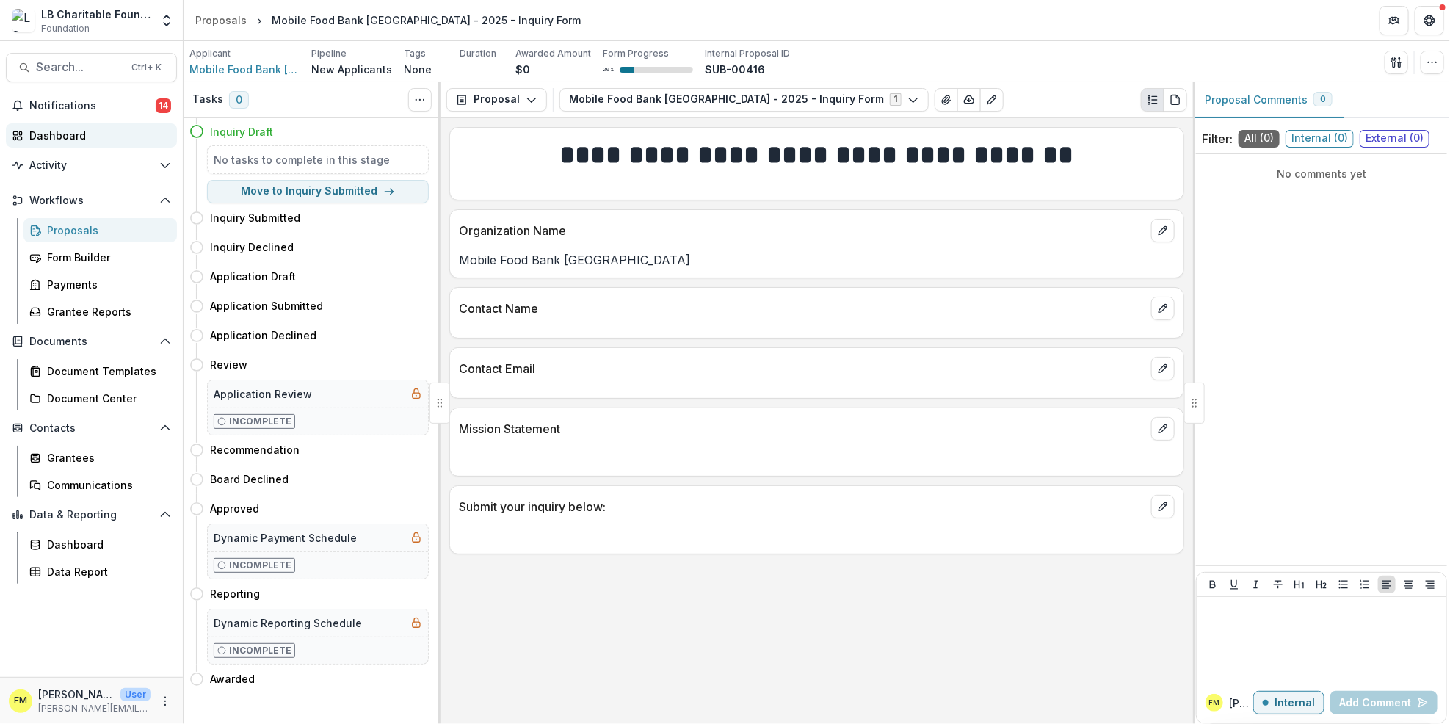
click at [87, 131] on div "Dashboard" at bounding box center [97, 135] width 136 height 15
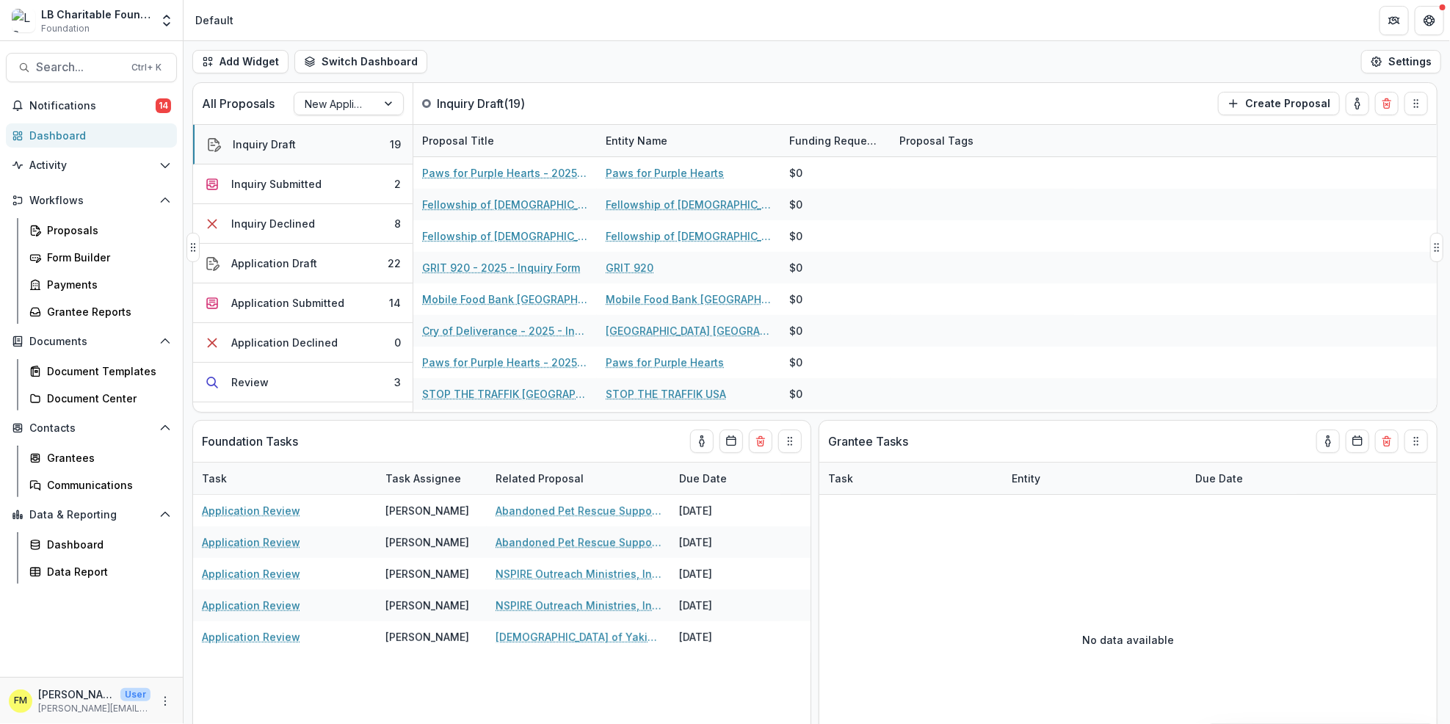
click at [297, 142] on button "Inquiry Draft 19" at bounding box center [302, 145] width 219 height 40
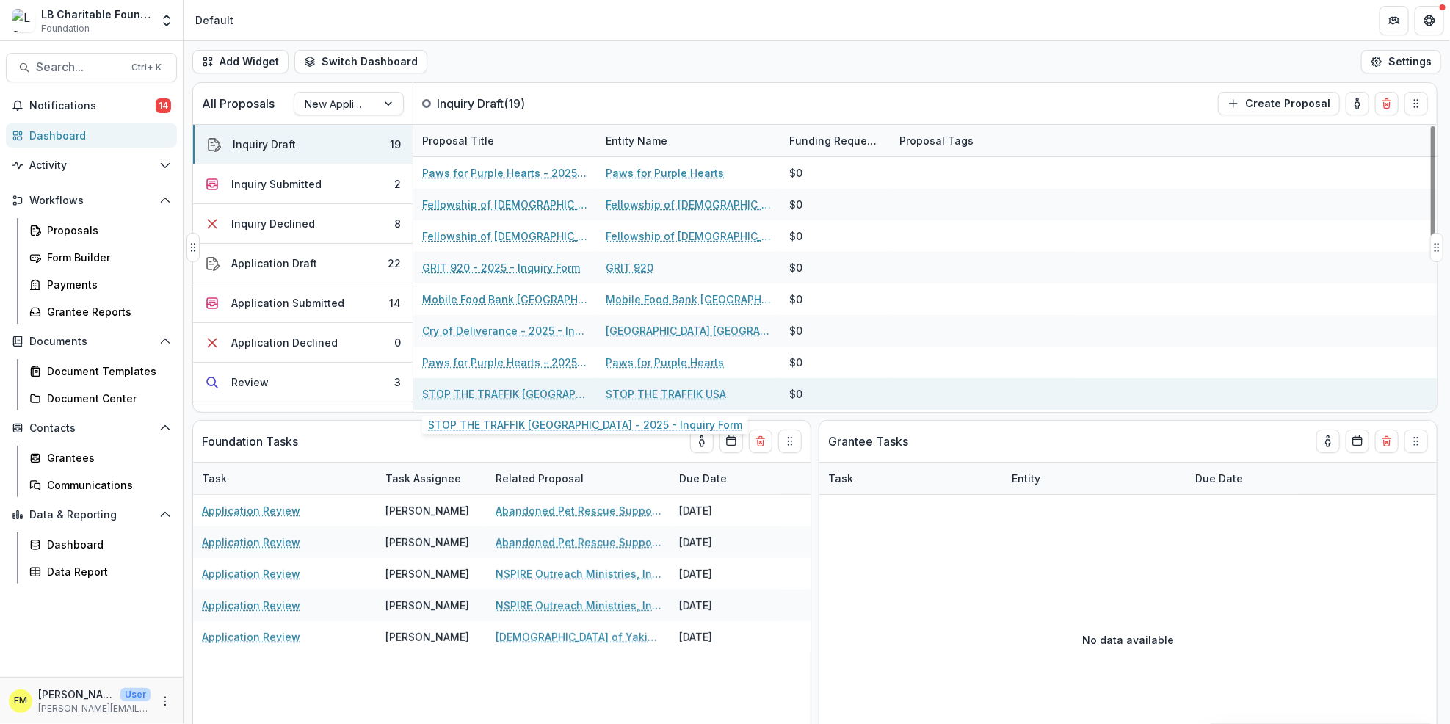
click at [498, 393] on link "STOP THE TRAFFIK [GEOGRAPHIC_DATA] - 2025 - Inquiry Form" at bounding box center [505, 393] width 166 height 15
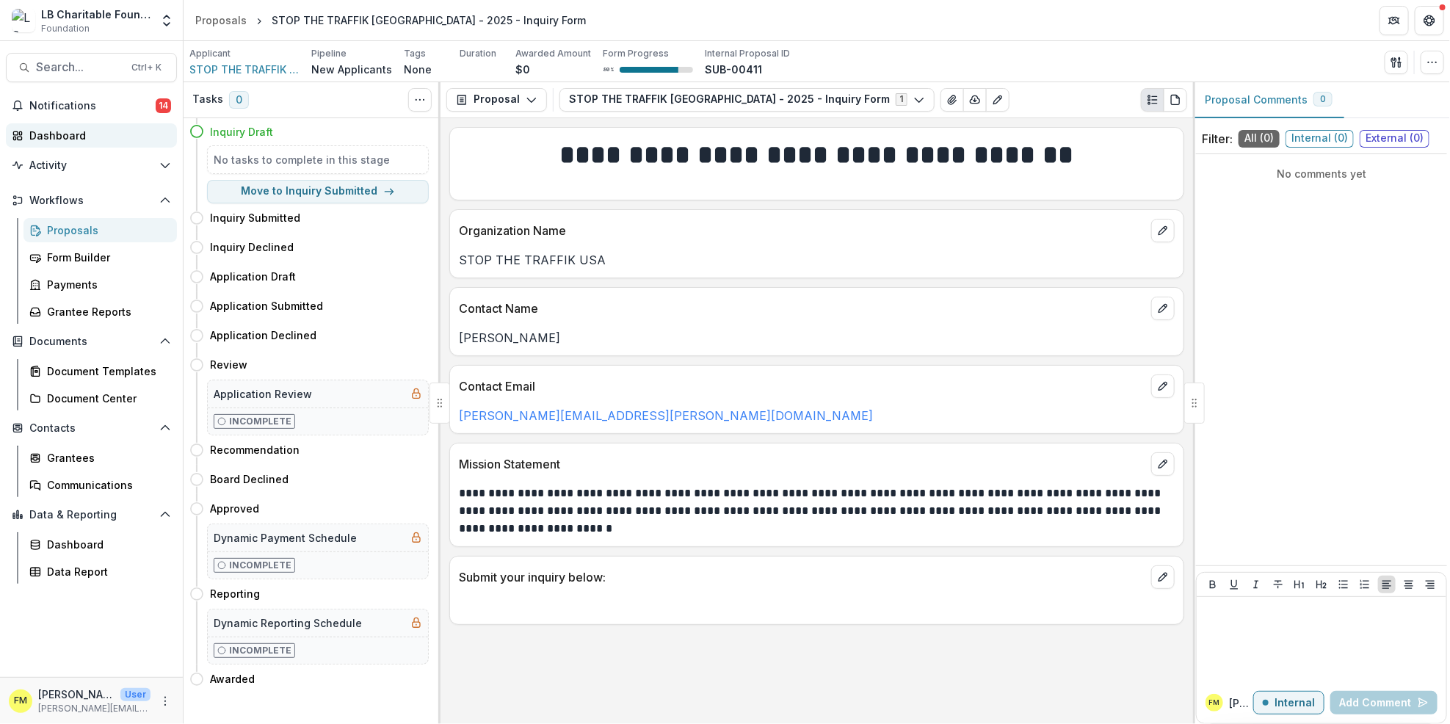
click at [86, 137] on div "Dashboard" at bounding box center [97, 135] width 136 height 15
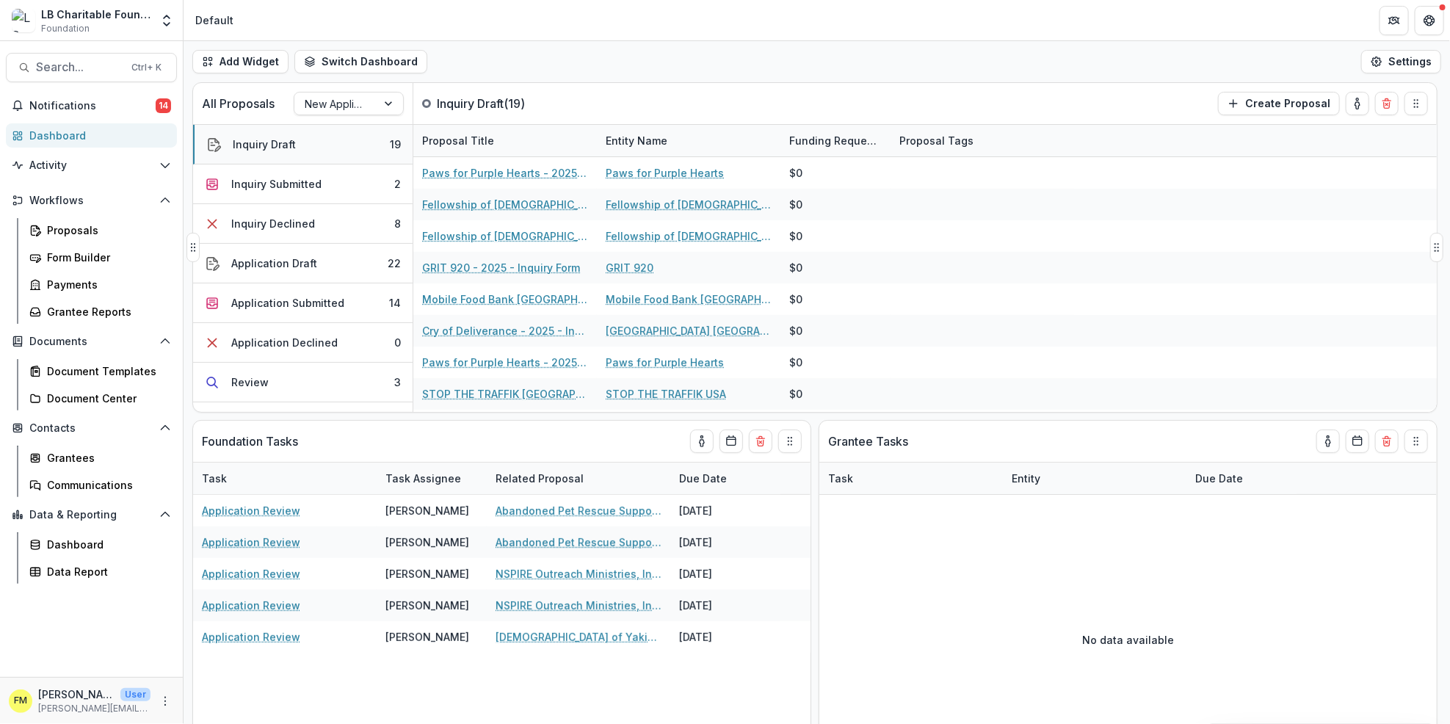
click at [283, 145] on div "Inquiry Draft" at bounding box center [264, 144] width 63 height 15
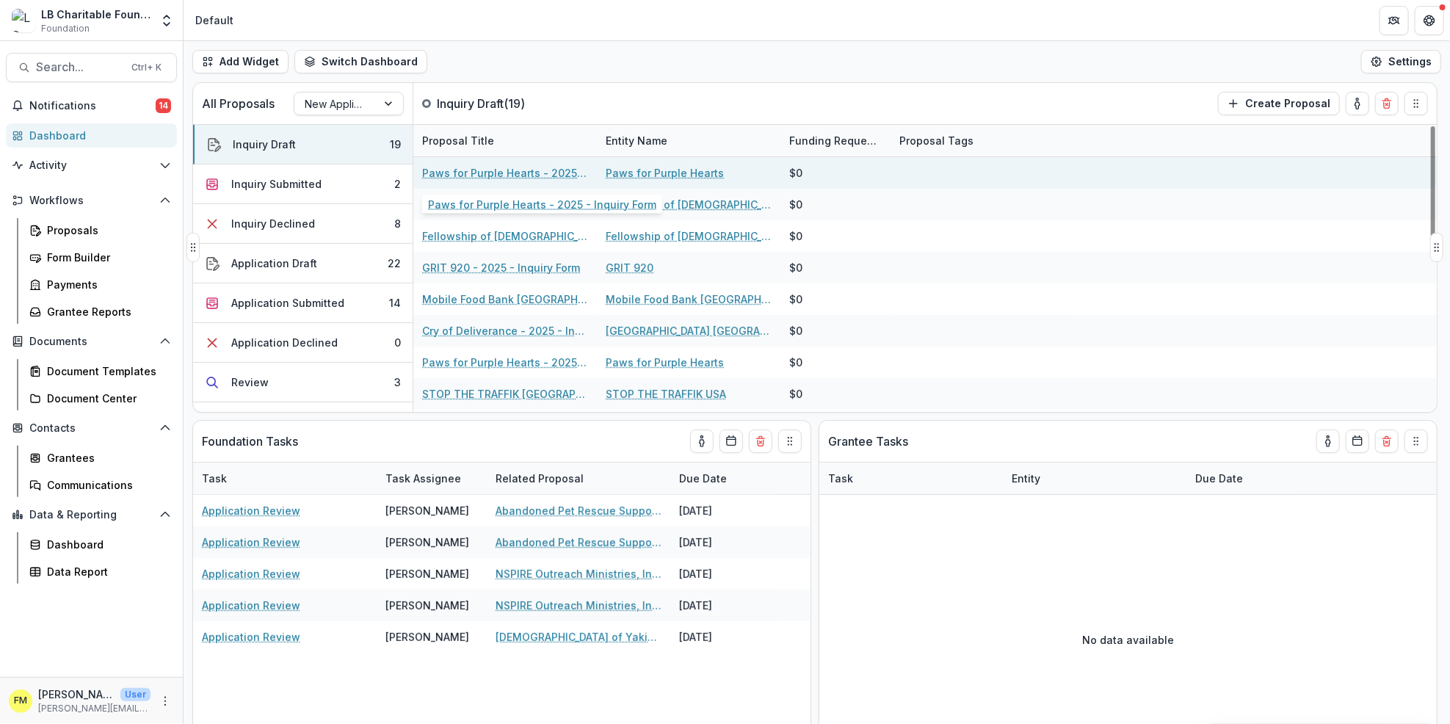
click at [479, 173] on link "Paws for Purple Hearts - 2025 - Inquiry Form" at bounding box center [505, 172] width 166 height 15
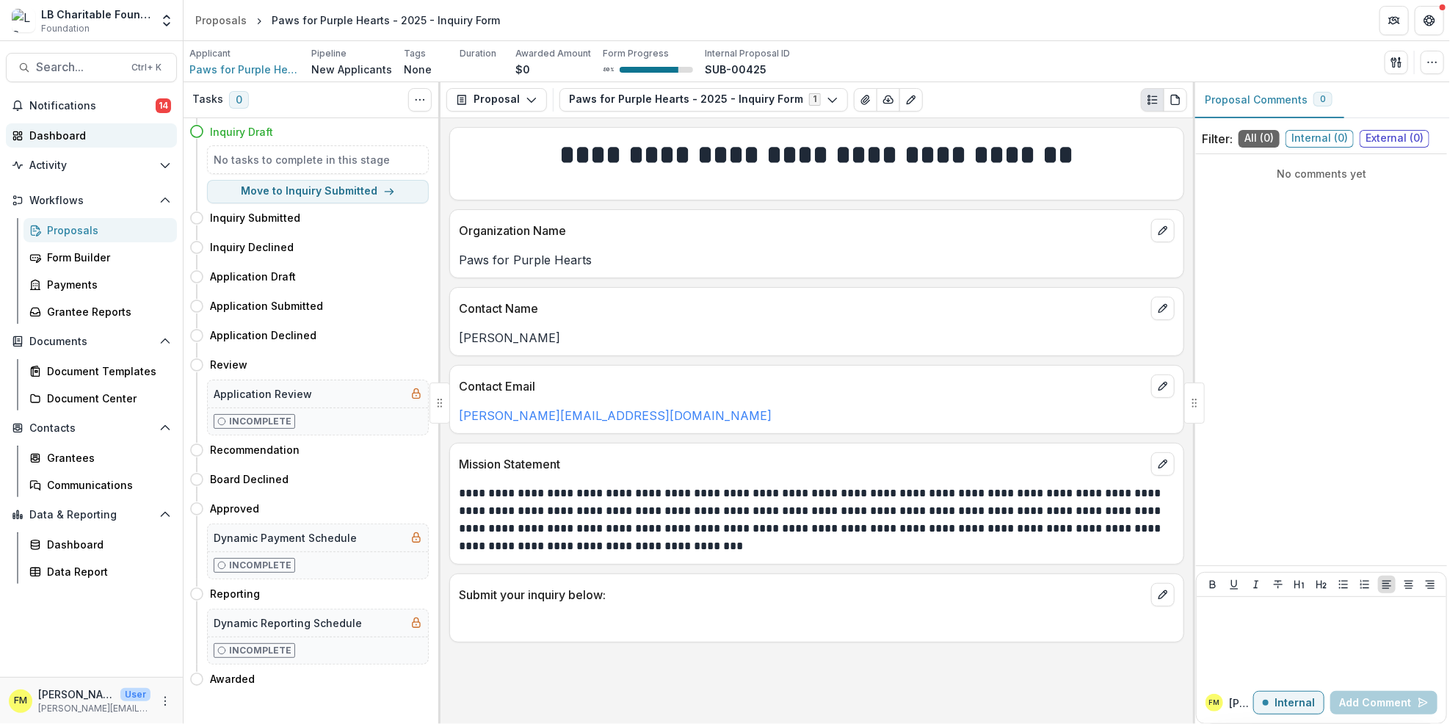
click at [97, 137] on div "Dashboard" at bounding box center [97, 135] width 136 height 15
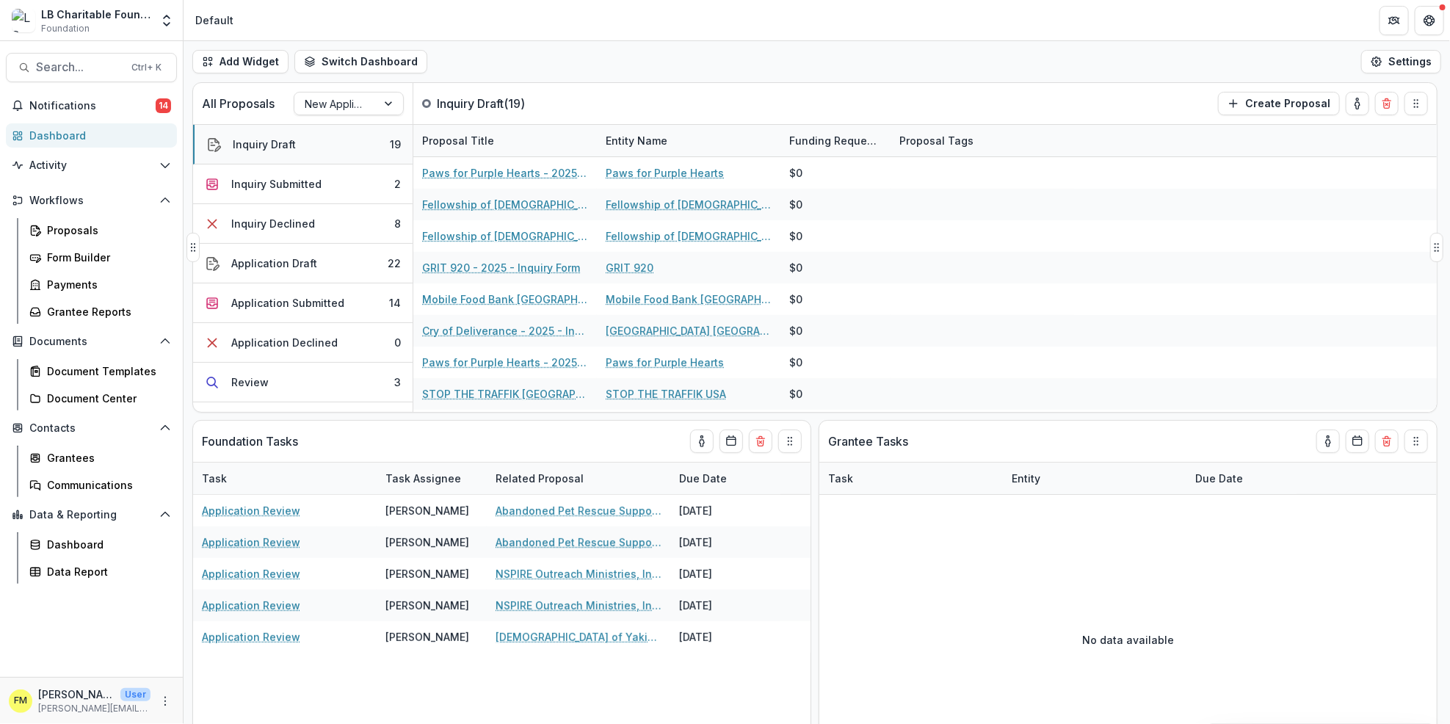
click at [324, 147] on button "Inquiry Draft 19" at bounding box center [302, 145] width 219 height 40
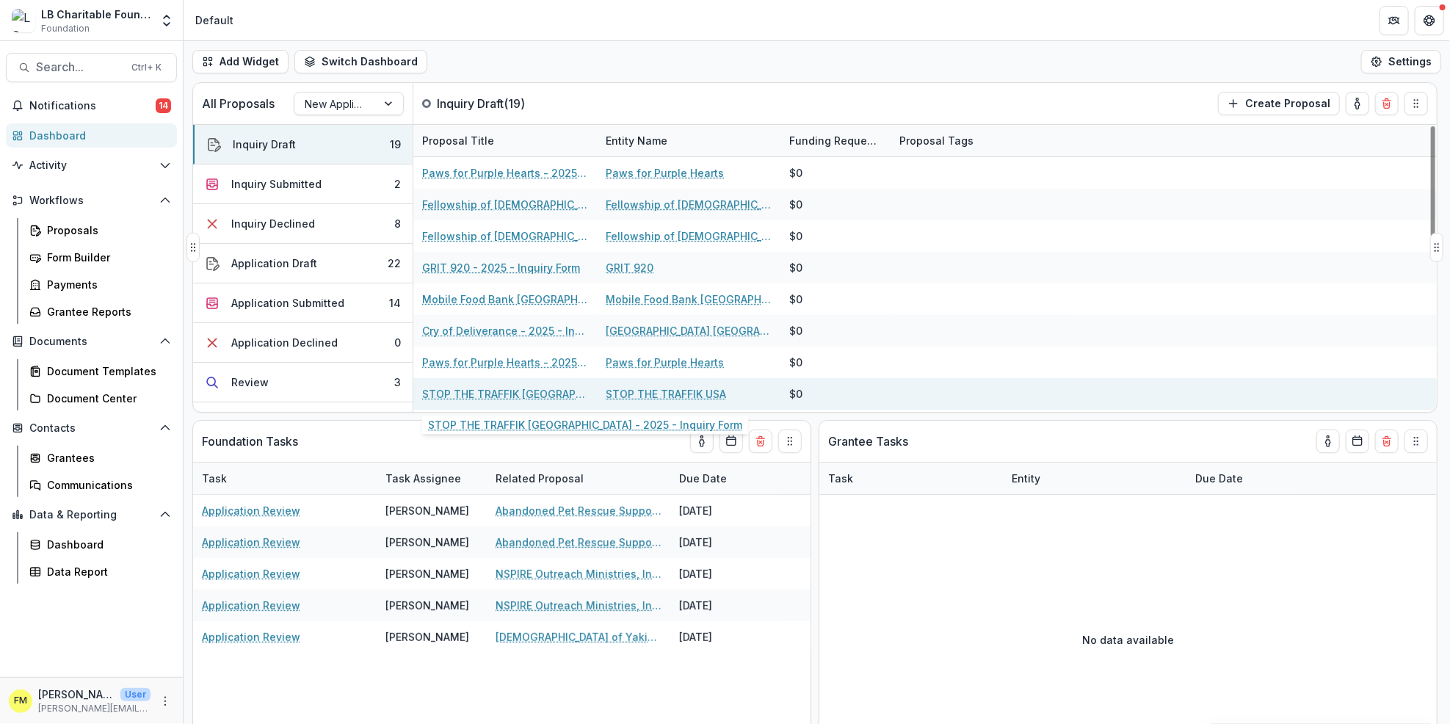
click at [476, 390] on link "STOP THE TRAFFIK [GEOGRAPHIC_DATA] - 2025 - Inquiry Form" at bounding box center [505, 393] width 166 height 15
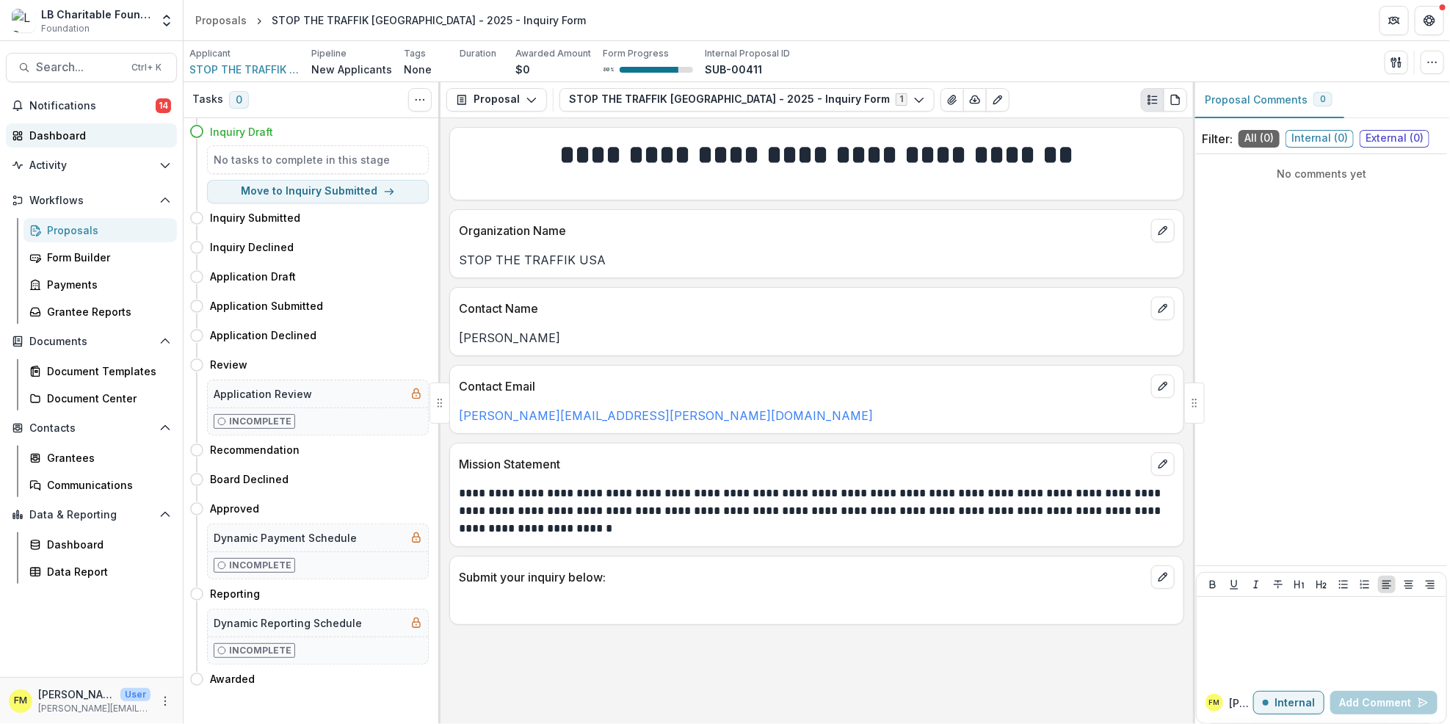
click at [92, 131] on div "Dashboard" at bounding box center [97, 135] width 136 height 15
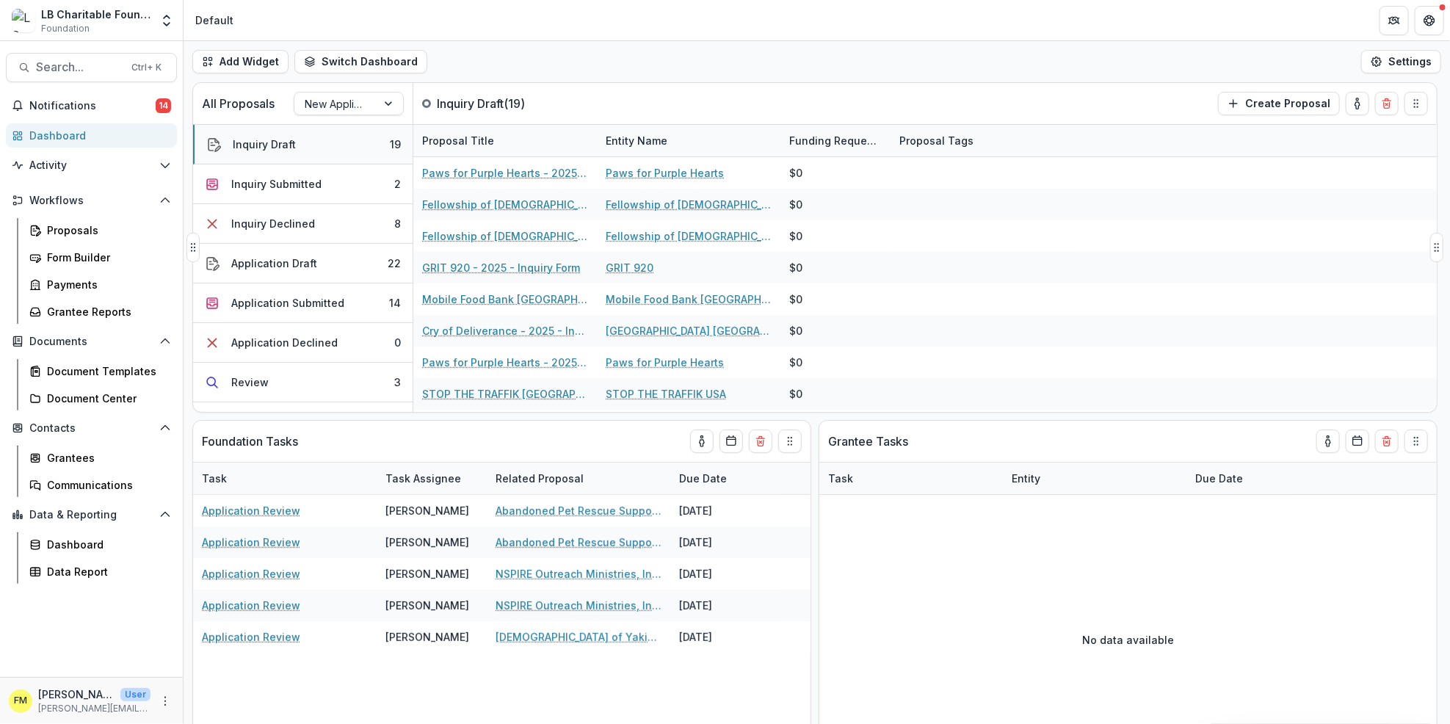
click at [272, 146] on div "Inquiry Draft" at bounding box center [264, 144] width 63 height 15
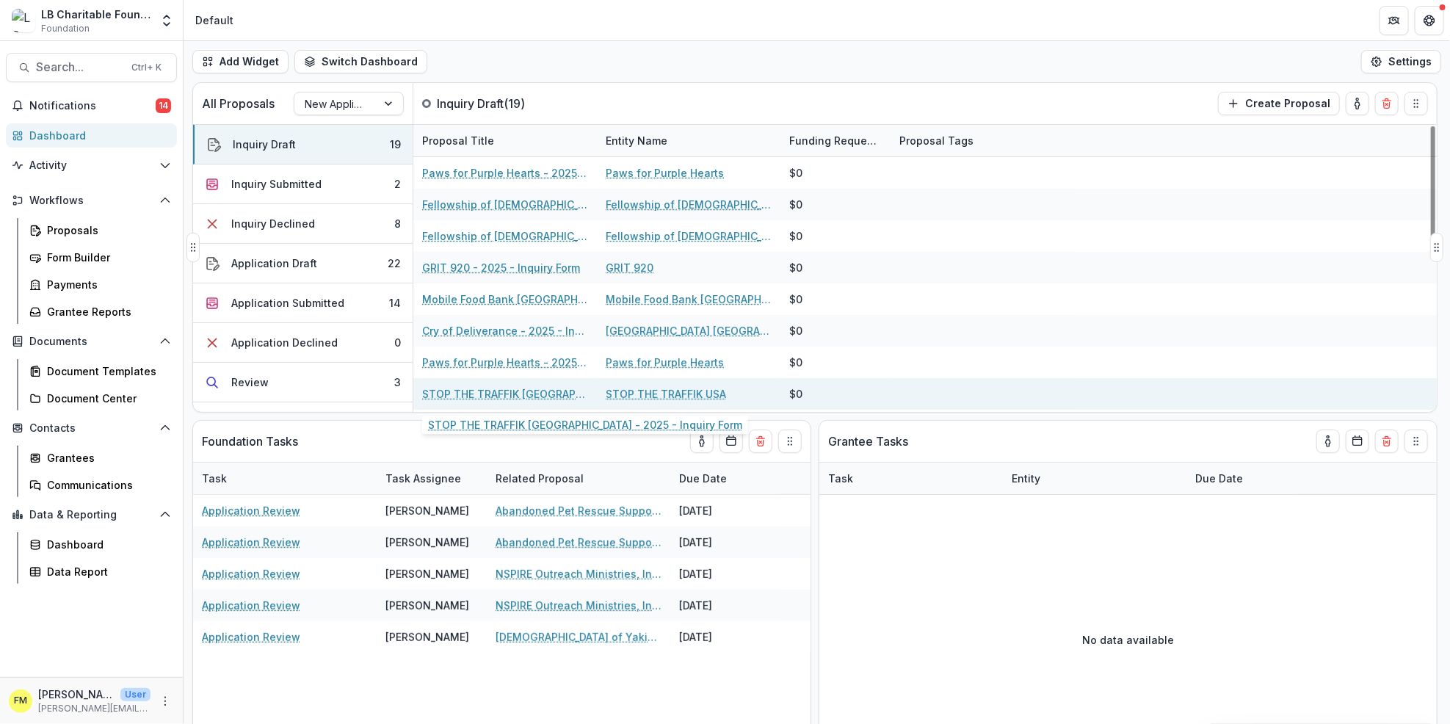
click at [465, 390] on link "STOP THE TRAFFIK [GEOGRAPHIC_DATA] - 2025 - Inquiry Form" at bounding box center [505, 393] width 166 height 15
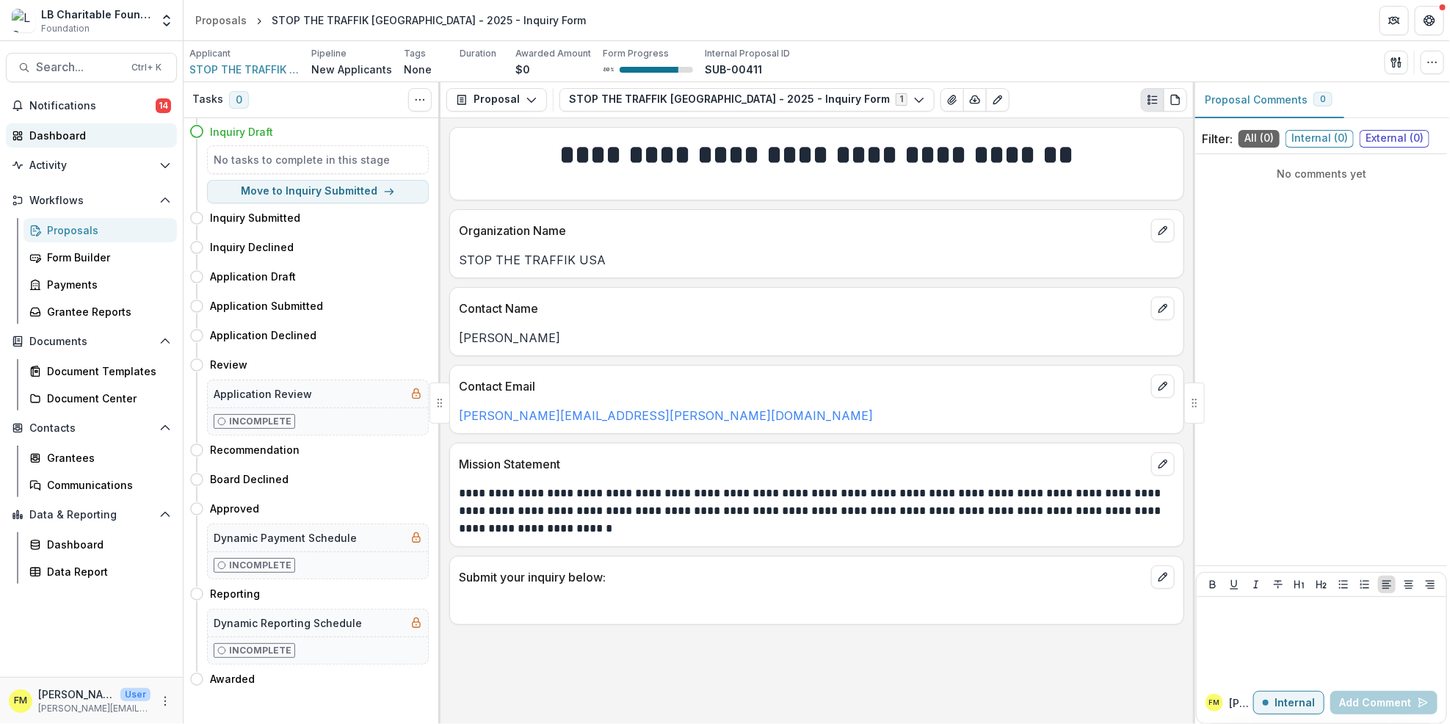
click at [73, 133] on div "Dashboard" at bounding box center [97, 135] width 136 height 15
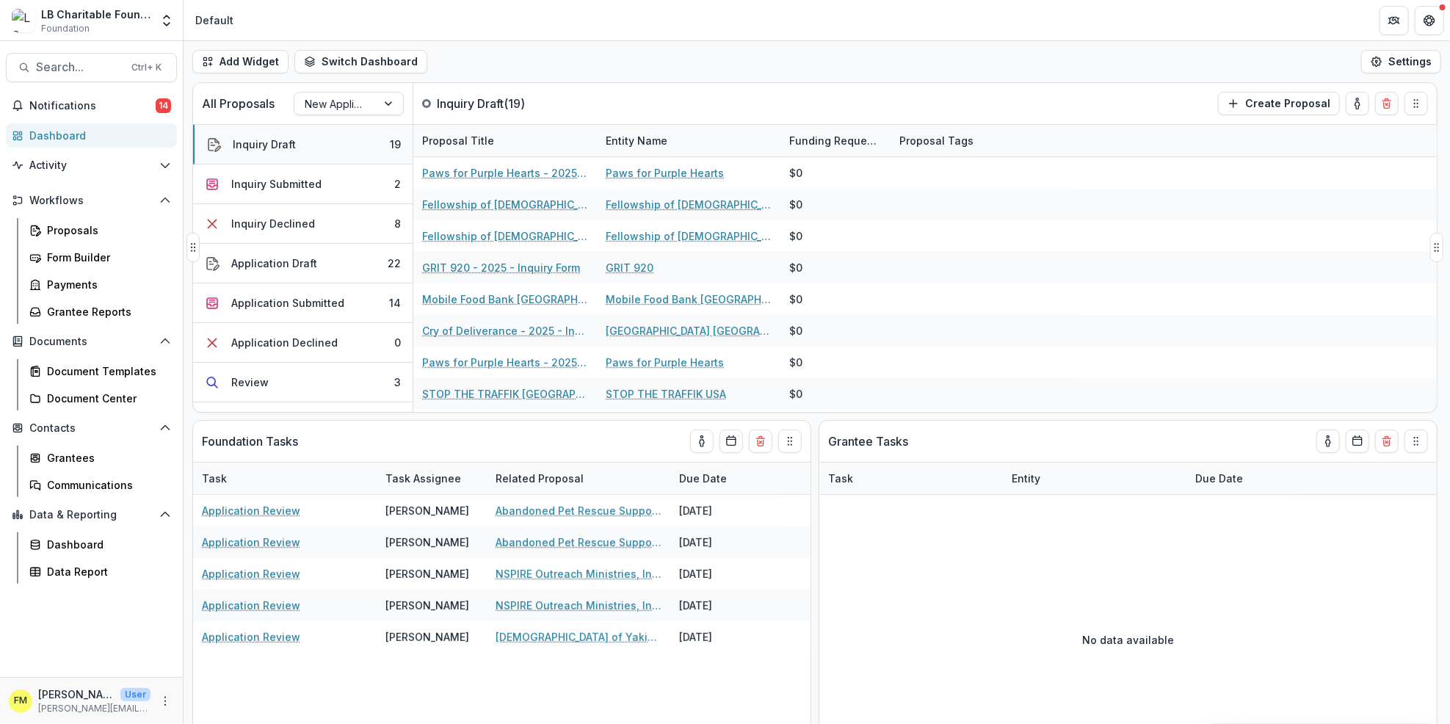
click at [267, 149] on div "Inquiry Draft" at bounding box center [264, 144] width 63 height 15
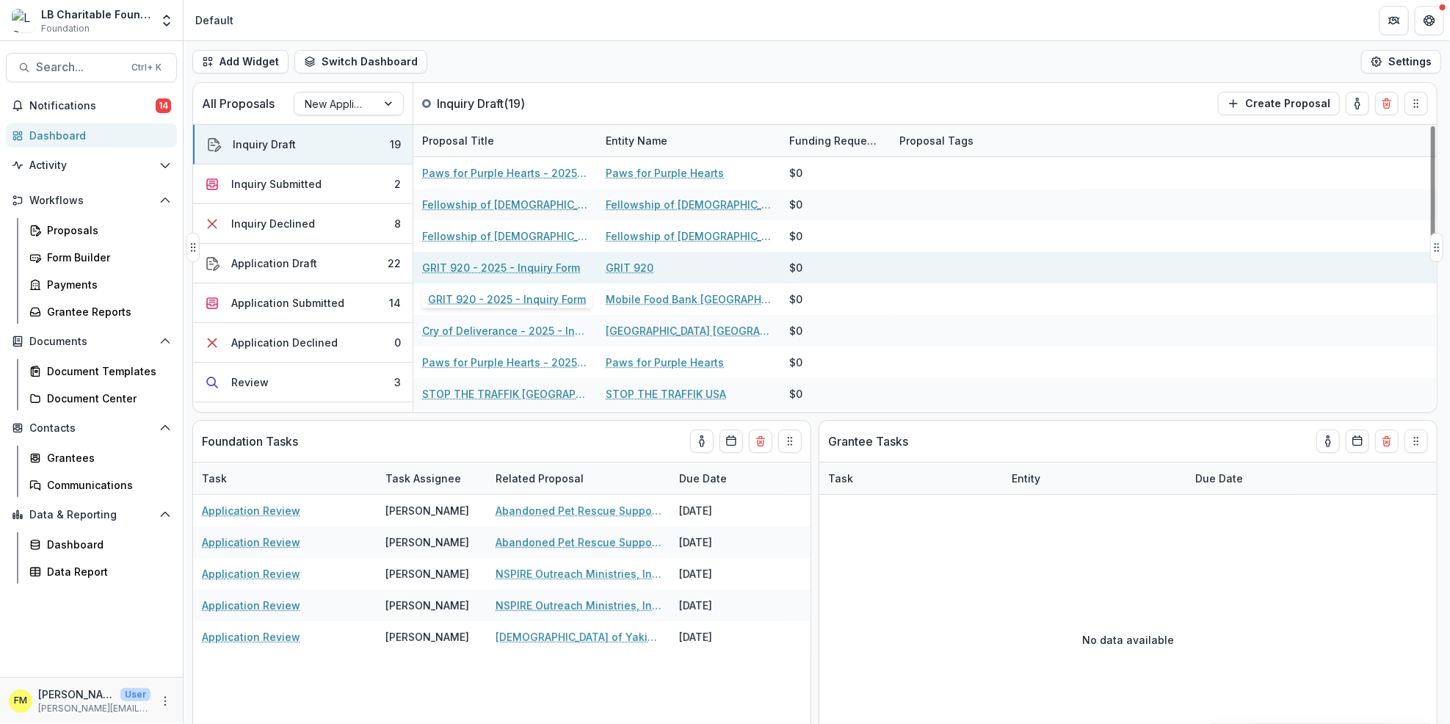
click at [486, 264] on link "GRIT 920 - 2025 - Inquiry Form" at bounding box center [501, 267] width 158 height 15
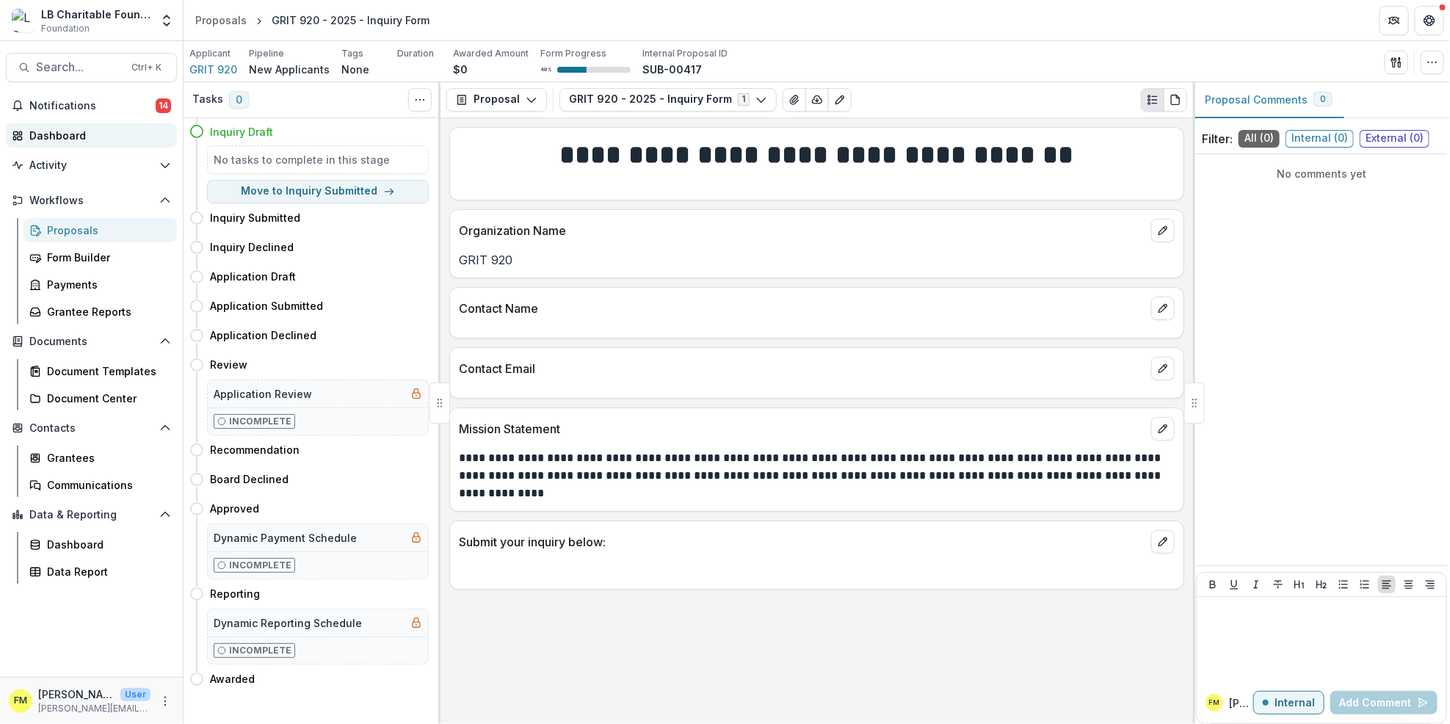
click at [98, 141] on div "Dashboard" at bounding box center [97, 135] width 136 height 15
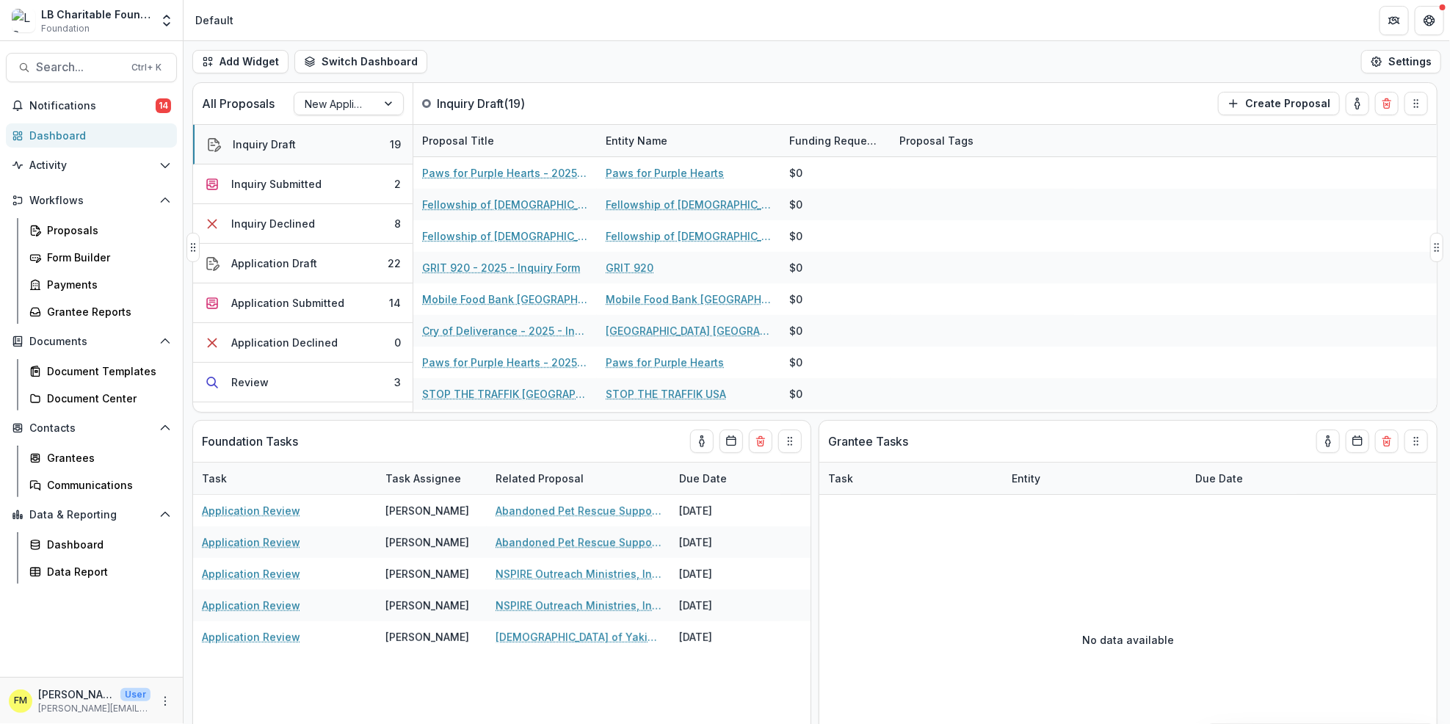
click at [324, 149] on button "Inquiry Draft 19" at bounding box center [302, 145] width 219 height 40
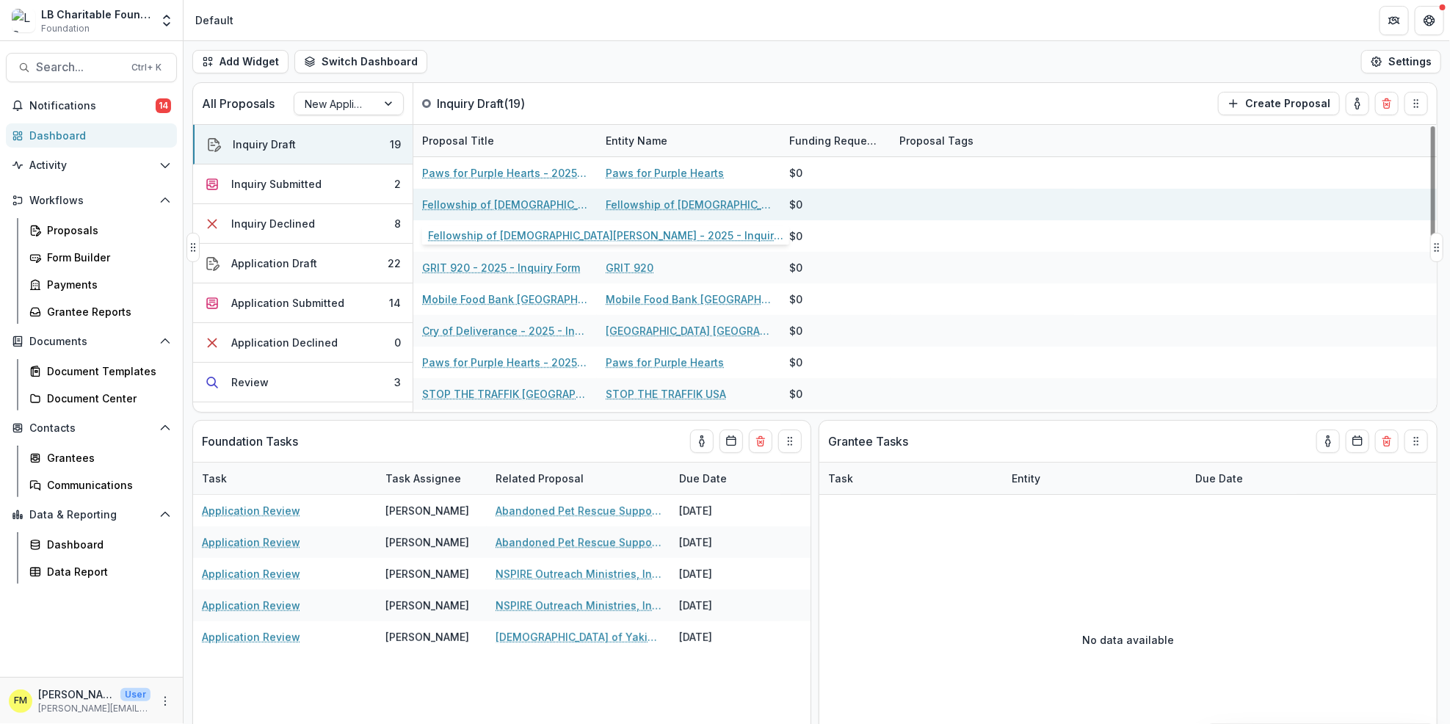
click at [485, 205] on link "Fellowship of [DEMOGRAPHIC_DATA][PERSON_NAME] - 2025 - Inquiry Form" at bounding box center [505, 204] width 166 height 15
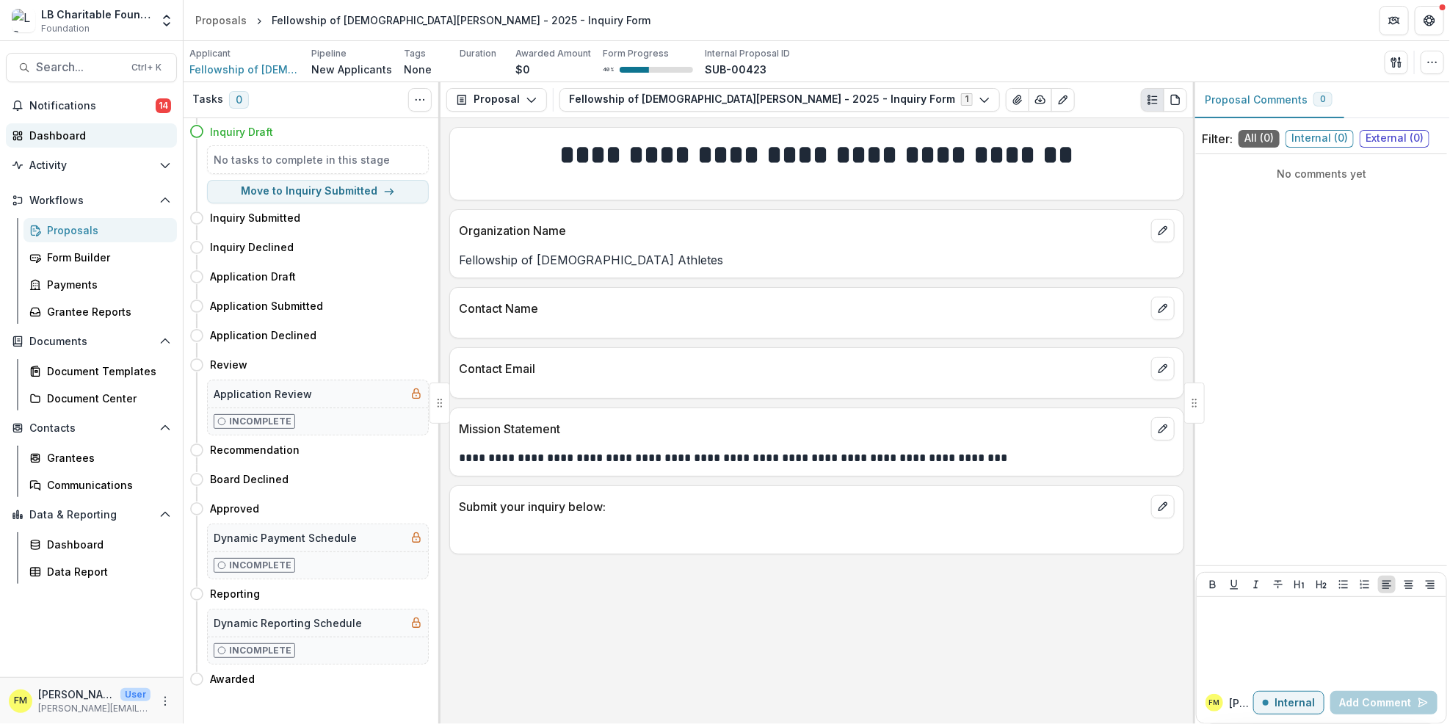
click at [57, 131] on div "Dashboard" at bounding box center [97, 135] width 136 height 15
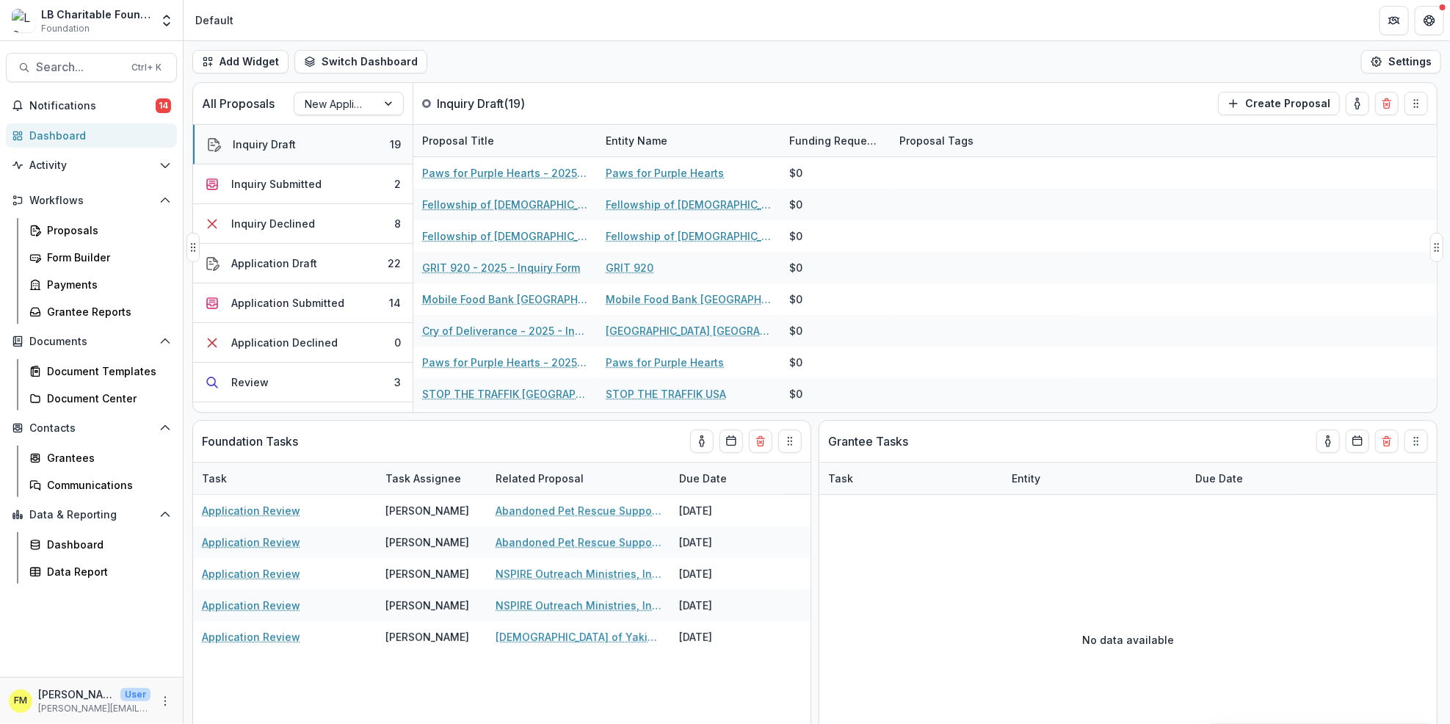
click at [266, 137] on div "Inquiry Draft" at bounding box center [264, 144] width 63 height 15
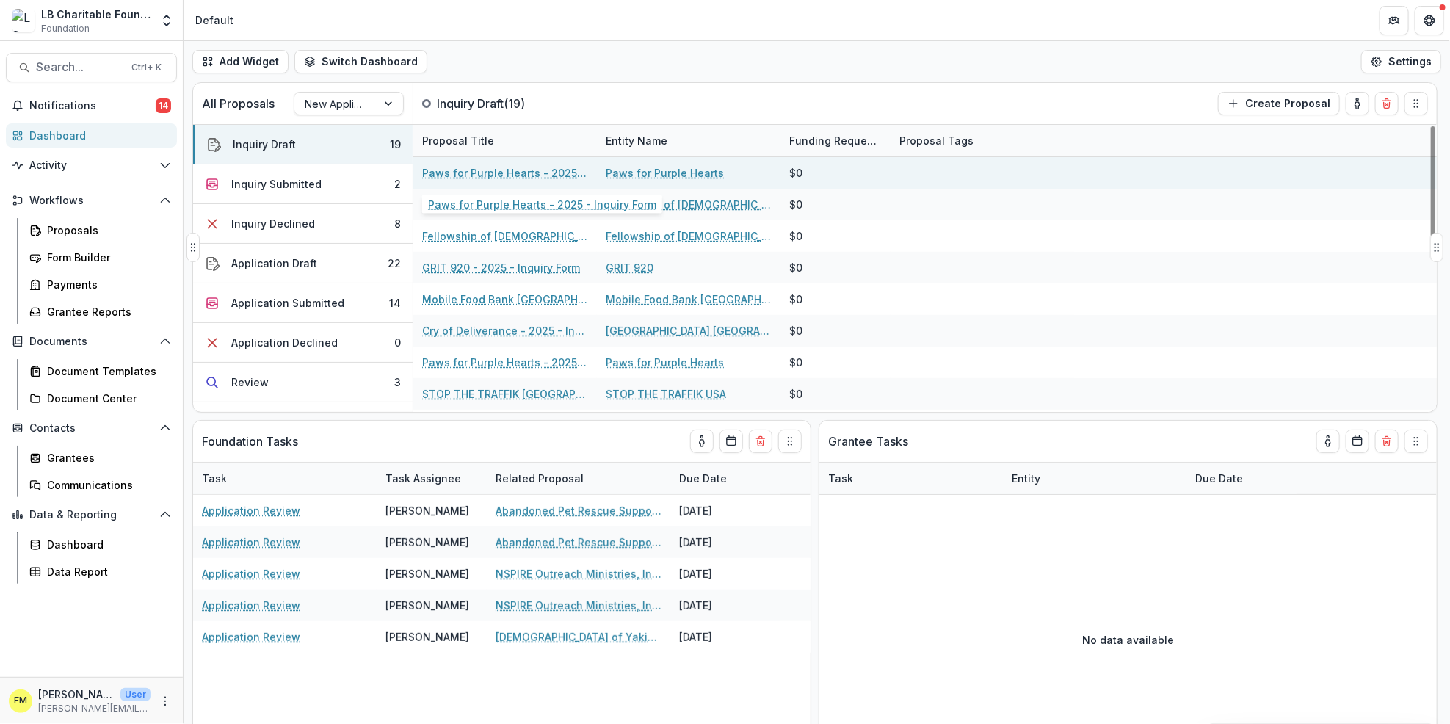
click at [459, 178] on link "Paws for Purple Hearts - 2025 - Inquiry Form" at bounding box center [505, 172] width 166 height 15
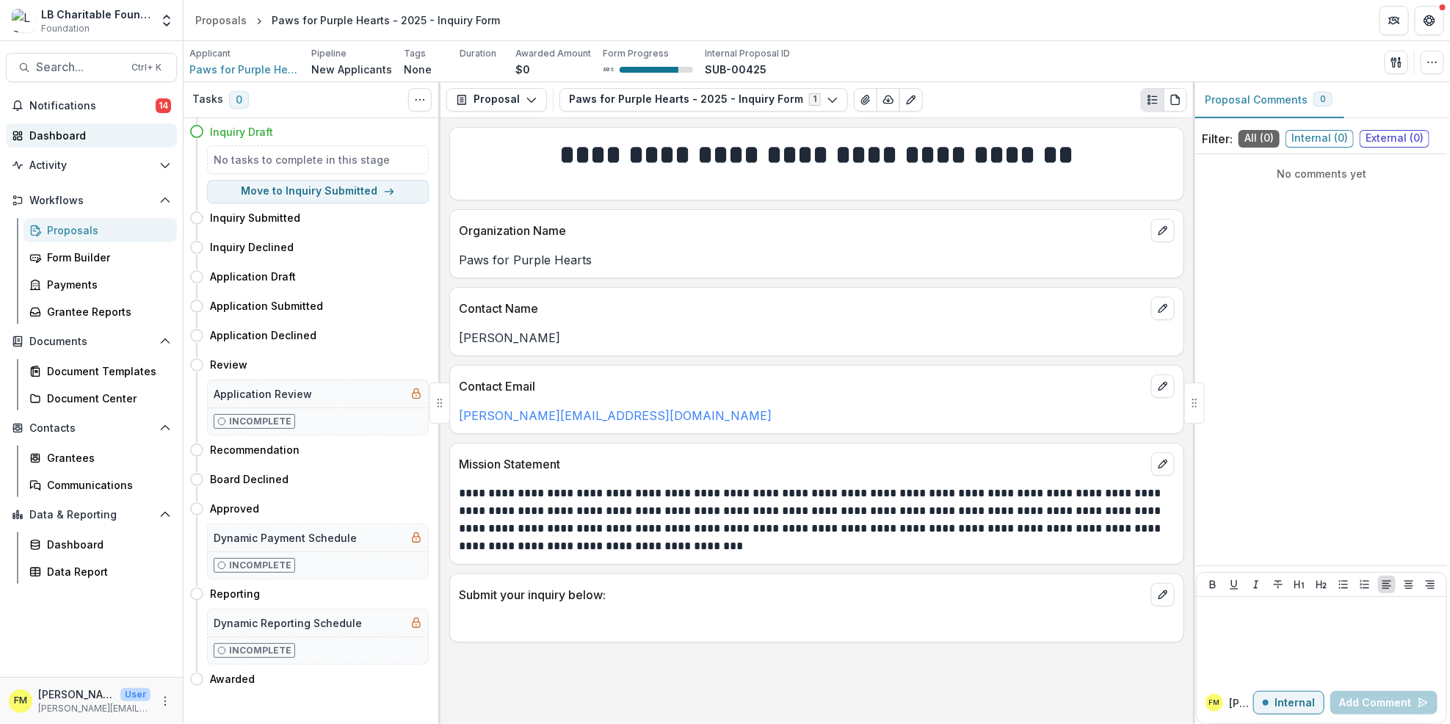
click at [76, 141] on div "Dashboard" at bounding box center [97, 135] width 136 height 15
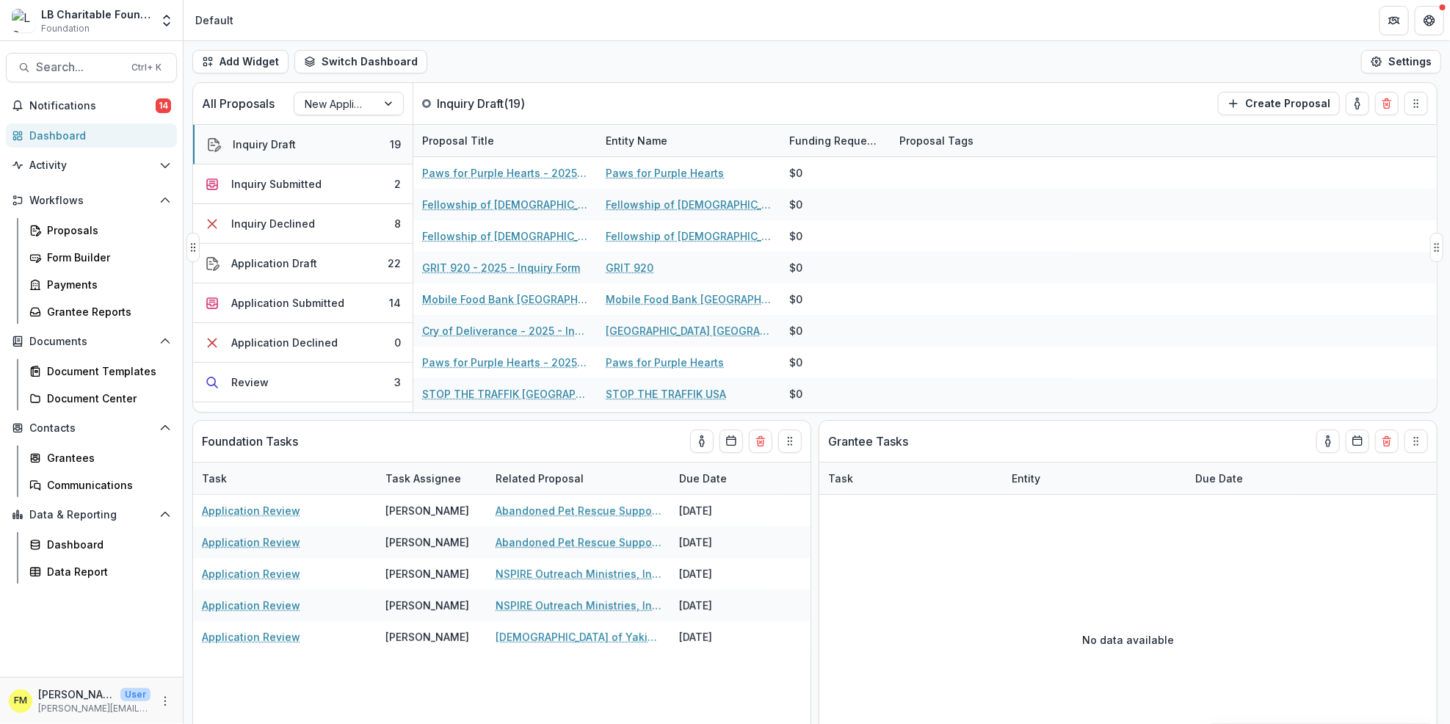
click at [341, 151] on button "Inquiry Draft 19" at bounding box center [302, 145] width 219 height 40
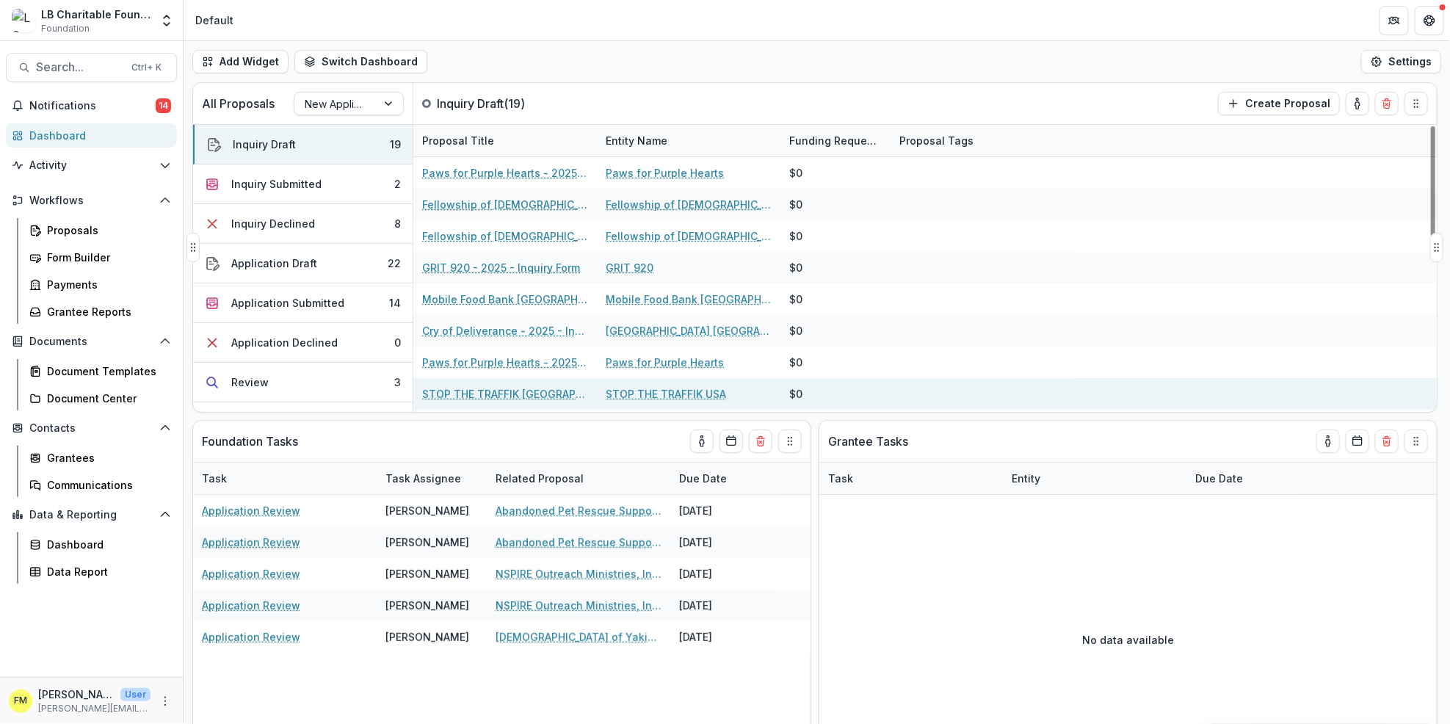
scroll to position [98, 0]
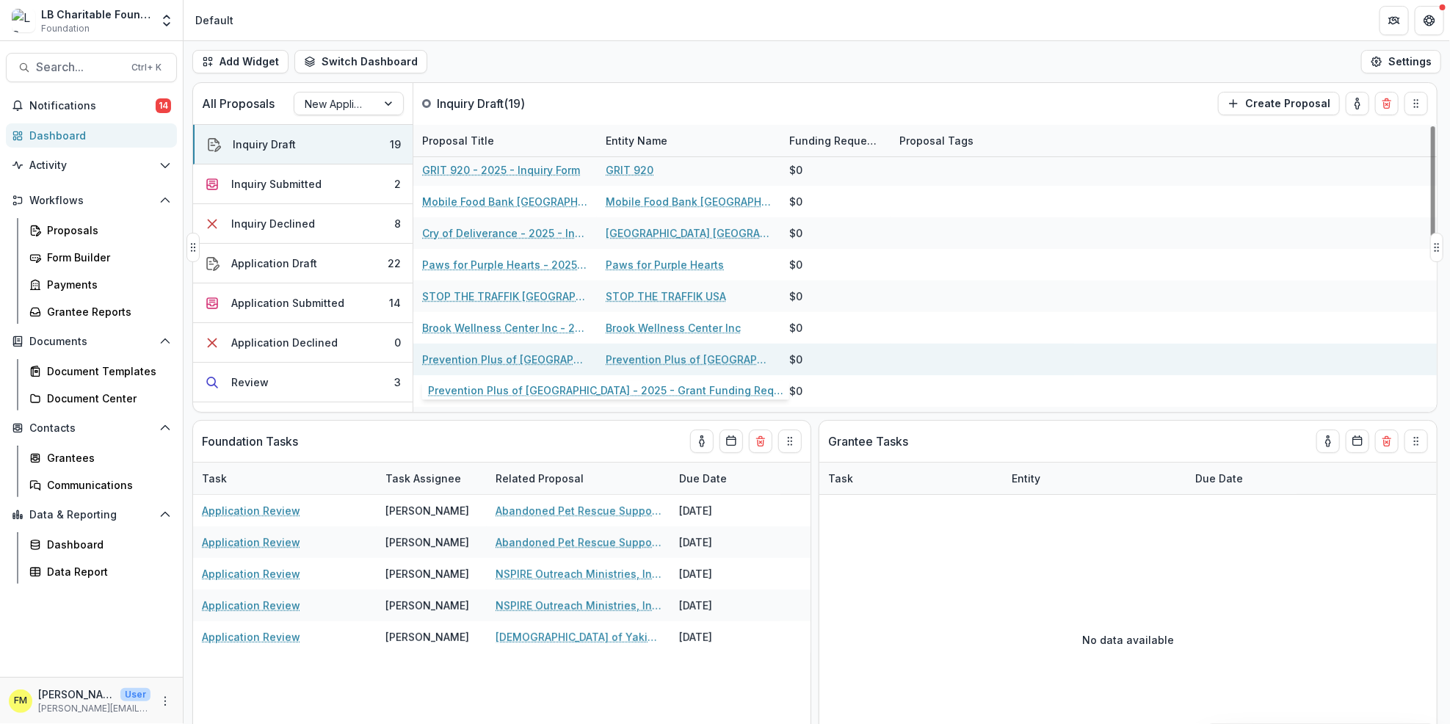
click at [510, 358] on link "Prevention Plus of [GEOGRAPHIC_DATA] - 2025 - Grant Funding Request Requirement…" at bounding box center [505, 359] width 166 height 15
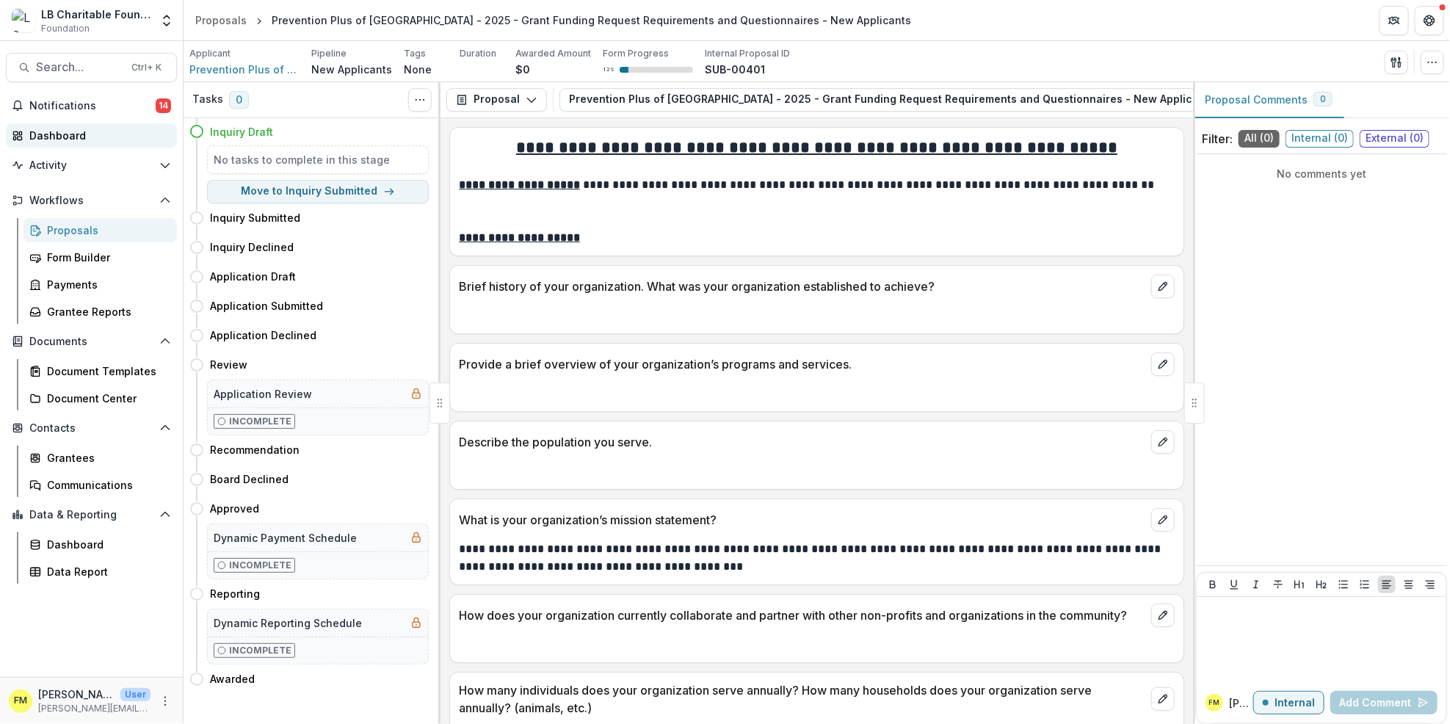
click at [42, 128] on div "Dashboard" at bounding box center [97, 135] width 136 height 15
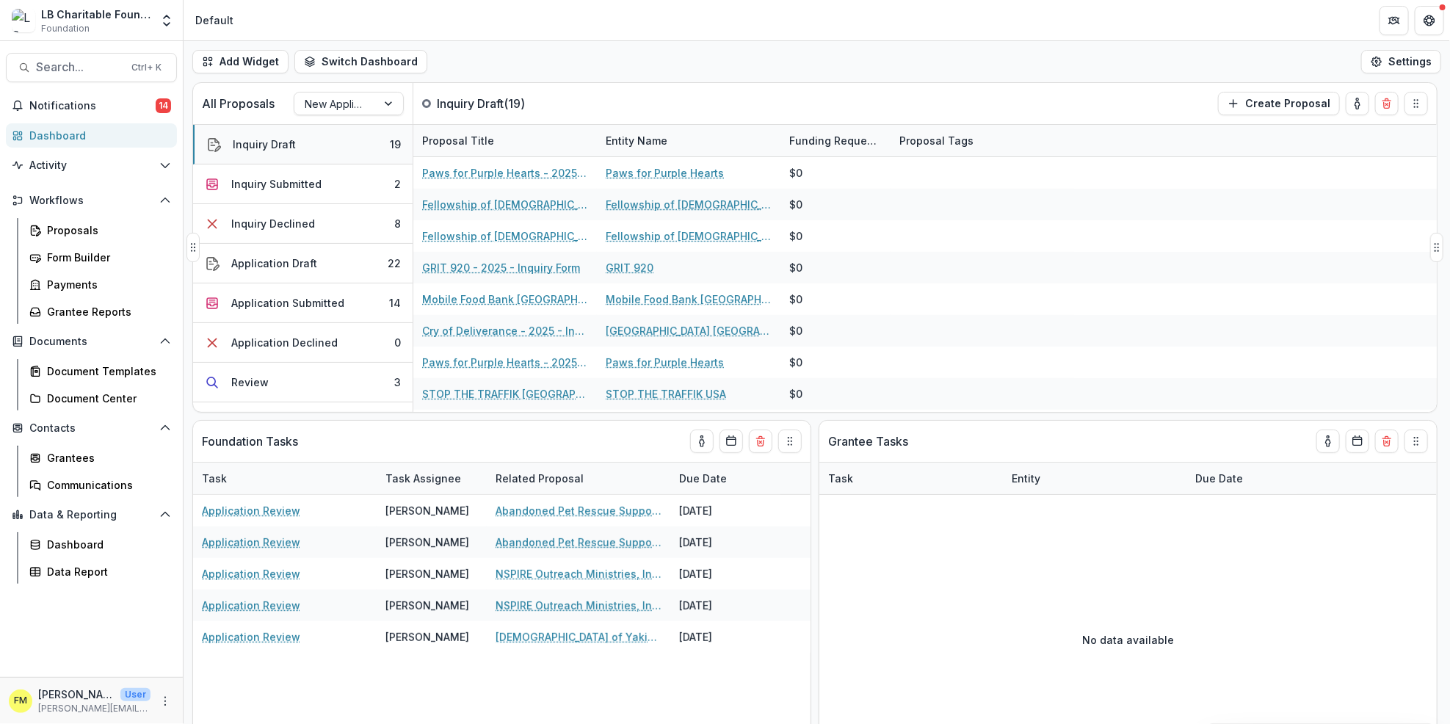
click at [249, 139] on div "Inquiry Draft" at bounding box center [264, 144] width 63 height 15
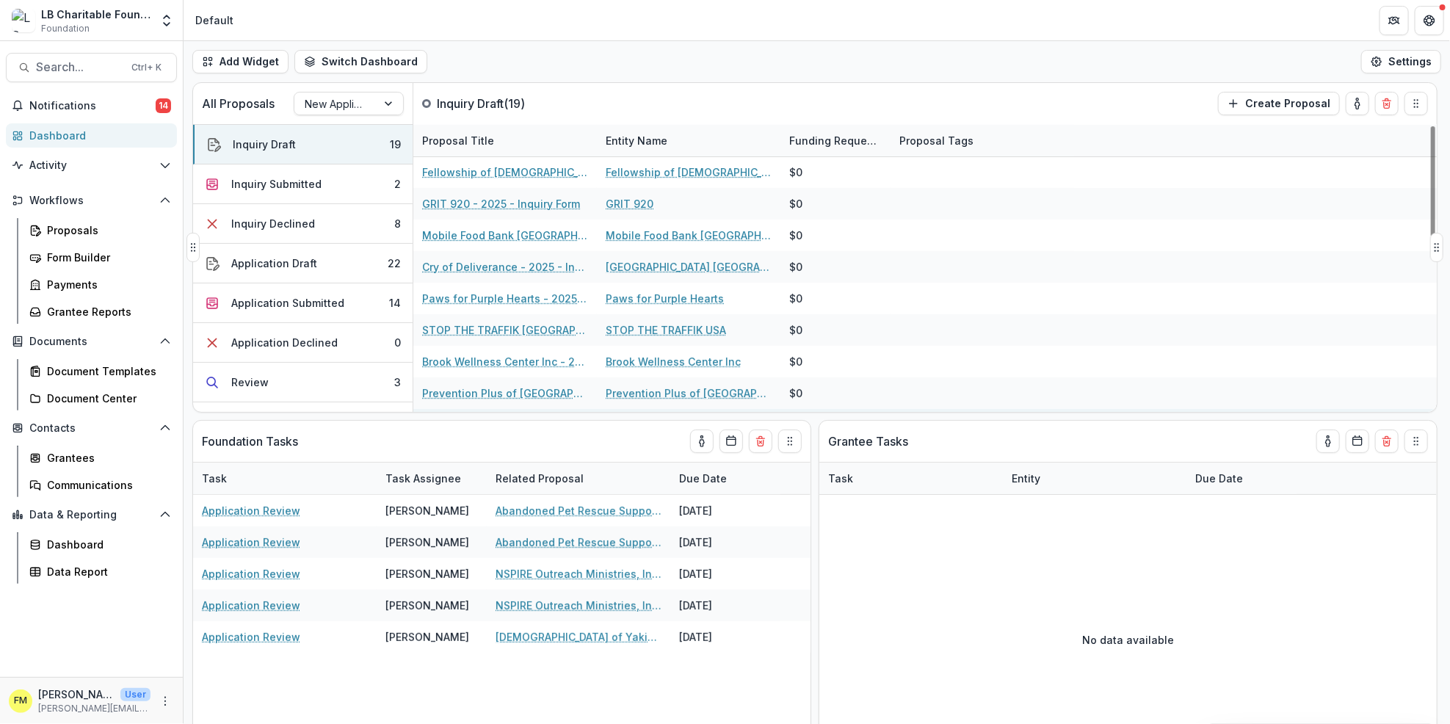
scroll to position [98, 0]
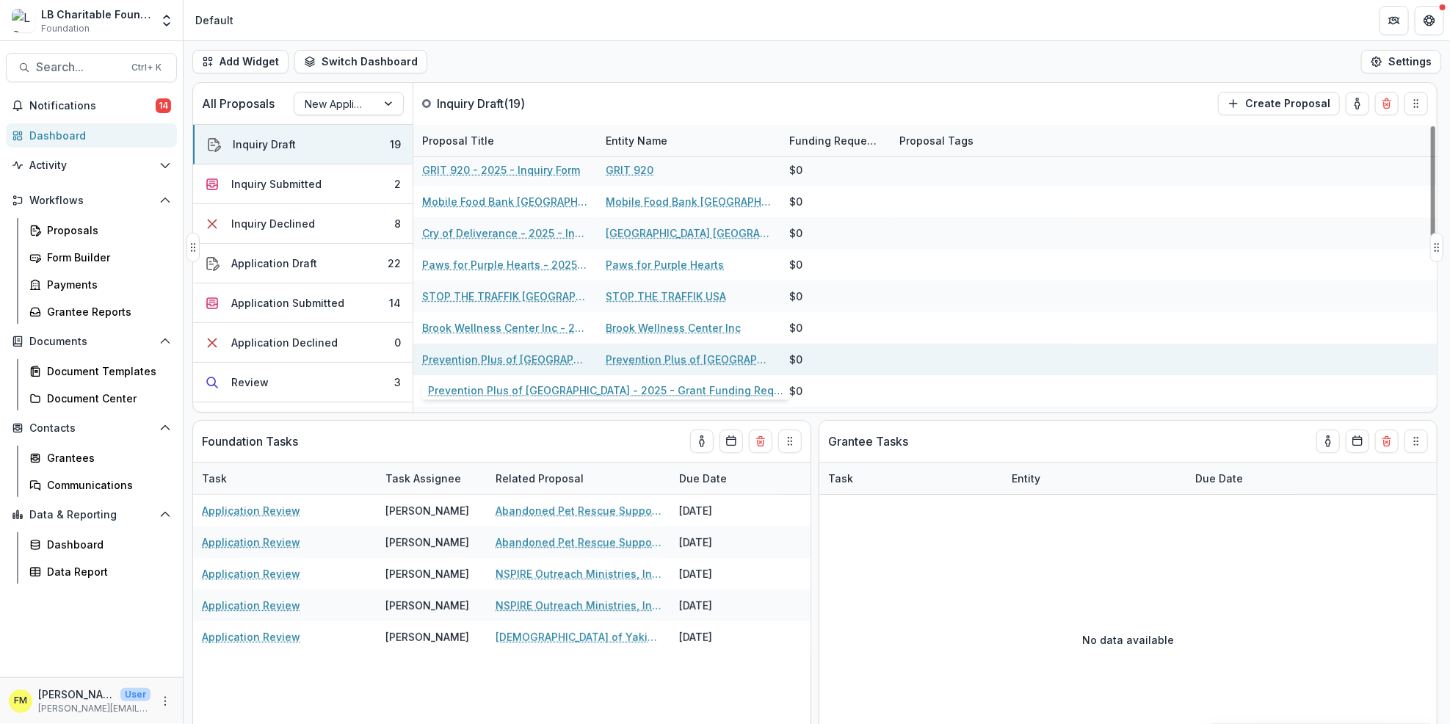
click at [468, 362] on link "Prevention Plus of [GEOGRAPHIC_DATA] - 2025 - Grant Funding Request Requirement…" at bounding box center [505, 359] width 166 height 15
